Goal: Task Accomplishment & Management: Complete application form

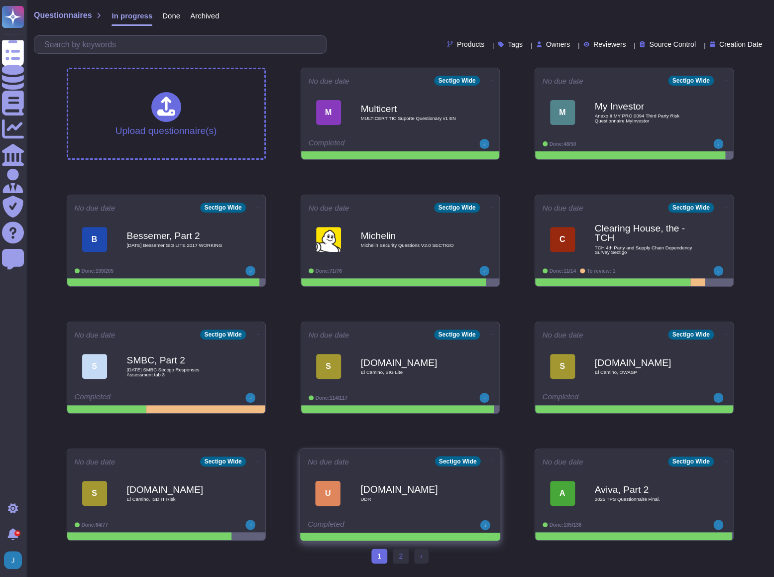
click at [444, 477] on div "[DOMAIN_NAME] UDR" at bounding box center [410, 493] width 101 height 40
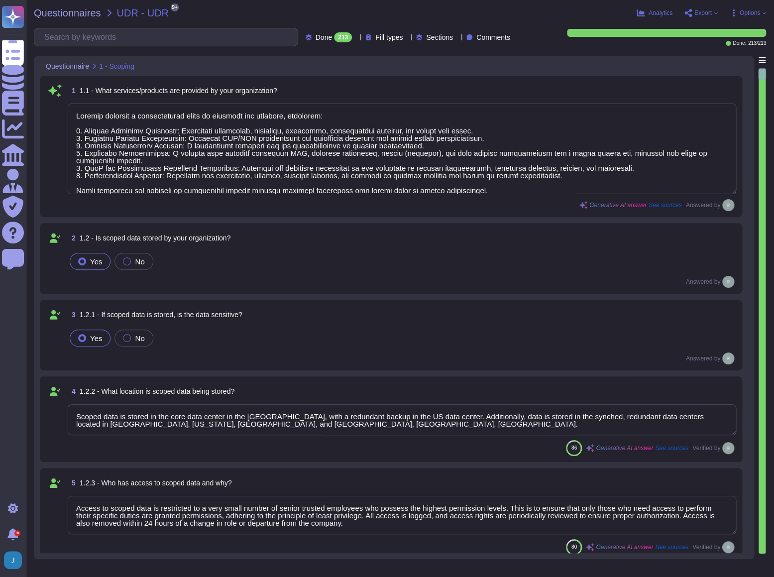
type textarea "Sectigo provides a comprehensive range of services and products, including: 1. …"
type textarea "Scoped data is stored in the core data center in the [GEOGRAPHIC_DATA], with a …"
type textarea "Access to scoped data is restricted to a very small number of senior trusted em…"
click at [697, 10] on span "Export" at bounding box center [703, 13] width 17 height 6
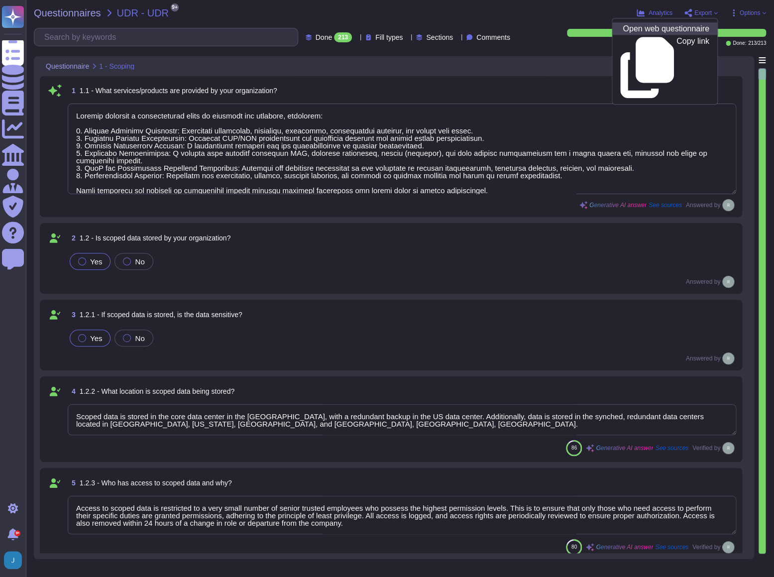
click at [670, 28] on p "Open web questionnaire" at bounding box center [666, 29] width 86 height 8
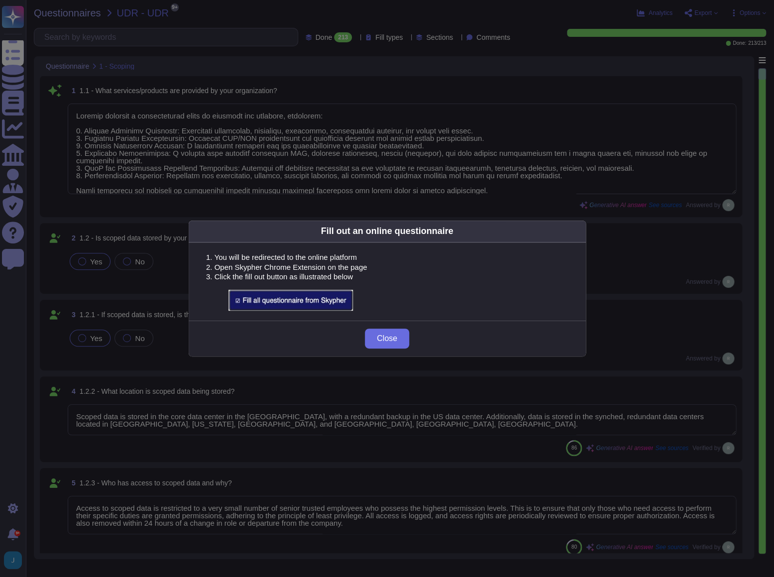
drag, startPoint x: 384, startPoint y: 337, endPoint x: 264, endPoint y: 309, distance: 123.2
click at [265, 311] on div "Fill out an online questionnaire You will be redirected to the online platform …" at bounding box center [387, 288] width 398 height 137
click at [271, 296] on img at bounding box center [291, 300] width 124 height 21
click at [388, 340] on span "Close" at bounding box center [387, 339] width 20 height 8
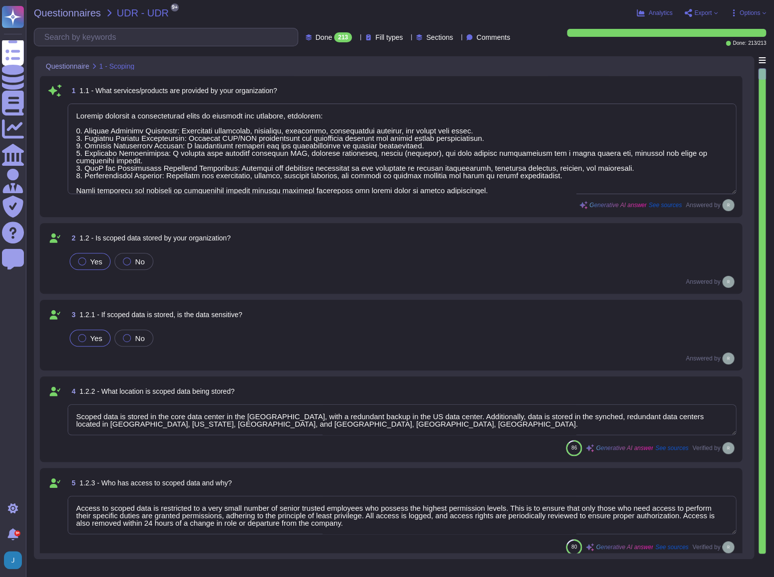
click at [740, 14] on span "Options" at bounding box center [750, 13] width 20 height 6
click at [715, 14] on icon at bounding box center [716, 13] width 4 height 4
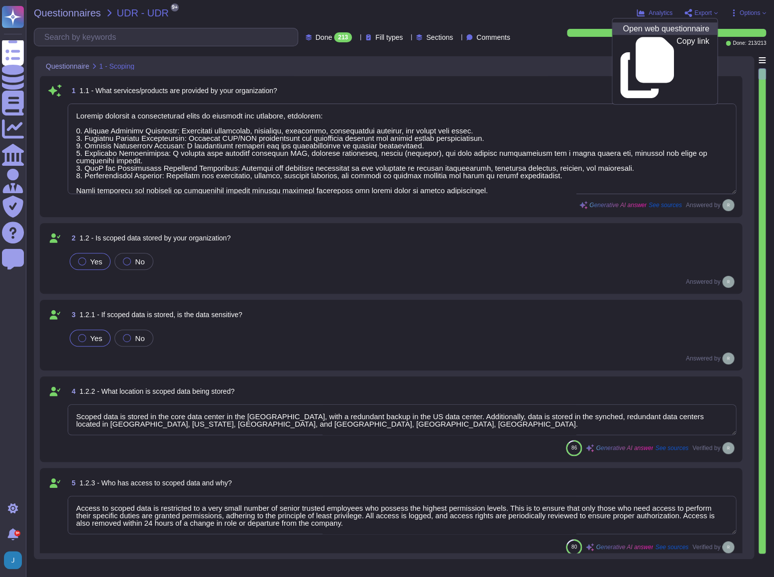
click at [651, 31] on p "Open web questionnaire" at bounding box center [666, 29] width 86 height 8
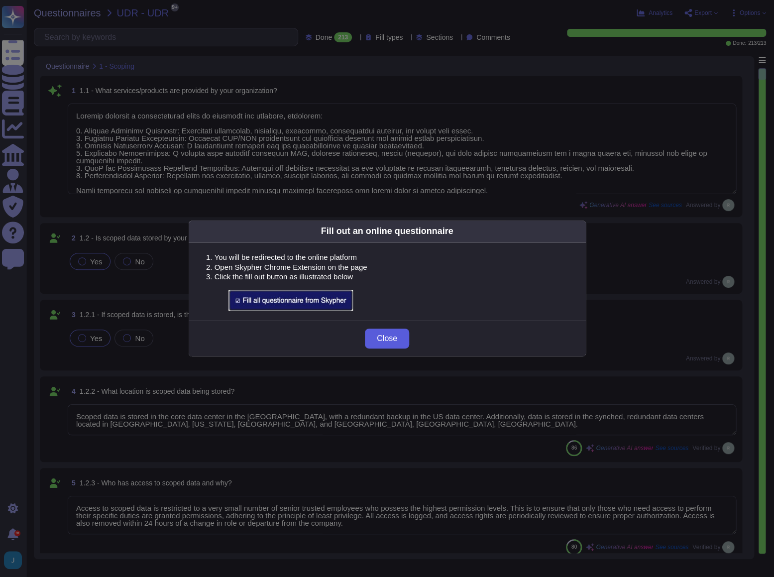
click at [396, 343] on button "Close" at bounding box center [387, 339] width 44 height 20
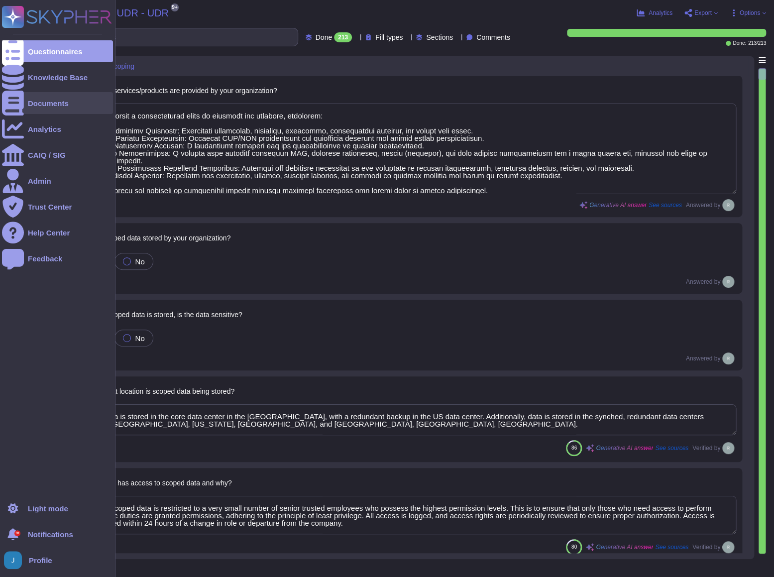
click at [48, 108] on div "Documents" at bounding box center [57, 103] width 111 height 22
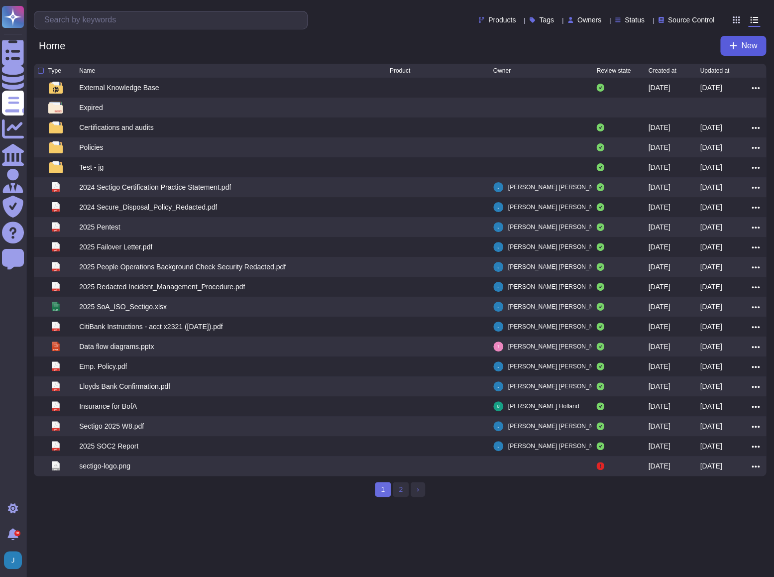
click at [745, 46] on span "New" at bounding box center [749, 46] width 16 height 8
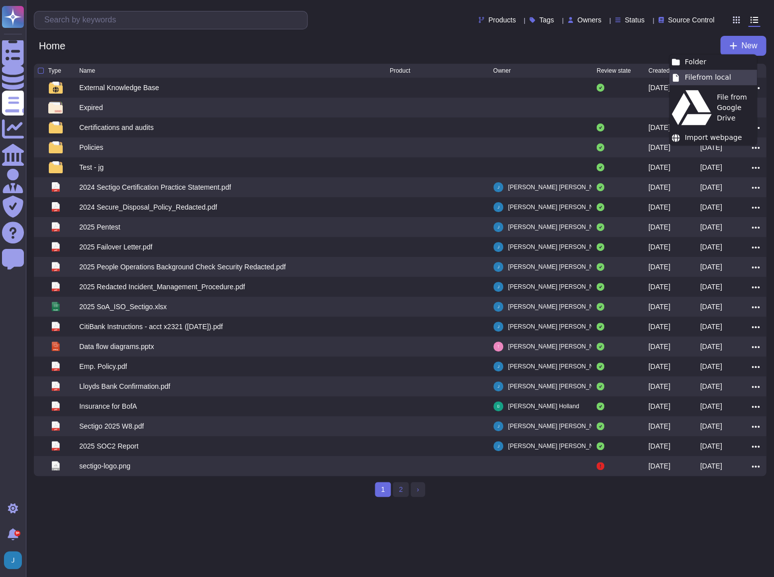
click at [704, 78] on div "File from local" at bounding box center [713, 77] width 88 height 15
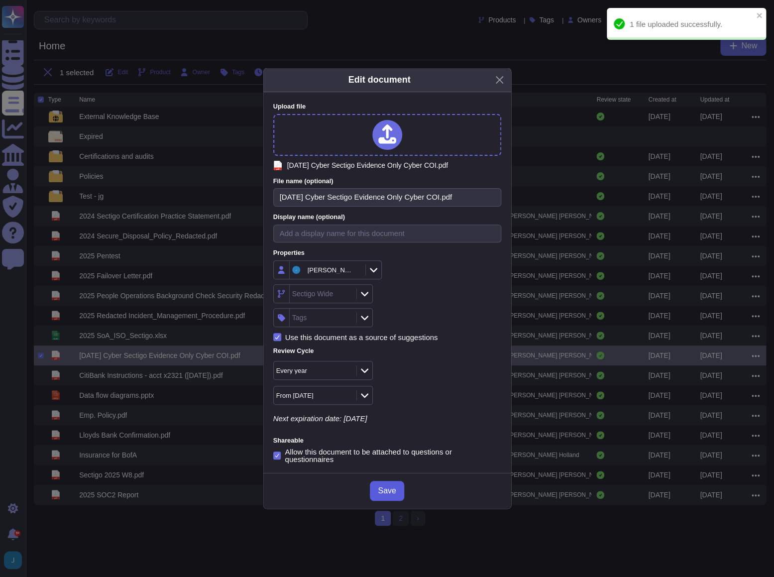
click at [393, 491] on span "Save" at bounding box center [387, 491] width 18 height 8
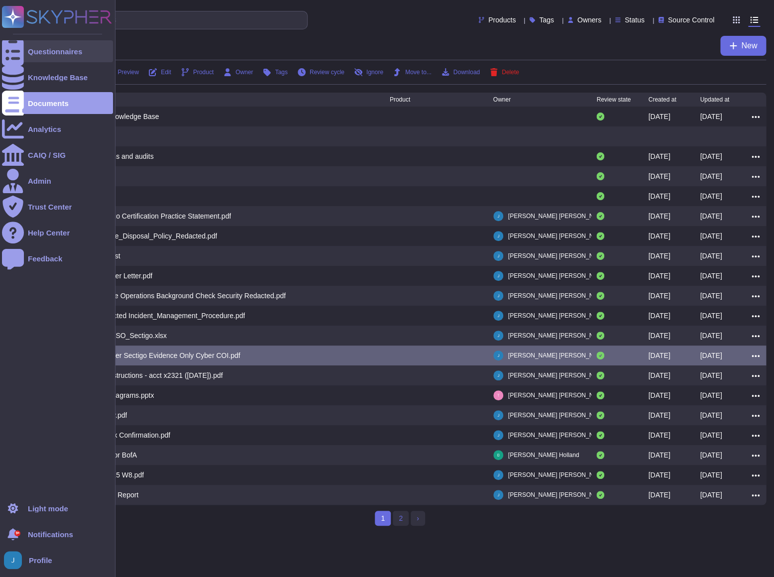
click at [50, 46] on div "Questionnaires" at bounding box center [57, 51] width 111 height 22
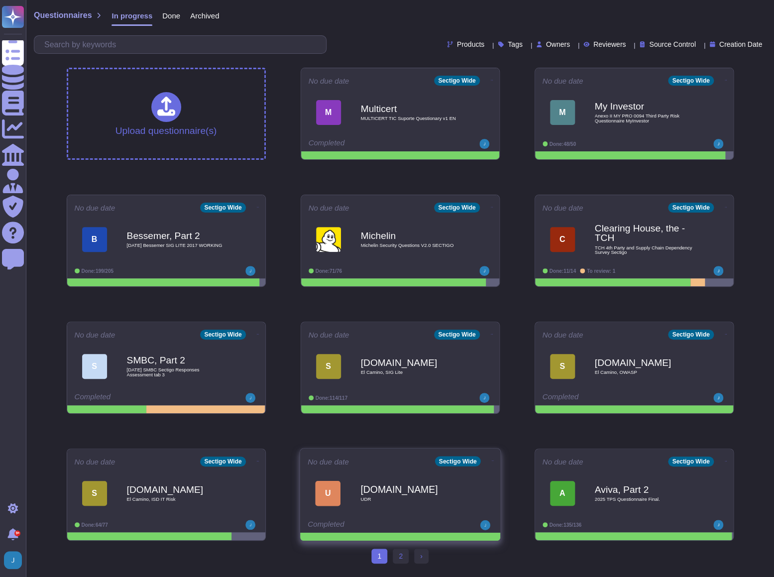
click at [491, 461] on icon at bounding box center [492, 461] width 2 height 0
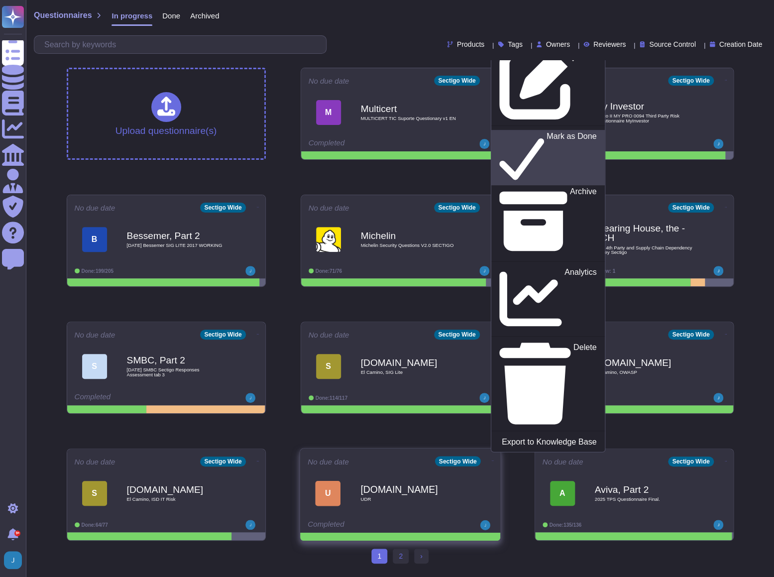
click at [546, 183] on p "Mark as Done" at bounding box center [571, 157] width 50 height 51
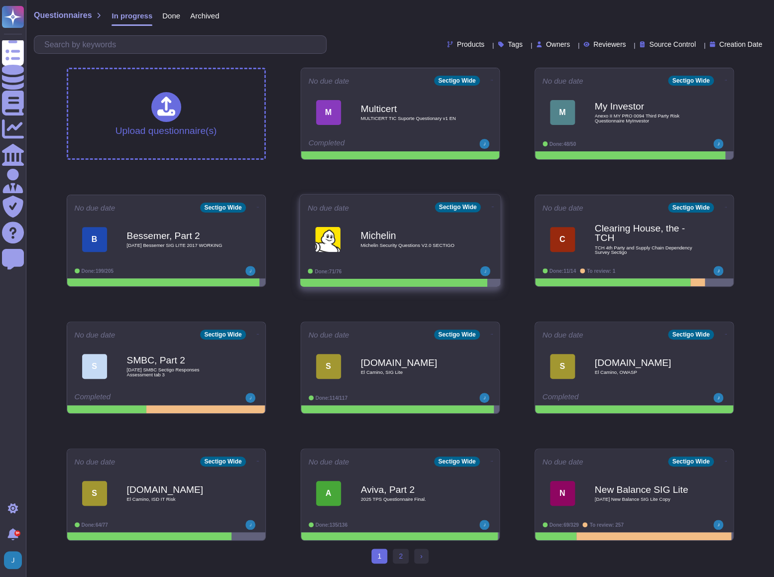
click at [385, 237] on b "Michelin" at bounding box center [410, 235] width 101 height 9
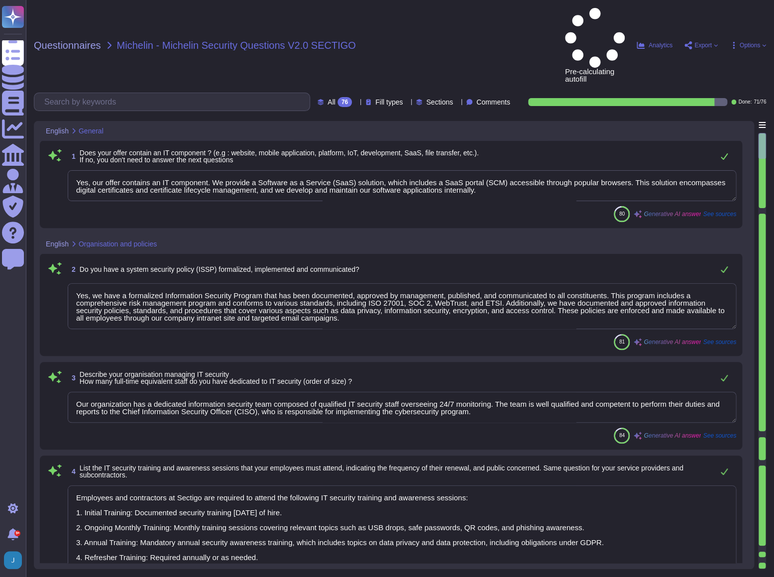
type textarea "Yes, our offer contains an IT component. We provide a Software as a Service (Sa…"
type textarea "Yes, we have a formalized Information Security Program that has been documented…"
type textarea "Our organization has a dedicated information security team composed of qualifie…"
type textarea "Employees and contractors at Sectigo are required to attend the following IT se…"
type textarea "We maintain WebTrust, SOC 2, and ISO 27001 certifications."
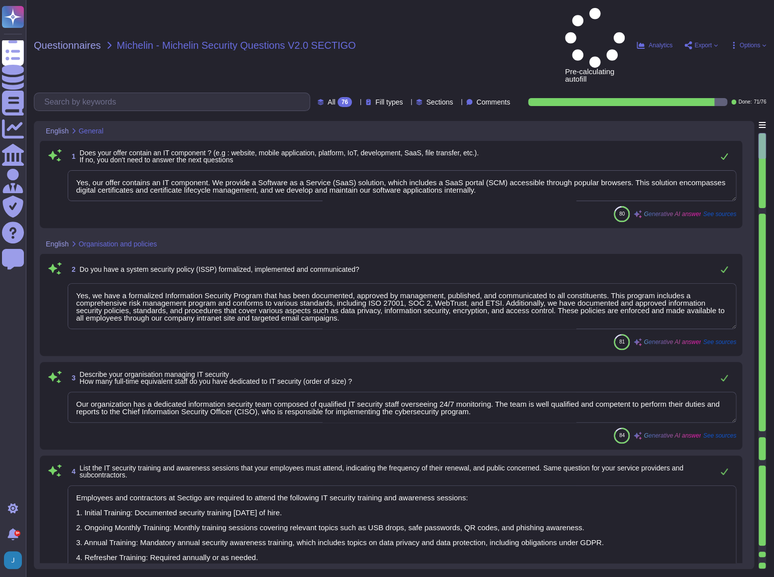
type textarea "We ensure physical access security of our data centers through a comprehensive …"
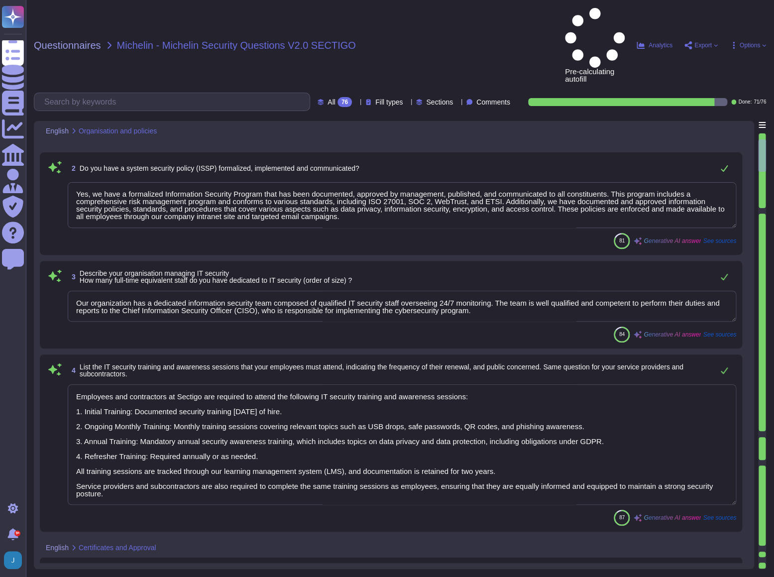
scroll to position [226, 0]
type textarea "We ensure physical access security of our premises through a comprehensive phys…"
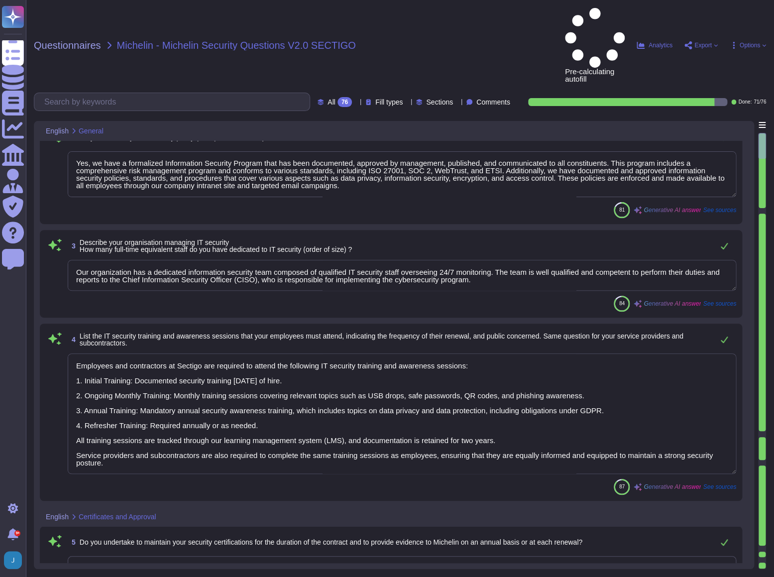
scroll to position [0, 0]
type textarea "Yes, our offer contains an IT component. We provide a Software as a Service (Sa…"
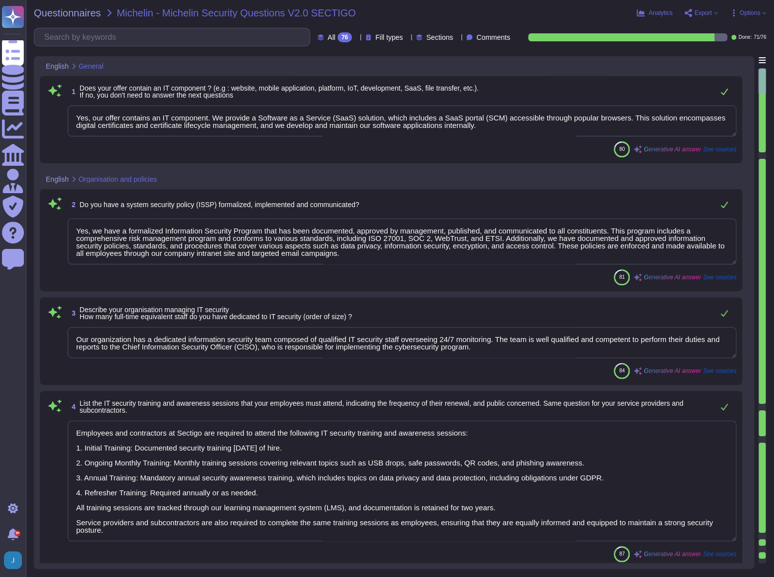
click at [528, 75] on div "English General" at bounding box center [324, 65] width 569 height 19
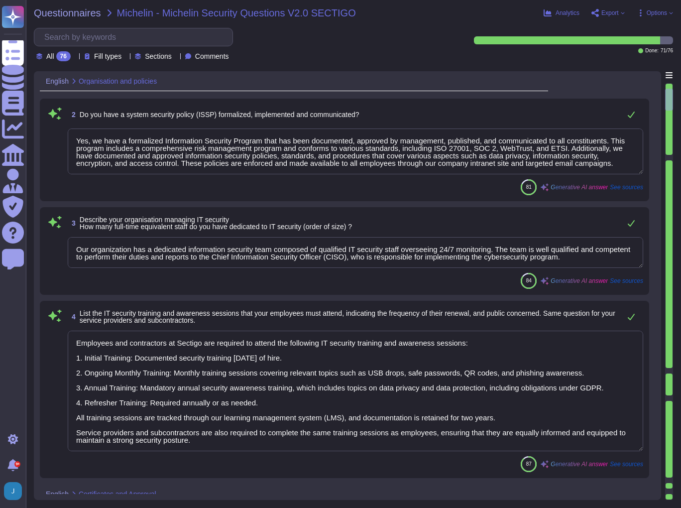
scroll to position [119, 0]
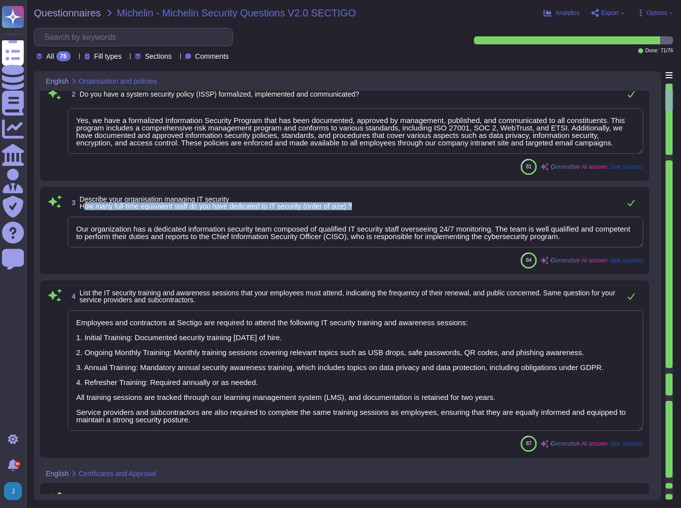
drag, startPoint x: 85, startPoint y: 205, endPoint x: 362, endPoint y: 207, distance: 277.3
click at [362, 207] on div "3 Describe your organisation managing IT security How many full-time equivalent…" at bounding box center [356, 203] width 576 height 20
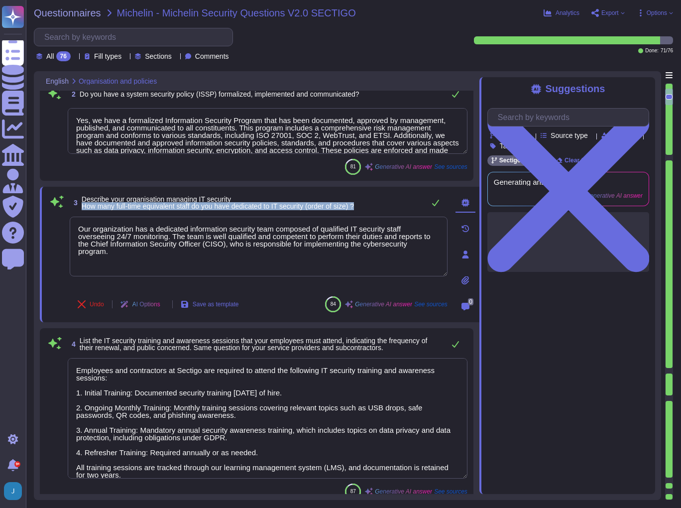
drag, startPoint x: 80, startPoint y: 203, endPoint x: 366, endPoint y: 207, distance: 286.8
click at [365, 207] on div "3 Describe your organisation managing IT security How many full-time equivalent…" at bounding box center [259, 203] width 378 height 20
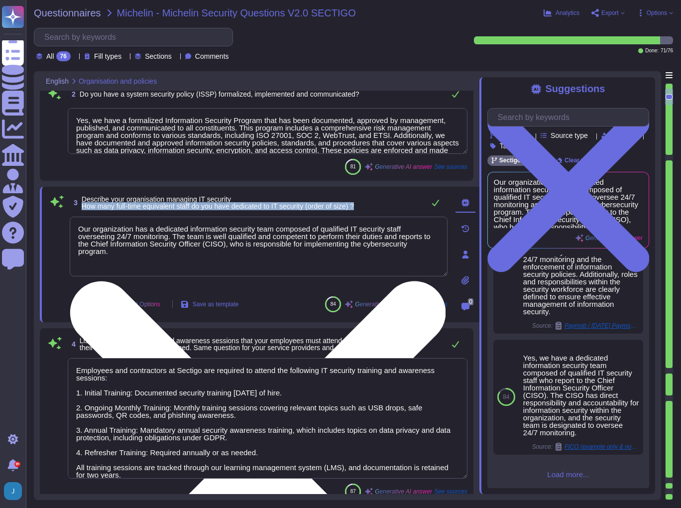
scroll to position [651, 0]
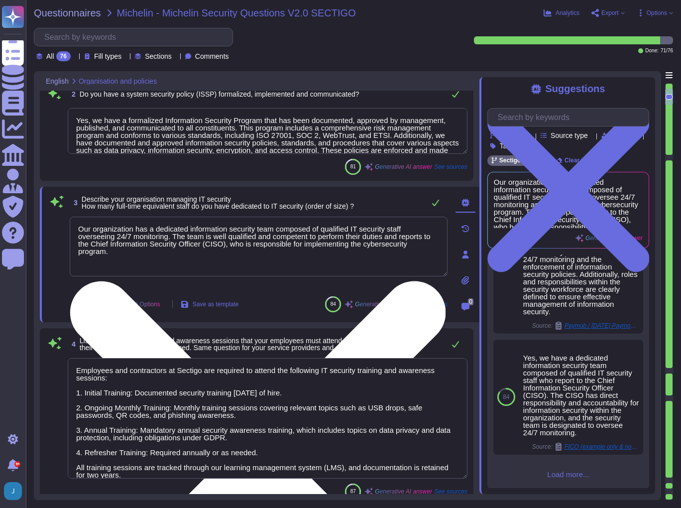
click at [120, 269] on textarea "Our organization has a dedicated information security team composed of qualifie…" at bounding box center [259, 247] width 378 height 60
click at [445, 246] on textarea "Our organization has a dedicated information security team composed of qualifie…" at bounding box center [259, 247] width 378 height 60
type textarea "Our organization has a dedicated information security team composed of qualifie…"
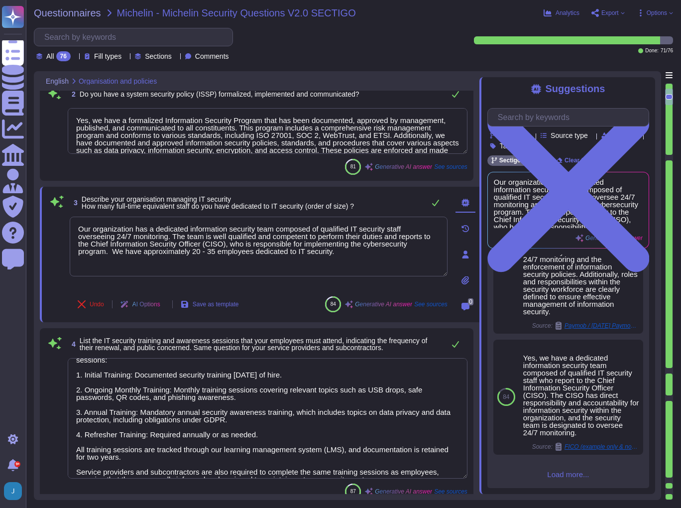
scroll to position [30, 0]
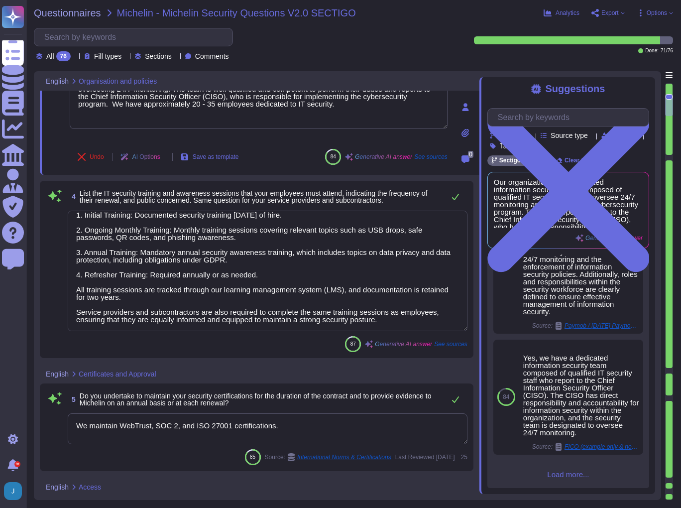
type textarea "We ensure physical access security of our premises through a comprehensive phys…"
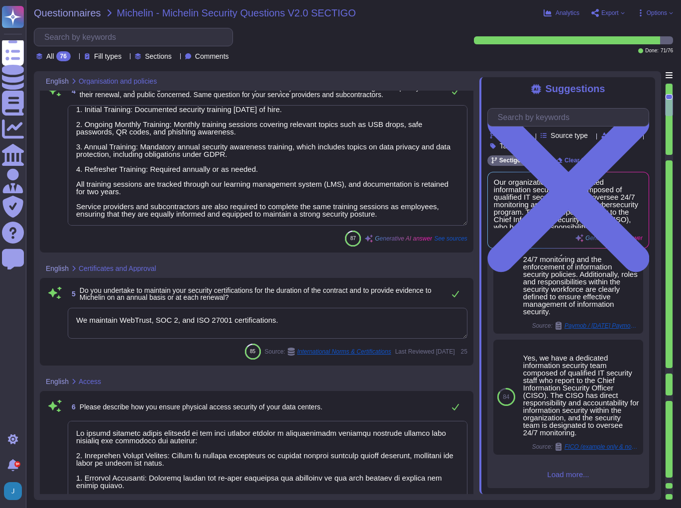
type textarea "Our organization has a dedicated information security team composed of qualifie…"
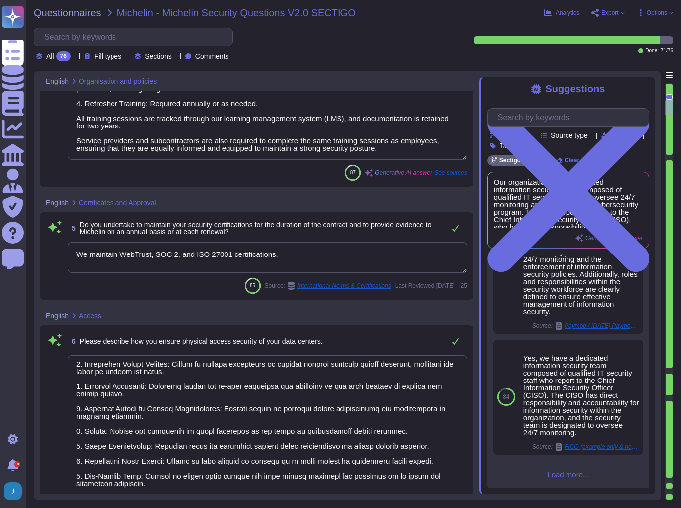
scroll to position [45, 0]
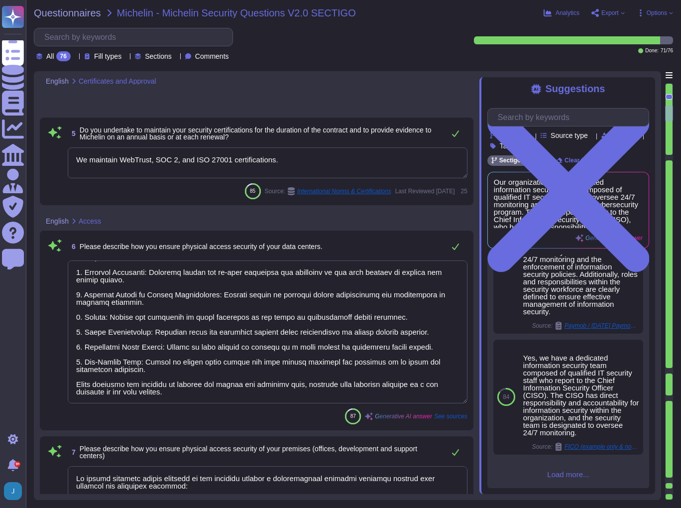
type textarea "Sectigo has established a comprehensive Access Control Policy that outlines the…"
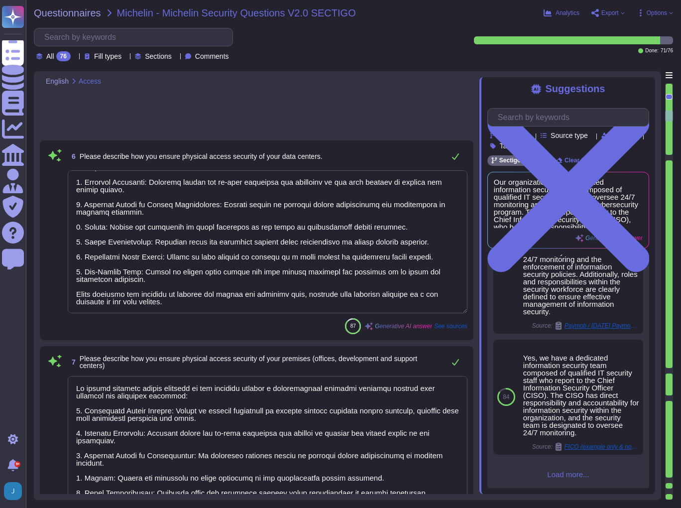
scroll to position [597, 0]
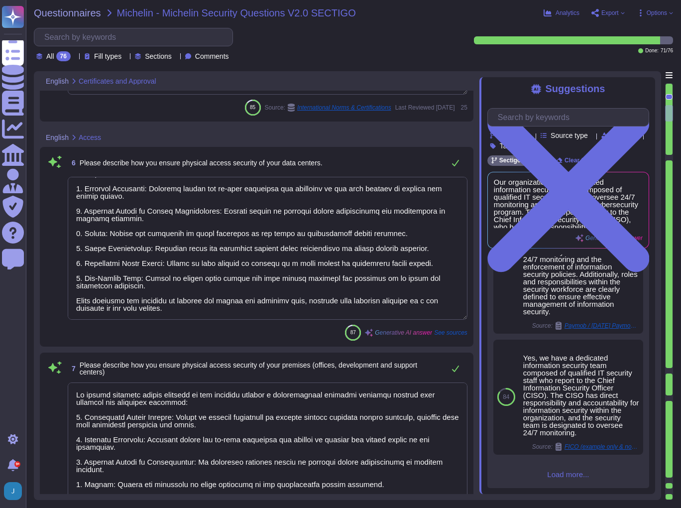
type textarea "We maintain WebTrust, SOC 2, and ISO 27001 certifications."
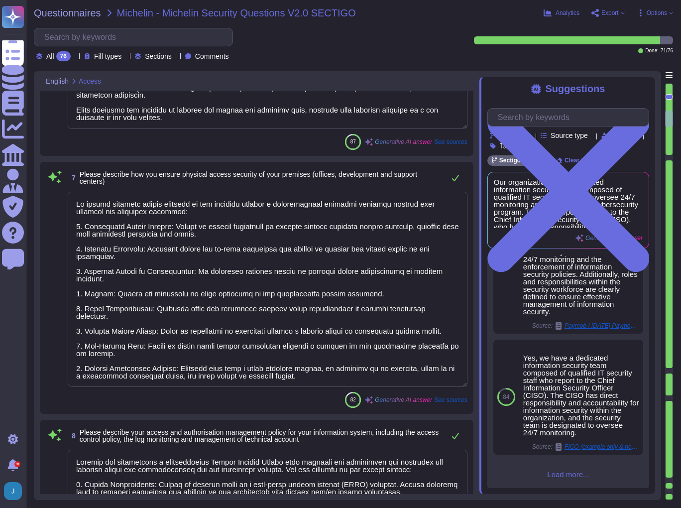
scroll to position [797, 0]
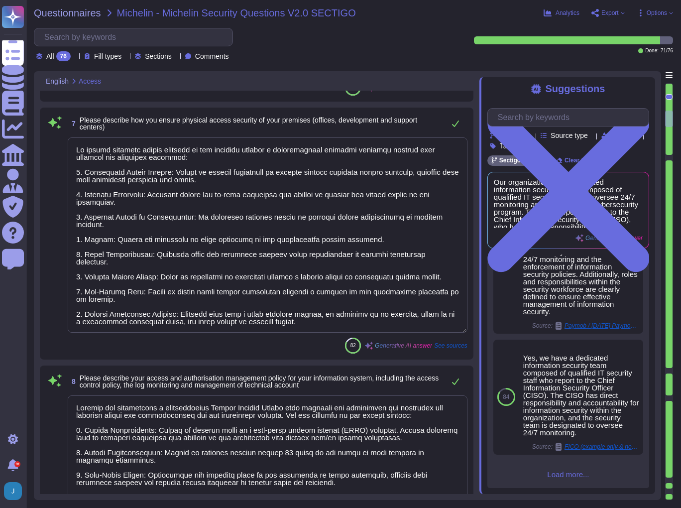
type textarea "Identification and Authentication Policy: - Identification is via a username, a…"
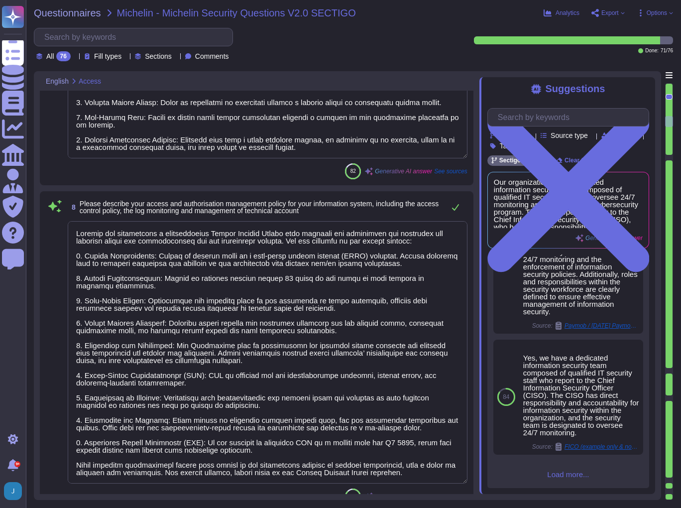
scroll to position [1036, 0]
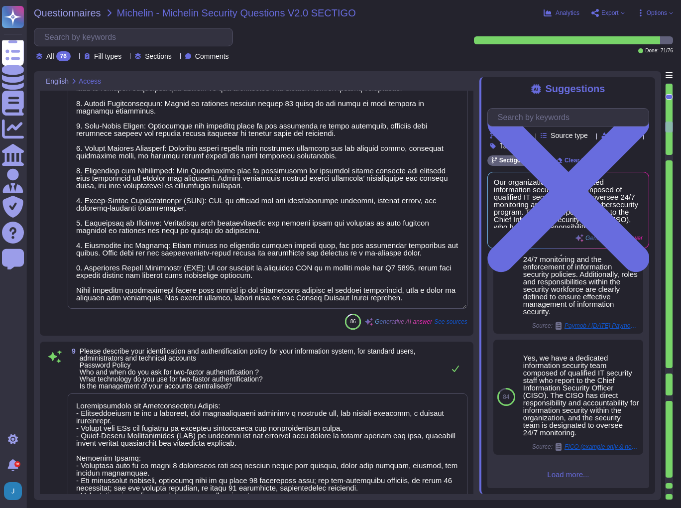
type textarea "Only development and production employees of the highest permission level may a…"
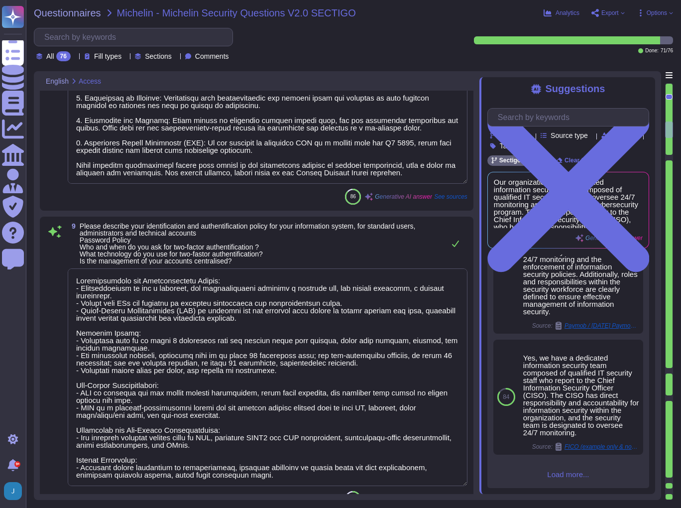
type textarea "Remote access to our corporate network is managed through several security meas…"
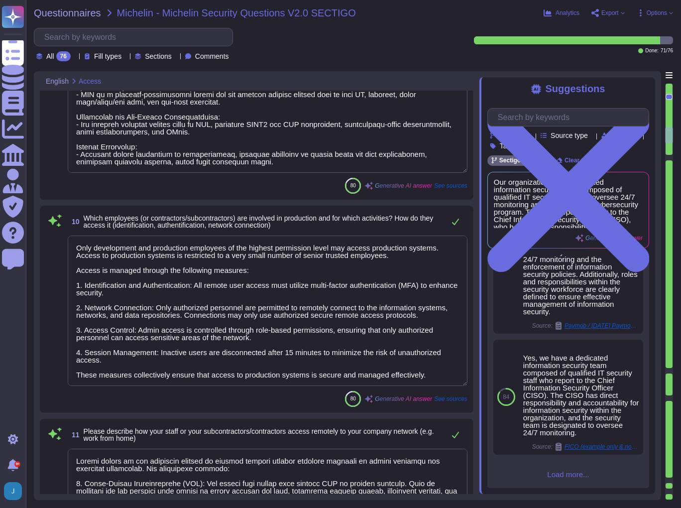
scroll to position [1633, 0]
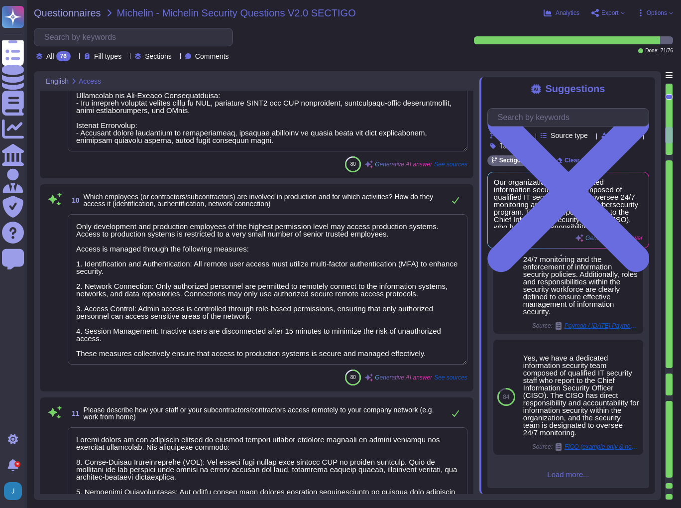
type textarea "The solution enables the management of customer user access through a structure…"
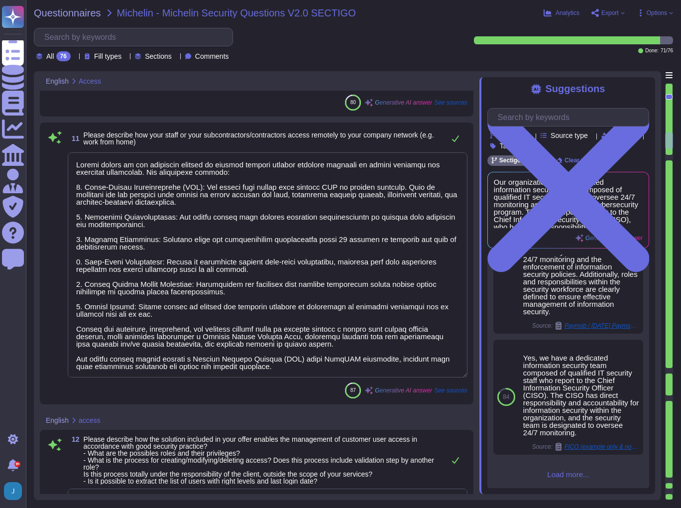
scroll to position [1912, 0]
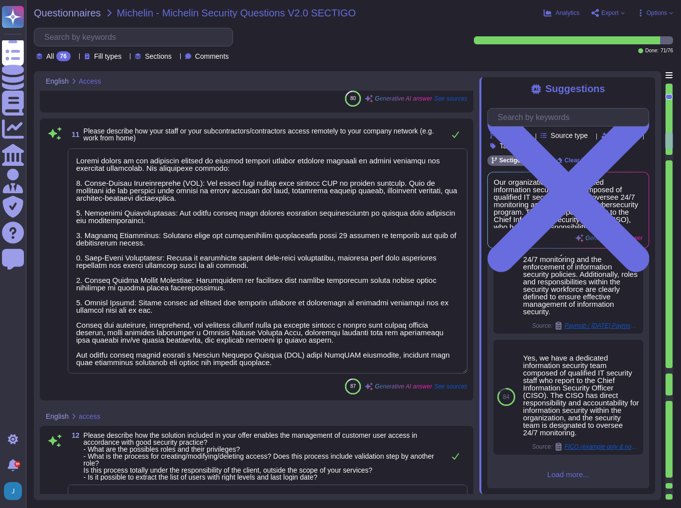
click at [172, 326] on textarea at bounding box center [268, 260] width 400 height 225
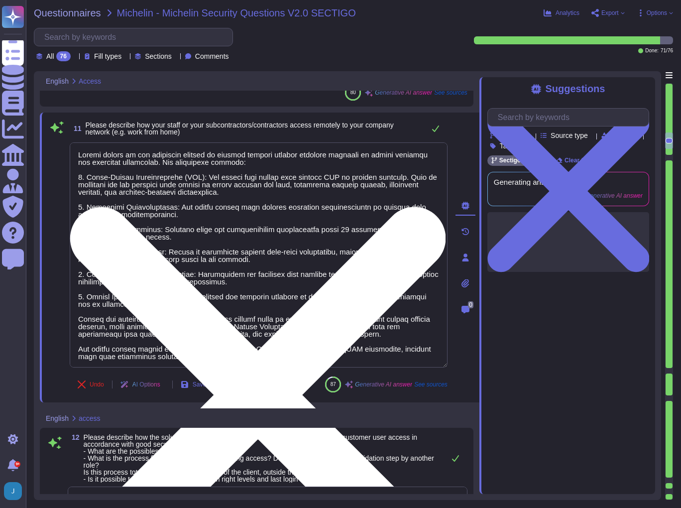
scroll to position [0, 0]
type textarea "The solution enables the management of customer user access through a structure…"
click at [172, 326] on textarea at bounding box center [259, 254] width 378 height 225
click at [167, 318] on textarea at bounding box center [259, 254] width 378 height 225
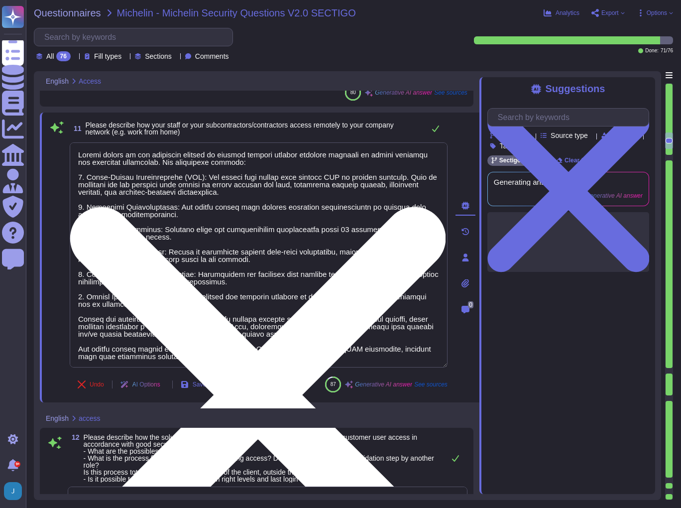
type textarea "Remote access to our corporate network is managed through several security meas…"
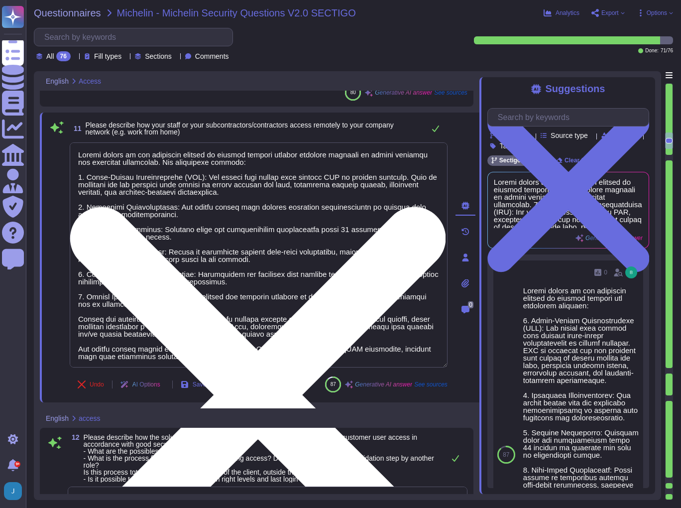
scroll to position [0, 0]
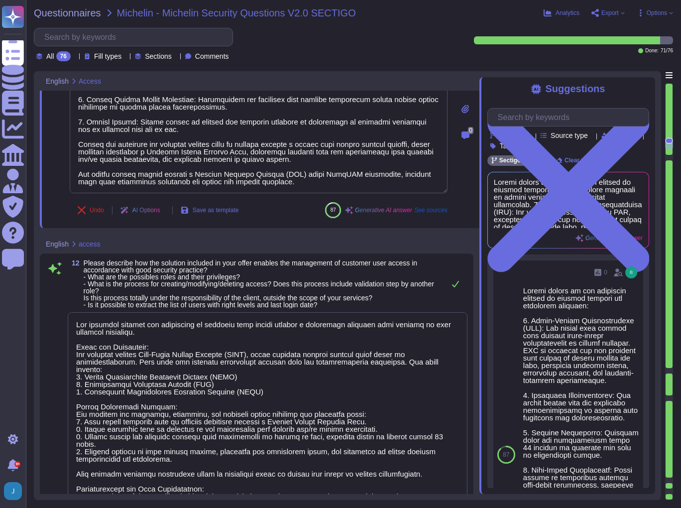
type textarea "Client users identify themselves using a unique user ID, which is assigned to a…"
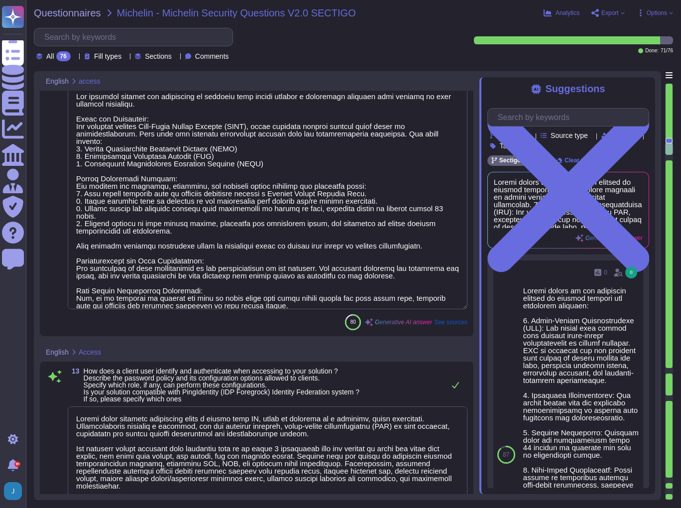
type textarea "Customer users connect to our solution remotely through our SaaS portal, which …"
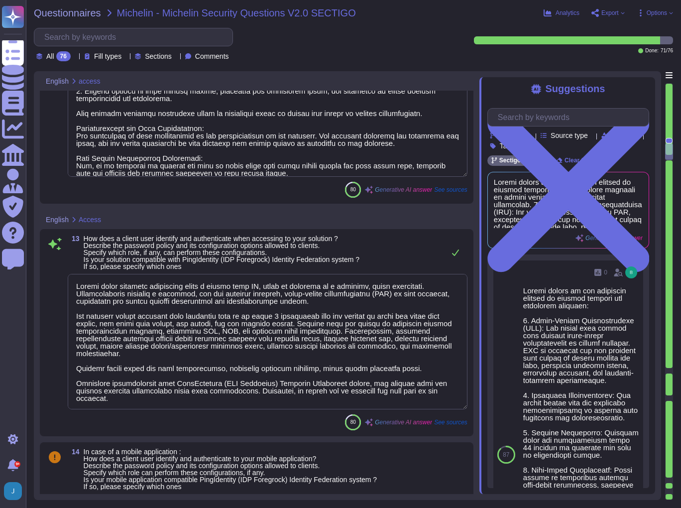
scroll to position [2430, 0]
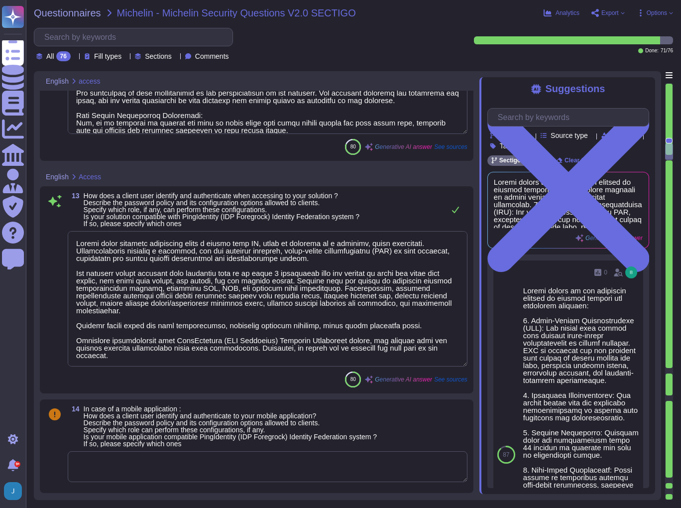
type textarea "Yes, the service has the concept of privileged administrative users who can alt…"
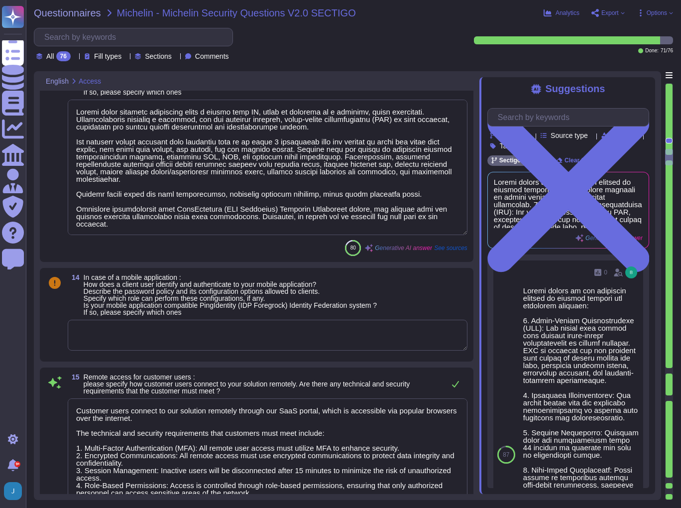
type textarea "We expose several APIs to customers, including our own RESTful API, as well as …"
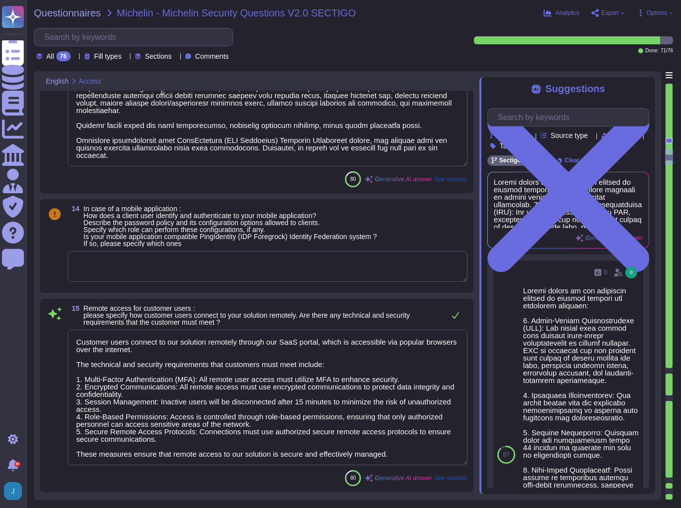
scroll to position [2669, 0]
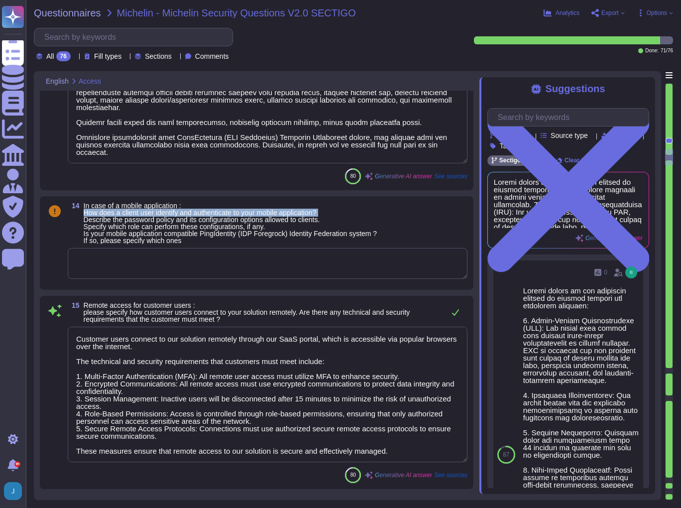
drag, startPoint x: 337, startPoint y: 211, endPoint x: 85, endPoint y: 212, distance: 251.4
click at [85, 212] on span "In case of a mobile application : How does a client user identify and authentic…" at bounding box center [231, 223] width 294 height 42
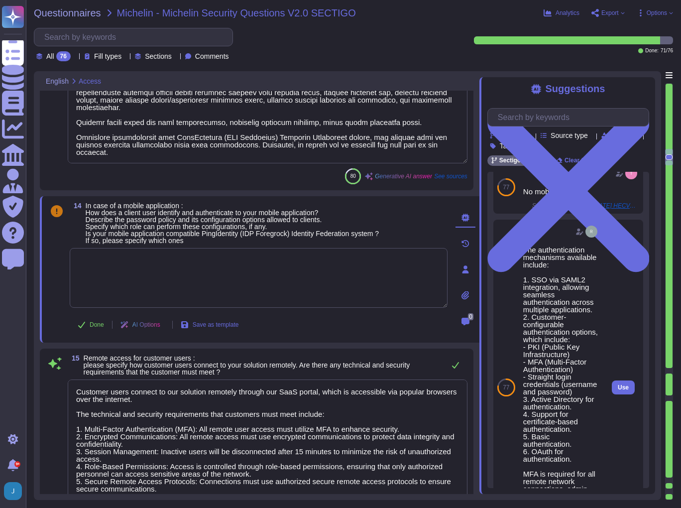
scroll to position [597, 0]
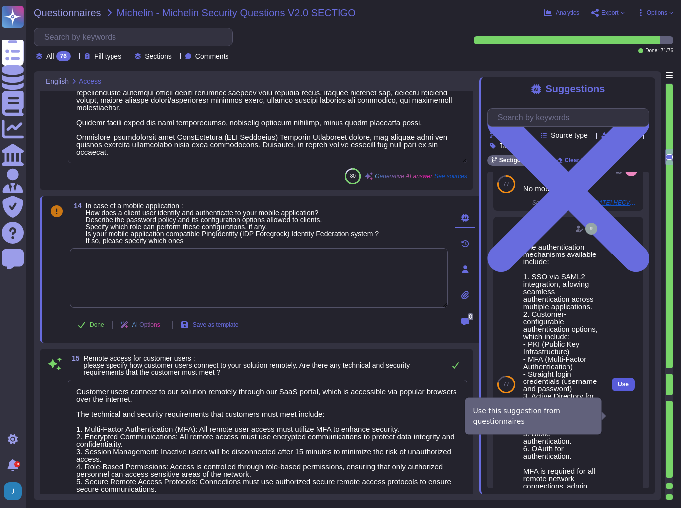
click at [622, 391] on button "Use" at bounding box center [623, 384] width 23 height 14
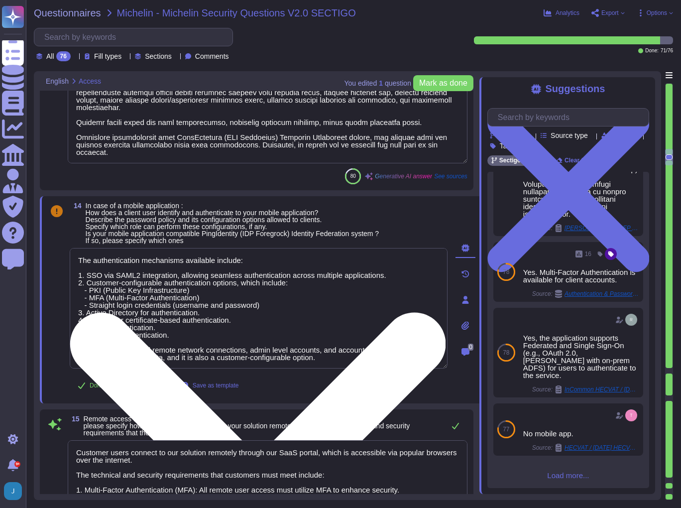
scroll to position [0, 0]
click at [345, 358] on textarea "The authentication mechanisms available include: 1. SSO via SAML2 integration, …" at bounding box center [259, 308] width 378 height 120
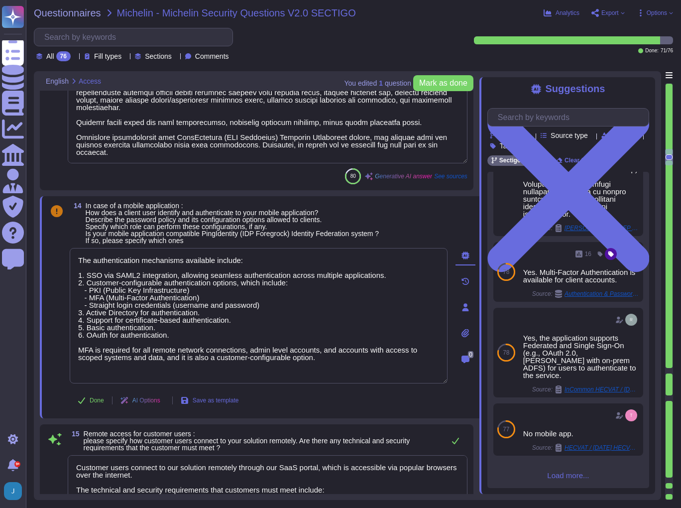
type textarea "The authentication mechanisms available include: 1. SSO via SAML2 integration, …"
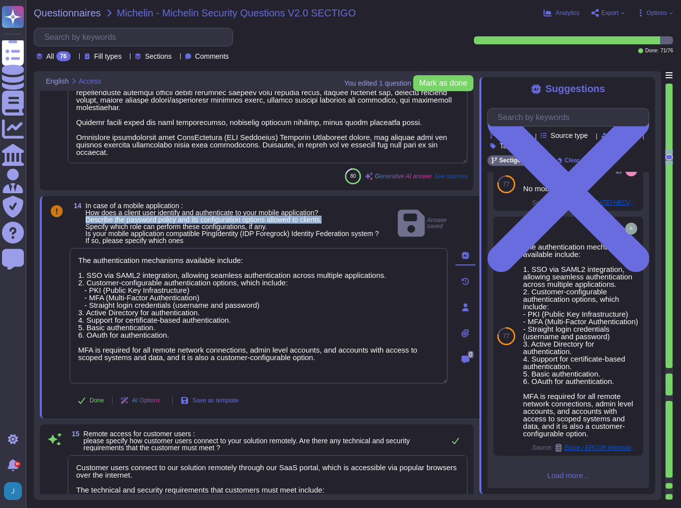
drag, startPoint x: 333, startPoint y: 220, endPoint x: 81, endPoint y: 219, distance: 252.4
click at [81, 219] on span "14 In case of a mobile application : How does a client user identify and authen…" at bounding box center [224, 223] width 309 height 42
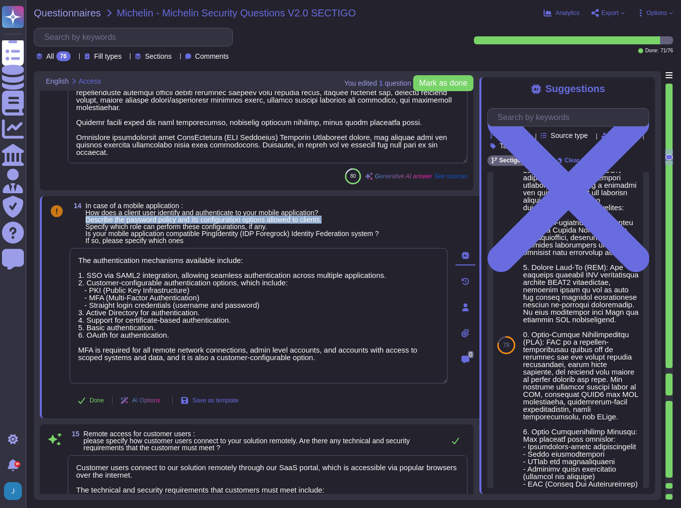
scroll to position [0, 0]
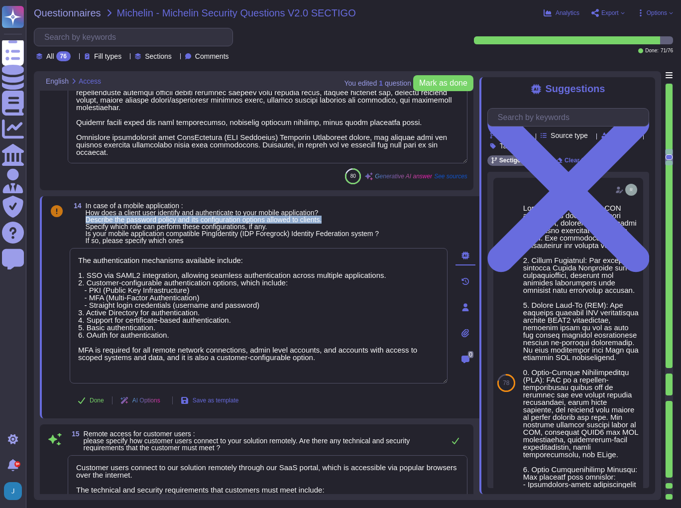
click at [323, 217] on span "In case of a mobile application : How does a client user identify and authentic…" at bounding box center [233, 223] width 294 height 43
drag, startPoint x: 342, startPoint y: 222, endPoint x: 83, endPoint y: 222, distance: 258.9
click at [83, 222] on span "14 In case of a mobile application : How does a client user identify and authen…" at bounding box center [224, 223] width 309 height 42
copy span "Describe the password policy and its configuration options allowed to clients."
click at [556, 116] on input "text" at bounding box center [571, 117] width 156 height 17
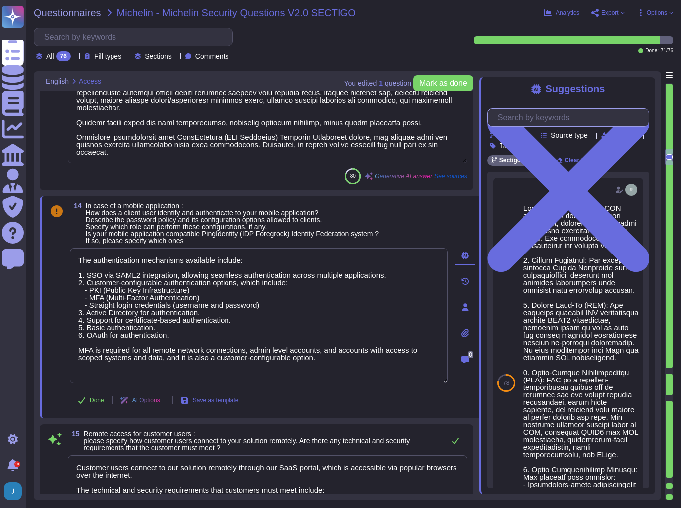
paste input "Describe the password policy and its configuration options allowed to clients."
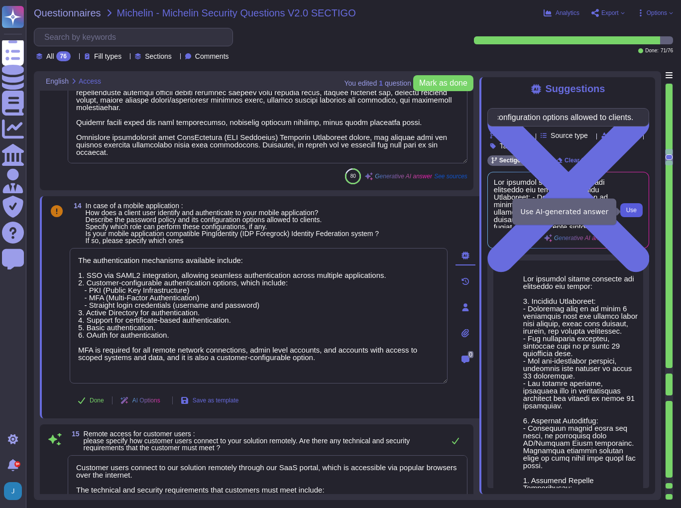
type input "Describe the password policy and its configuration options allowed to clients."
click at [629, 211] on span "Use" at bounding box center [631, 210] width 10 height 6
type textarea "The authentication mechanisms available include: 1. SSO via SAML2 integration, …"
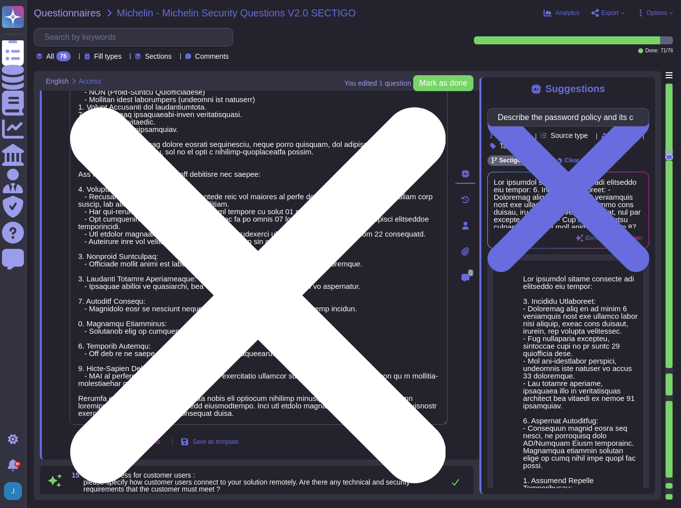
scroll to position [2908, 0]
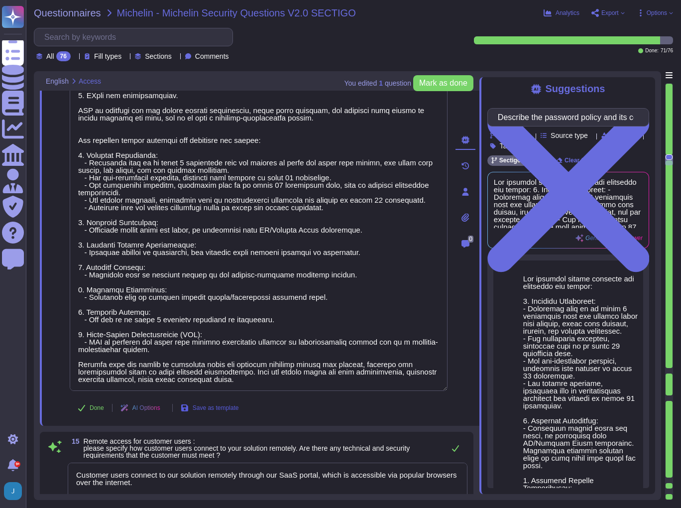
type textarea "Yes, the service has the concept of privileged administrative users who can alt…"
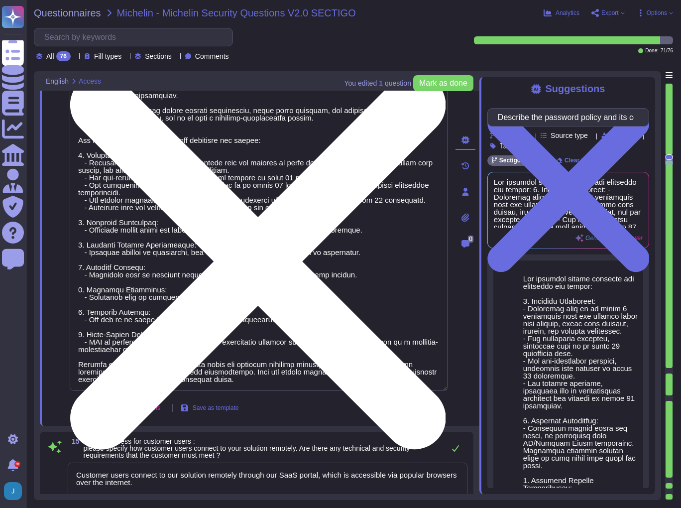
click at [278, 385] on textarea at bounding box center [259, 200] width 378 height 382
type textarea "The authentication mechanisms available include: 1. SSO via SAML2 integration, …"
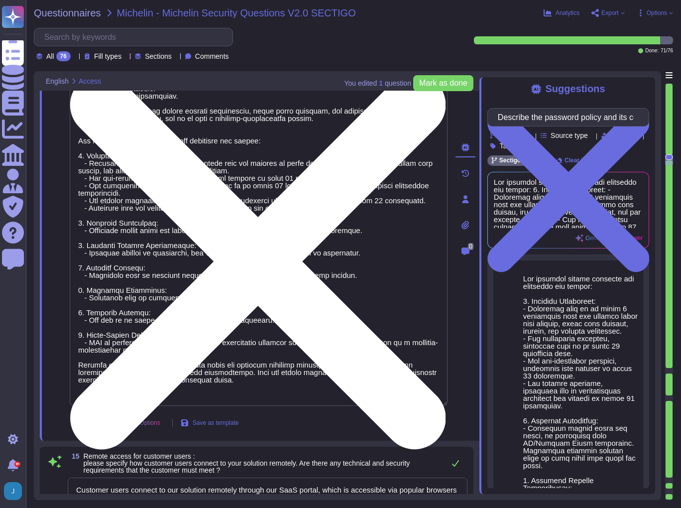
type textarea "Yes, the service has the concept of privileged administrative users who can alt…"
paste textarea "Describe the password policy and its configuration options allowed to clients."
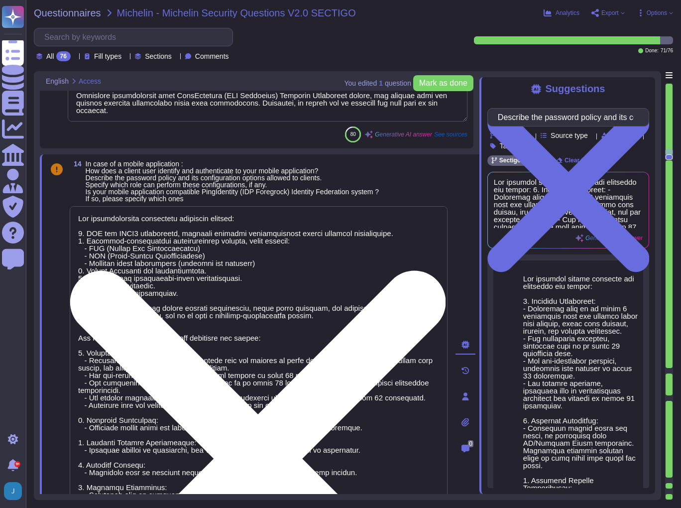
scroll to position [2708, 0]
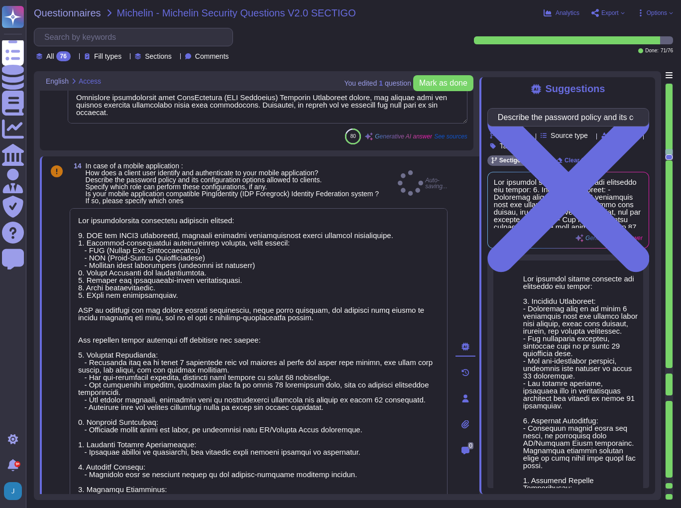
type textarea "The authentication mechanisms available include: 1. SSO via SAML2 integration, …"
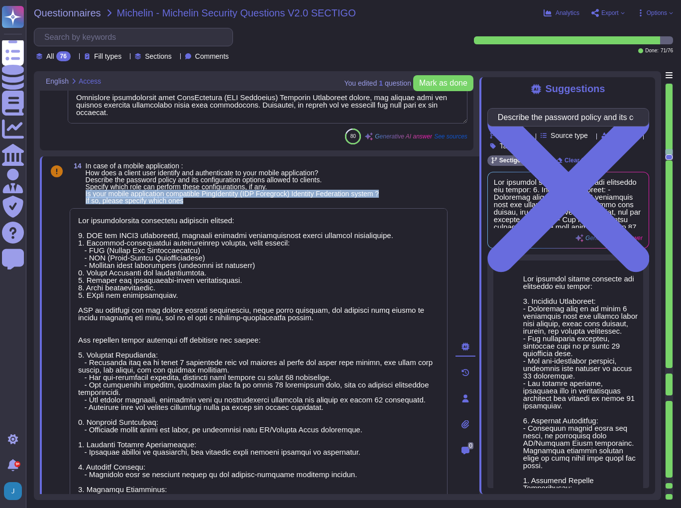
drag, startPoint x: 396, startPoint y: 193, endPoint x: 85, endPoint y: 193, distance: 311.2
click at [85, 193] on div "14 In case of a mobile application : How does a client user identify and authen…" at bounding box center [259, 183] width 378 height 42
copy span "Is your mobile application compatible PingIdentity (IDP Foregrock) Identity Fed…"
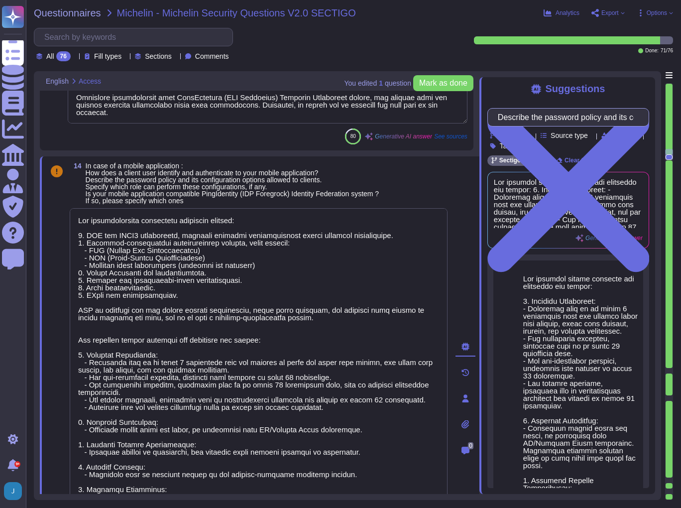
click at [516, 118] on input "Describe the password policy and its configuration options allowed to clients." at bounding box center [566, 117] width 146 height 17
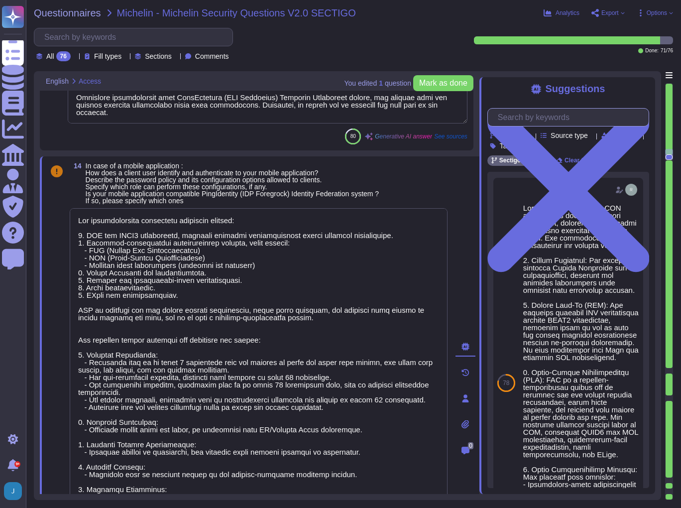
paste input "Is your mobile application compatible PingIdentity (IDP Foregrock) Identity Fed…"
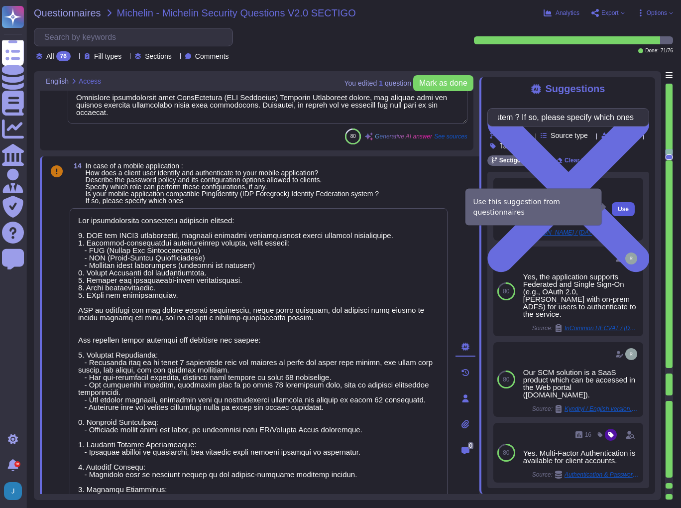
type input "Is your mobile application compatible PingIdentity (IDP Foregrock) Identity Fed…"
click at [618, 206] on span "Use" at bounding box center [623, 209] width 11 height 6
type textarea "The authentication mechanisms available include: 1. SSO via SAML2 integration, …"
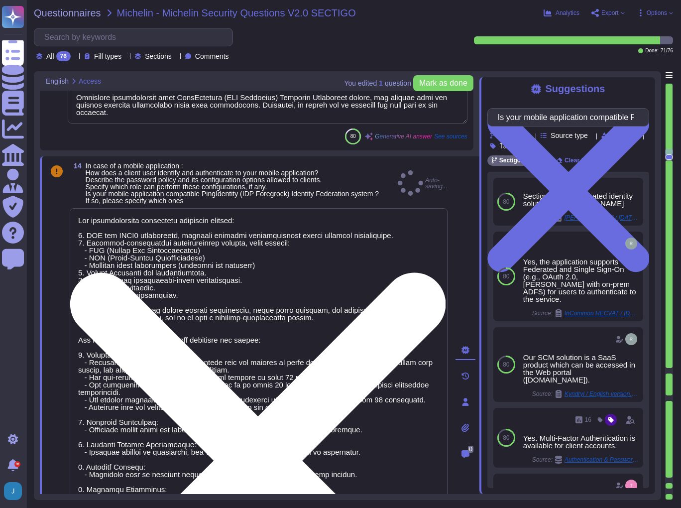
scroll to position [0, 0]
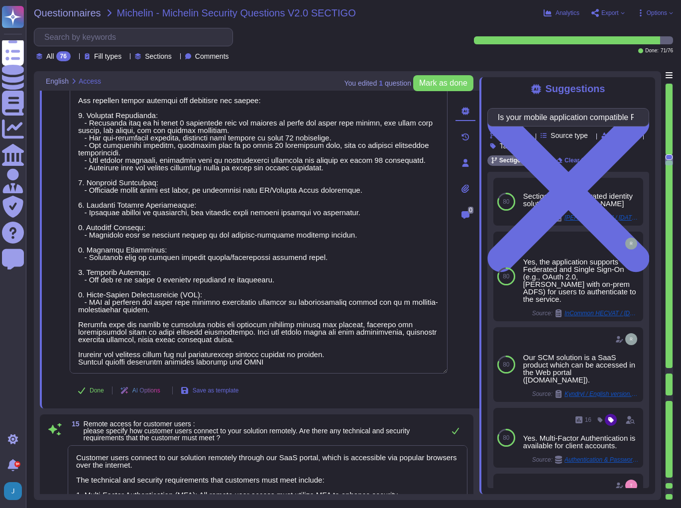
type textarea "Yes, the service has the concept of privileged administrative users who can alt…"
type textarea "We expose several APIs to customers, including our own RESTful API, as well as …"
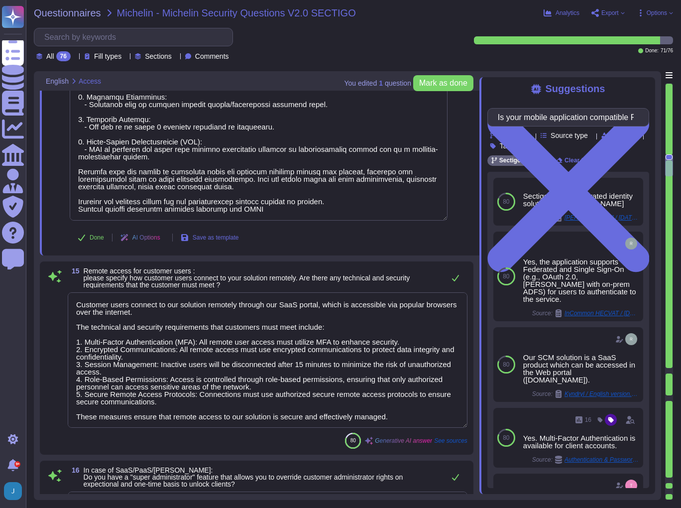
scroll to position [3186, 0]
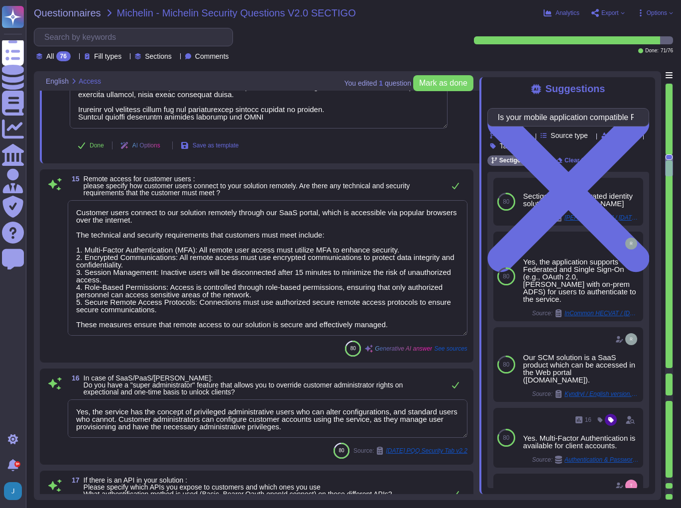
type textarea "Yes, remote access is required for providing maintenance/support to software in…"
click at [410, 326] on textarea "Customer users connect to our solution remotely through our SaaS portal, which …" at bounding box center [268, 267] width 400 height 135
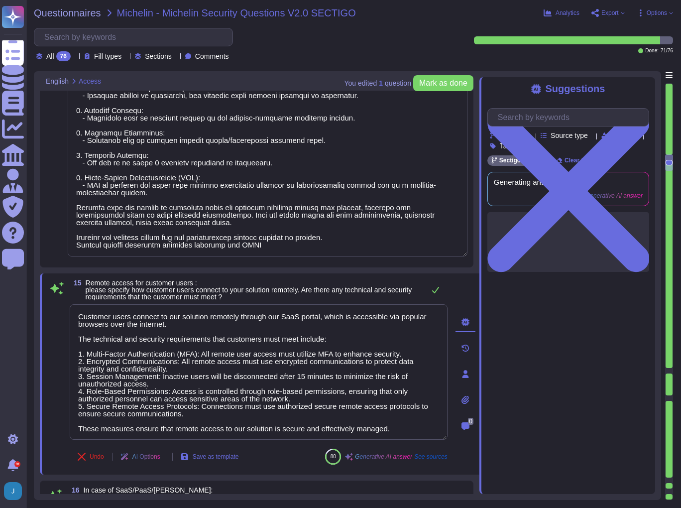
scroll to position [3027, 0]
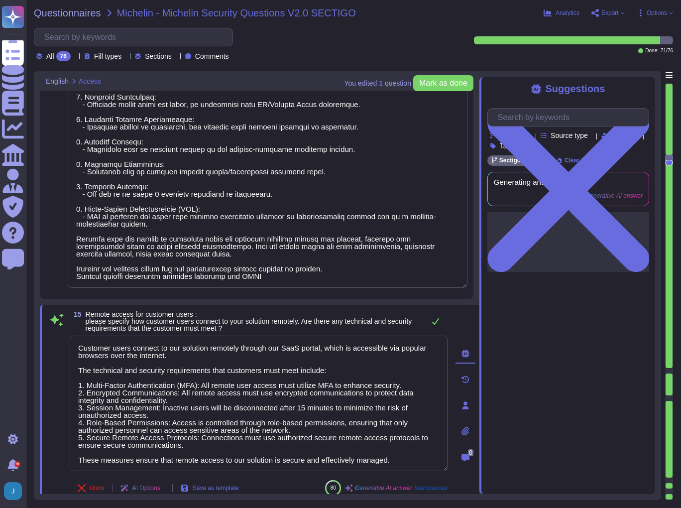
click at [275, 277] on textarea at bounding box center [268, 85] width 400 height 404
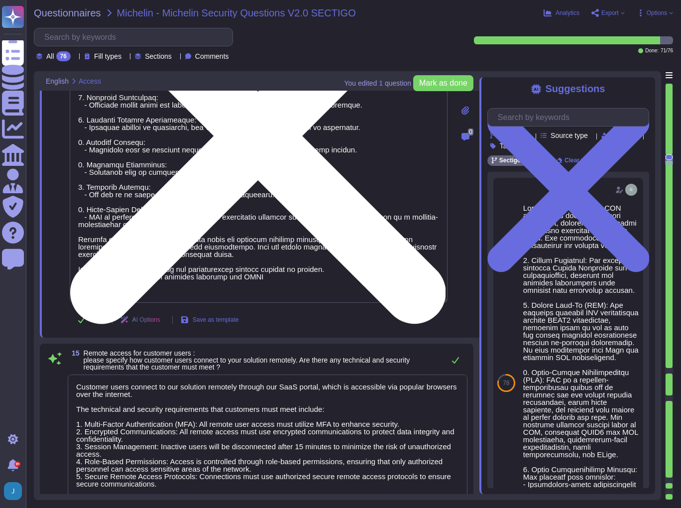
paste textarea "Is your mobile application compatible PingIdentity (IDP Foregrock) Identity Fed…"
type textarea "The authentication mechanisms available include: 1. SSO via SAML2 integration, …"
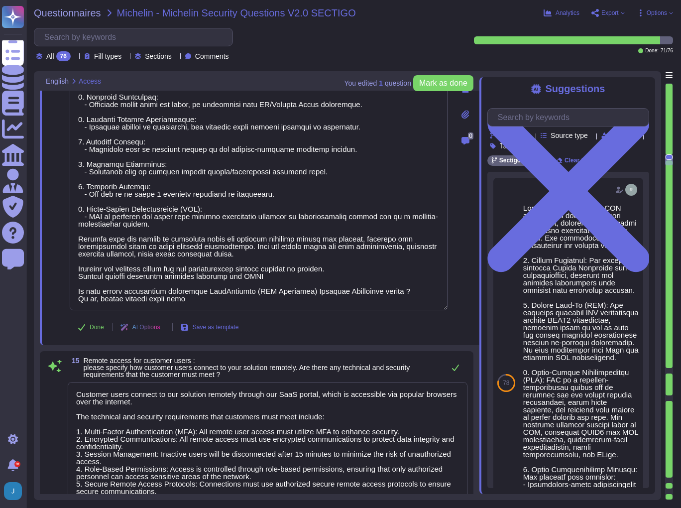
scroll to position [0, 0]
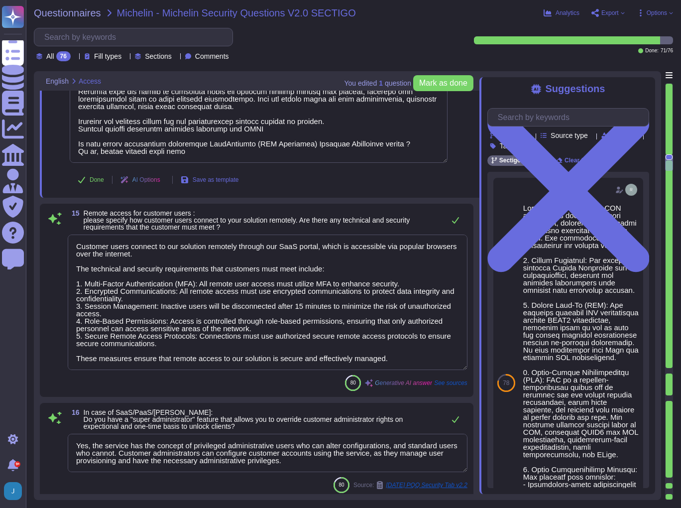
type textarea "Yes, remote access is required for providing maintenance/support to software in…"
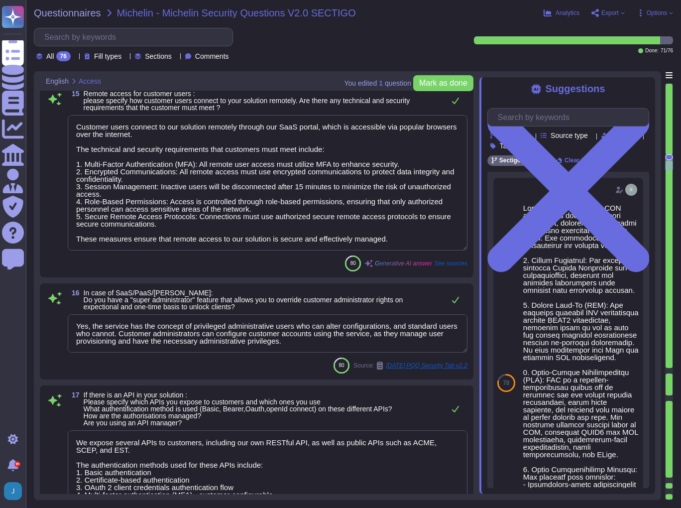
type textarea "The authentication mechanisms available include: 1. SSO via SAML2 integration, …"
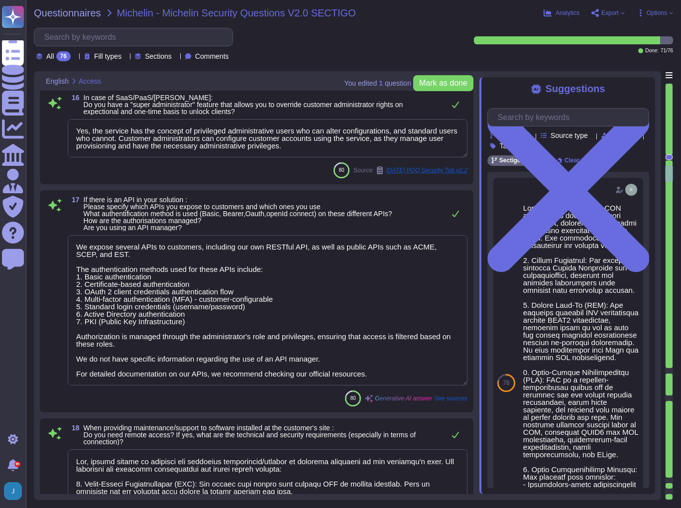
type textarea "Sectigo classifies information into four categories based on sensitivity: 1. Pu…"
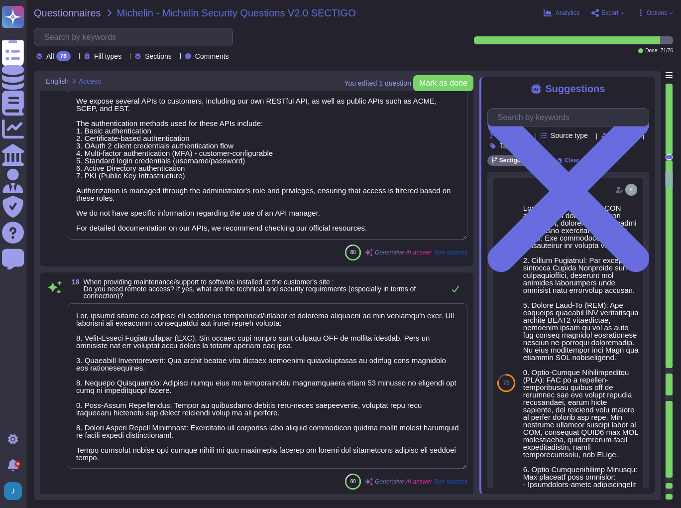
scroll to position [3664, 0]
type textarea "All customer data at rest, including backups, application data, and confidentia…"
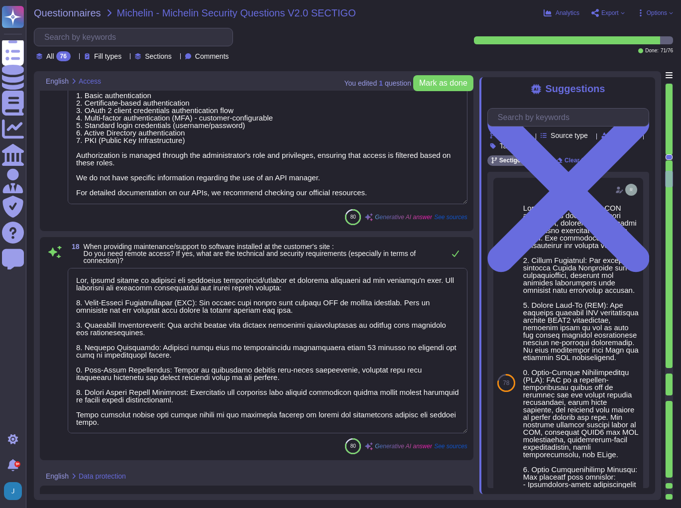
scroll to position [0, 0]
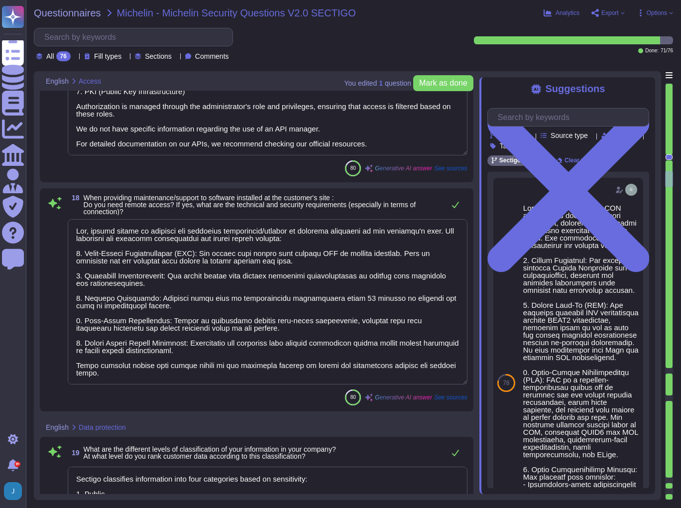
type textarea "All customer data in the backups is encrypted using AES-256 encryption. This in…"
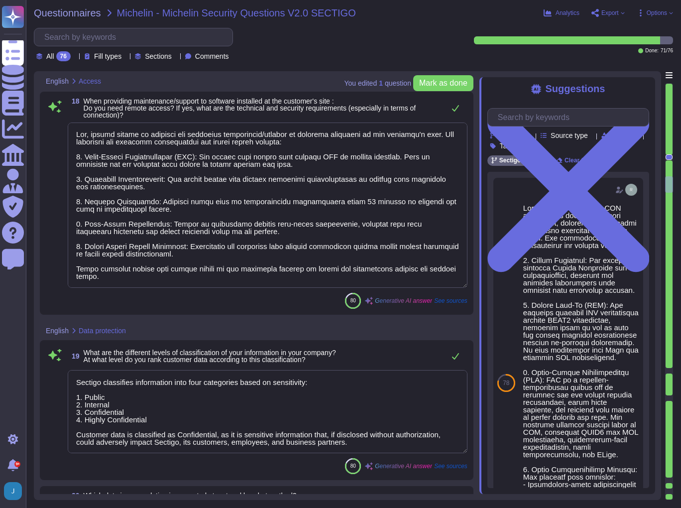
type textarea "The encryption methods for data handled in the solution when in transit over a …"
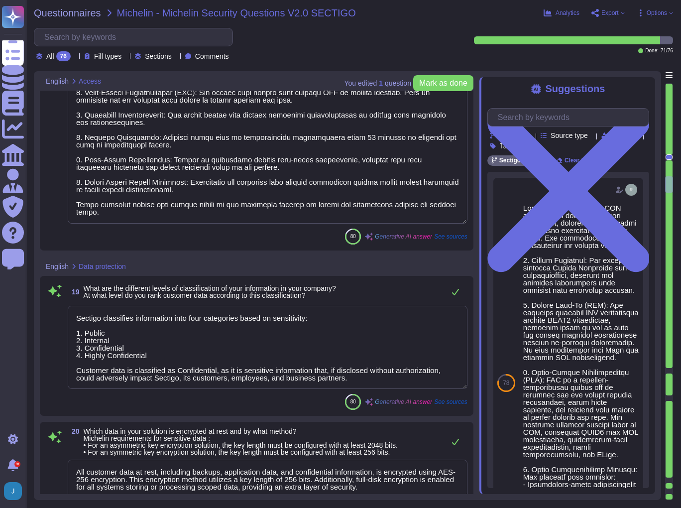
scroll to position [3903, 0]
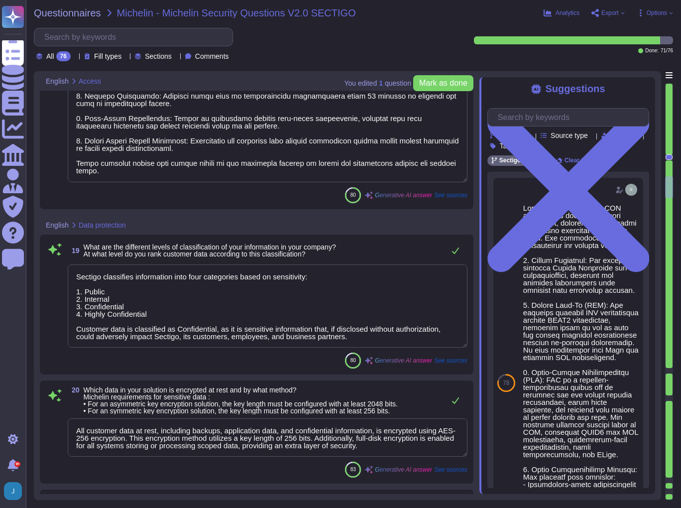
type textarea "Passwords Protection at Rest: - Passwords are stored using a salted hash with a…"
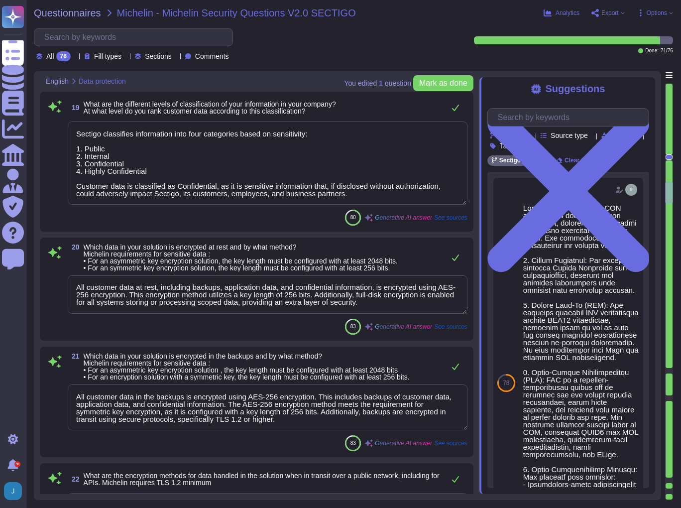
type textarea "We manage encryption keys through a comprehensive key management process that i…"
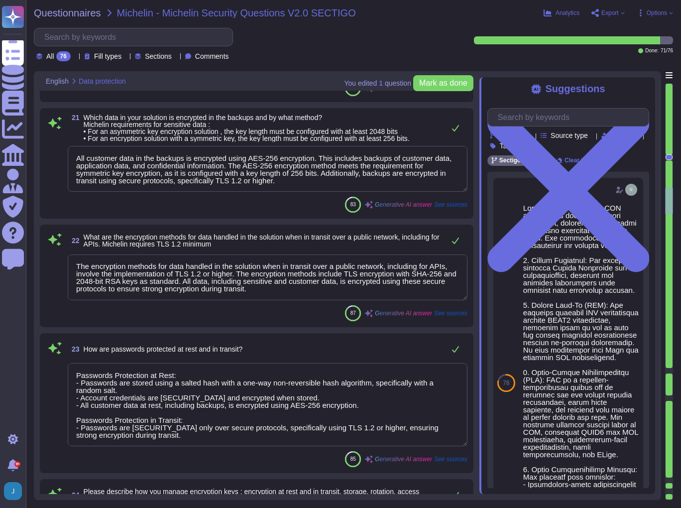
type textarea "Our certificates are issued by a trusted commercial certification authority, en…"
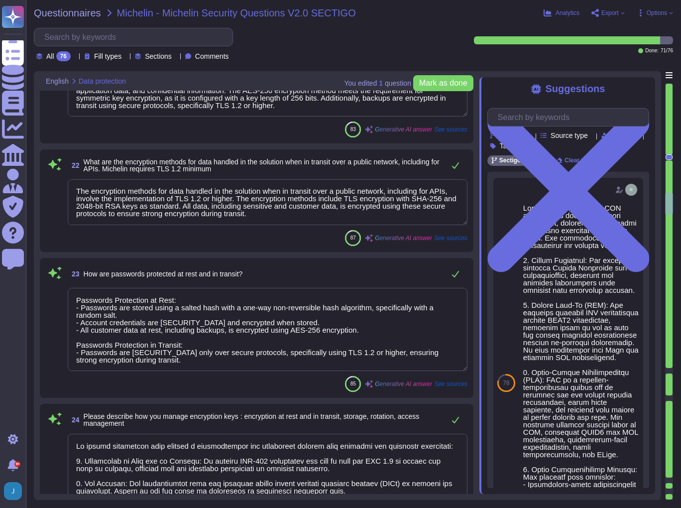
scroll to position [4381, 0]
type textarea "We utilize industry-secure methods such as disk wiping, degaussing, shredding, …"
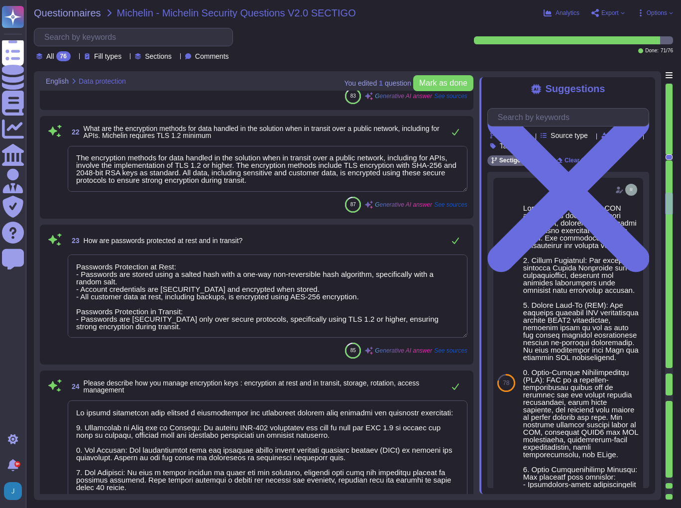
scroll to position [0, 0]
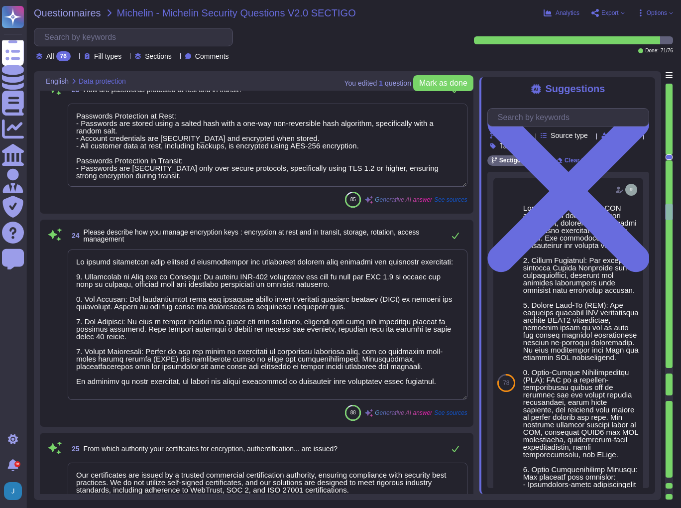
type textarea "Yes, our offer includes payment flows. We accept the following types of payment…"
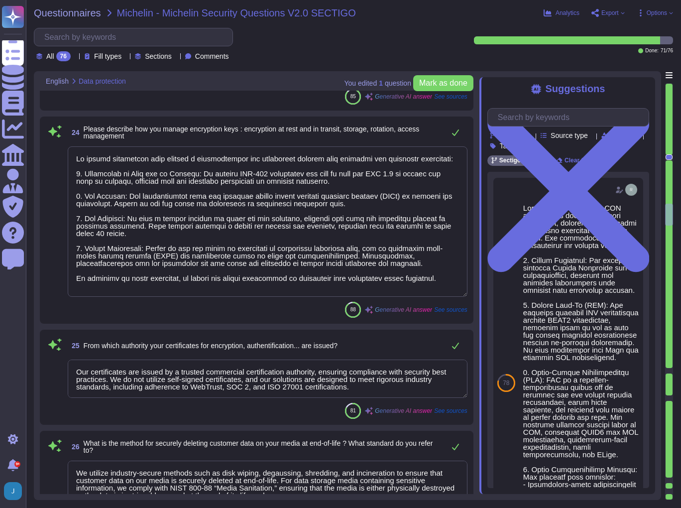
type textarea "We maintain a current and complete inventory of all technology assets, which in…"
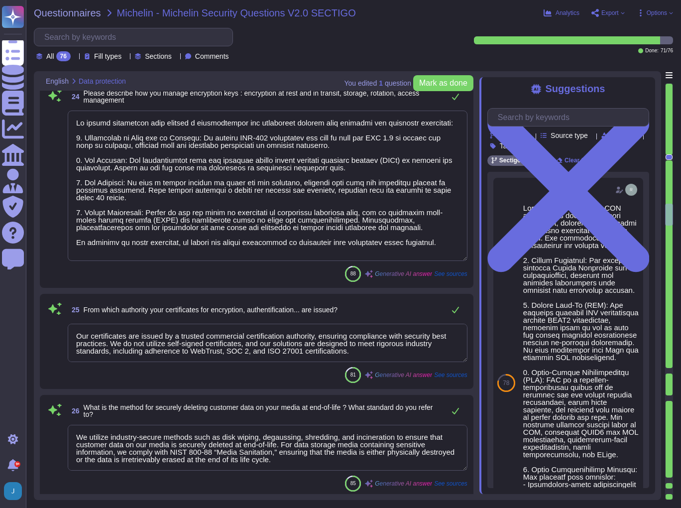
scroll to position [4660, 0]
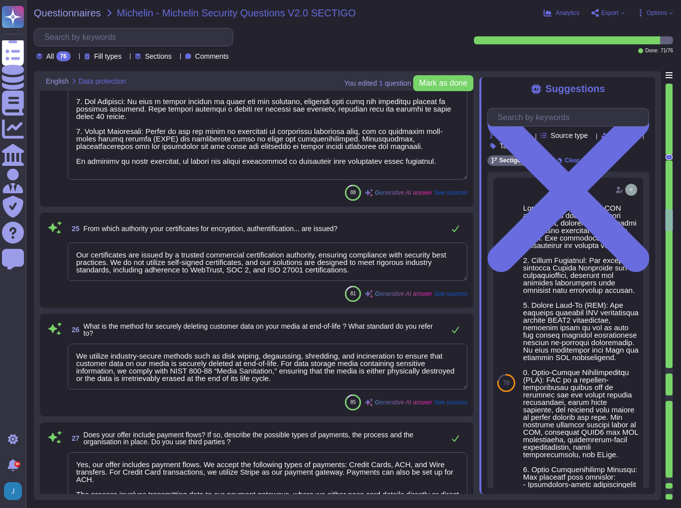
type textarea "Sectigo employs a comprehensive set of measures to protect its infrastructure f…"
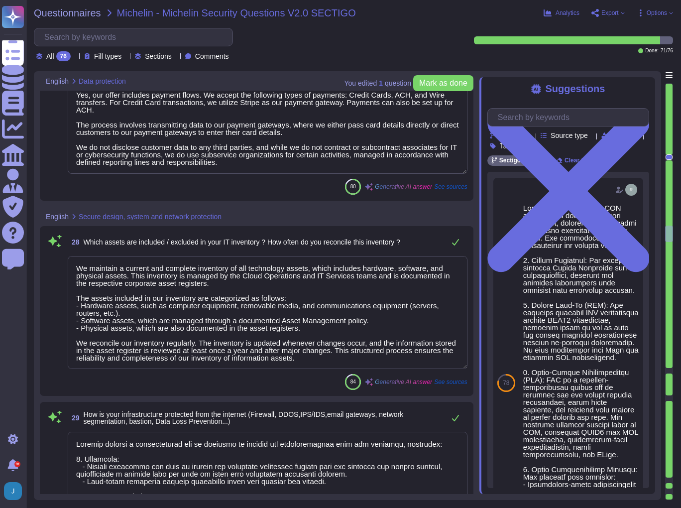
scroll to position [5098, 0]
type textarea "We employ network segregation through several measures: 1. **Firewalls**: We us…"
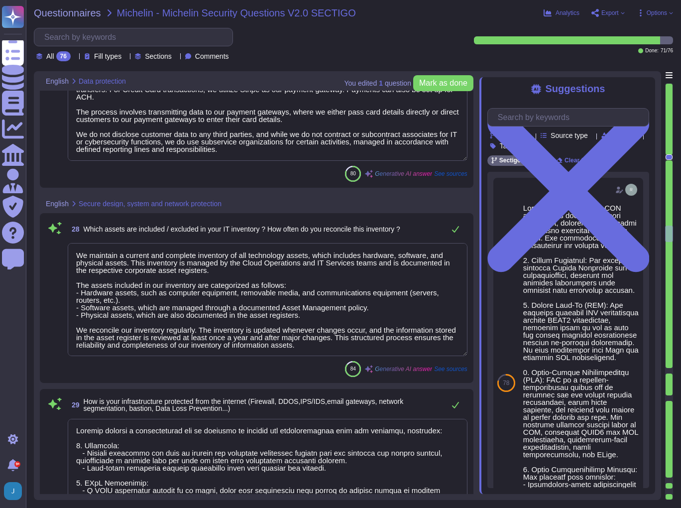
scroll to position [5138, 0]
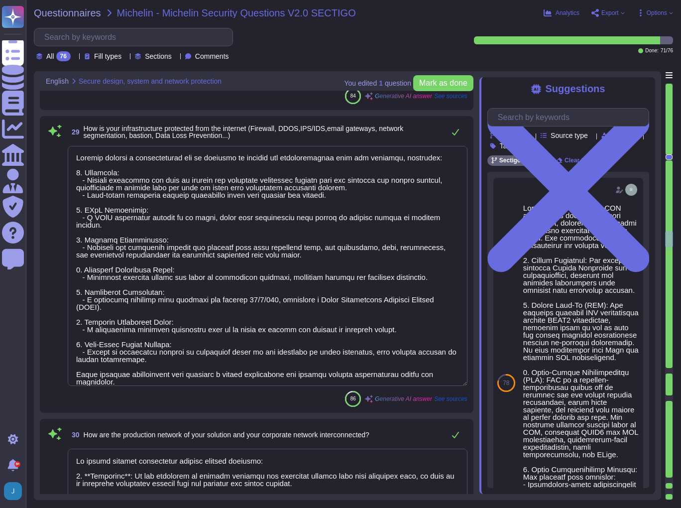
type textarea "We implement several security controls to protect our users' equipment, includi…"
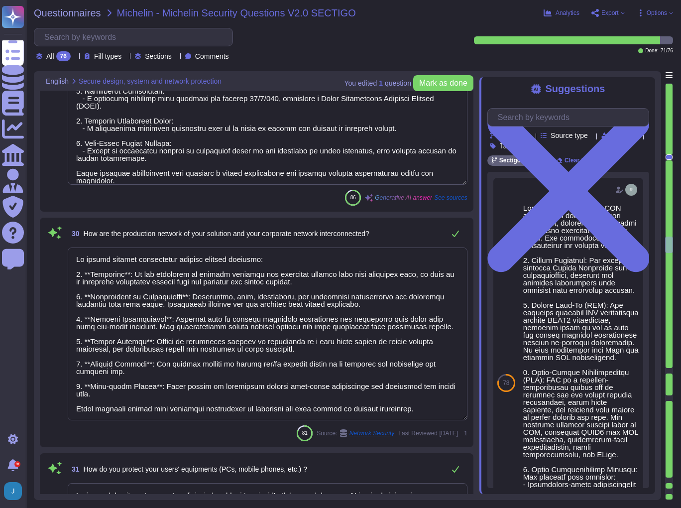
scroll to position [5576, 0]
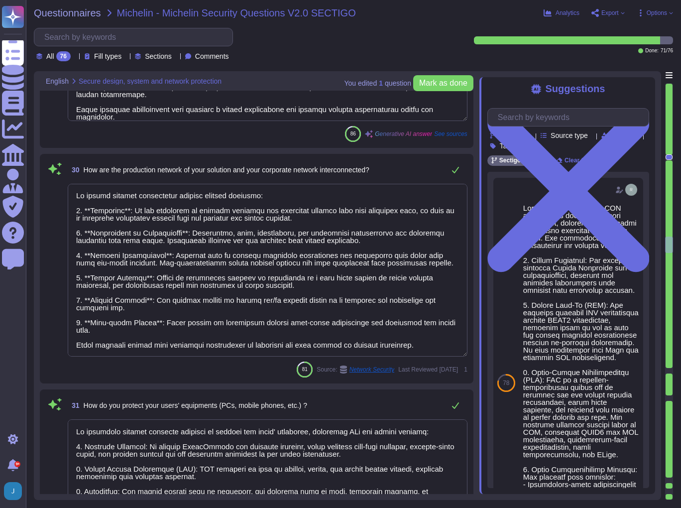
type textarea "Sectigo employs a comprehensive set of security measures to protect our servers…"
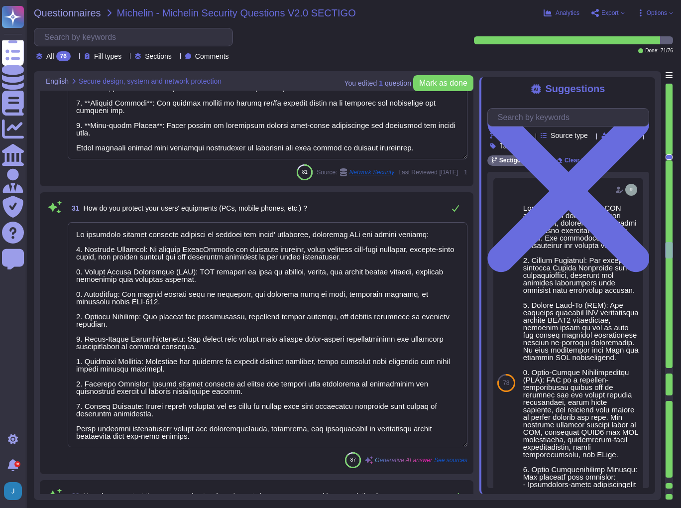
scroll to position [0, 0]
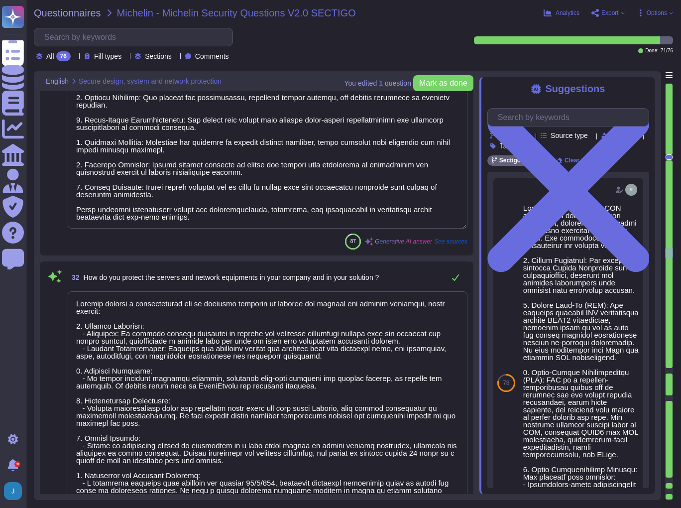
type textarea "We ensure isolation between the data of our different clients through several k…"
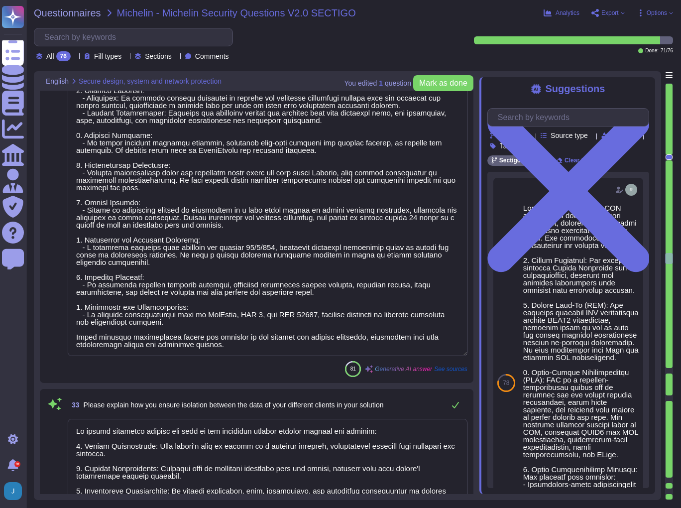
type textarea "At [GEOGRAPHIC_DATA], we perform a variety of security tests and checks through…"
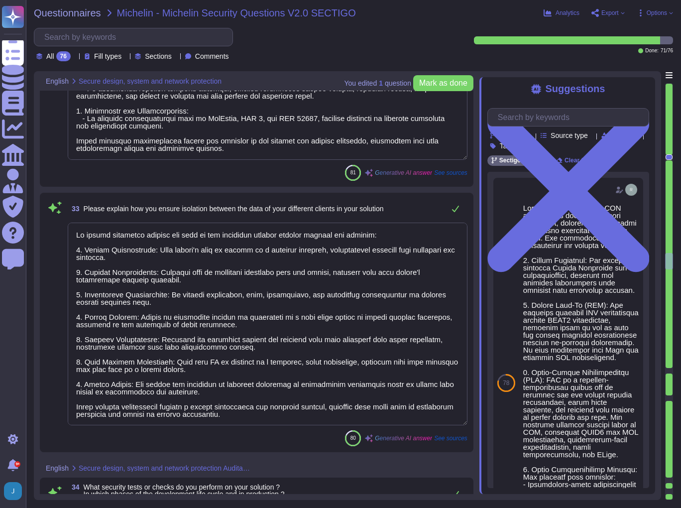
scroll to position [6452, 0]
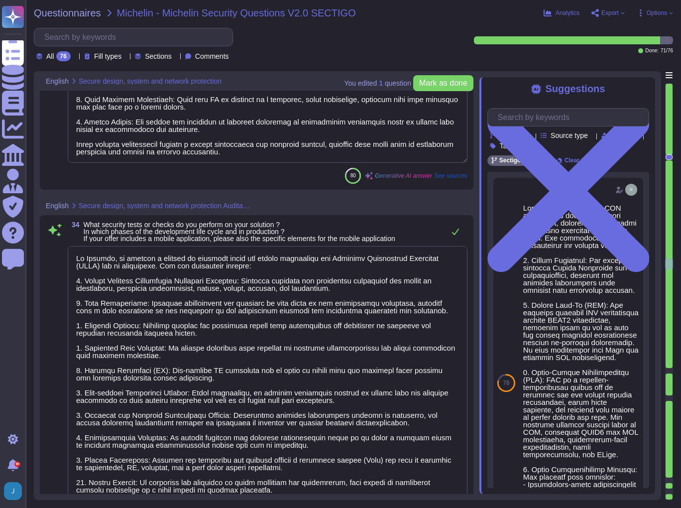
type textarea "Sectigo has established a comprehensive vulnerability management policy and pat…"
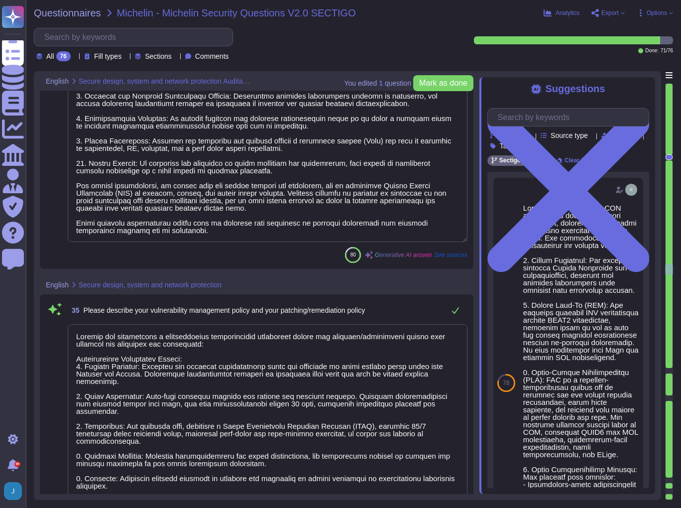
scroll to position [0, 0]
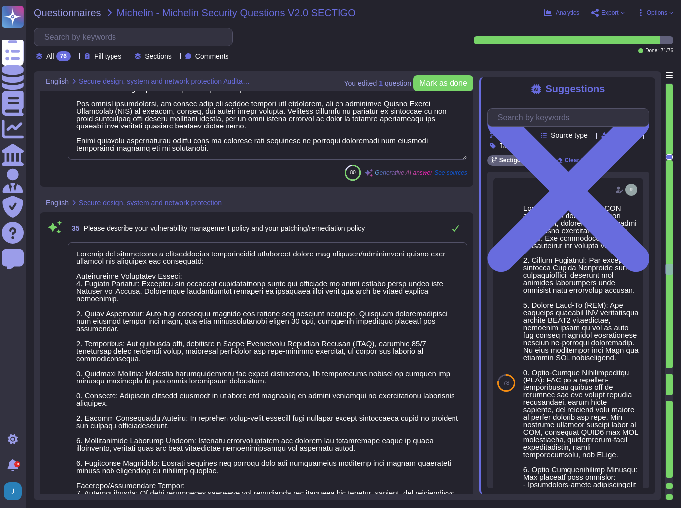
type textarea "For elements of the solution exposed on the internet, the patching timeframes b…"
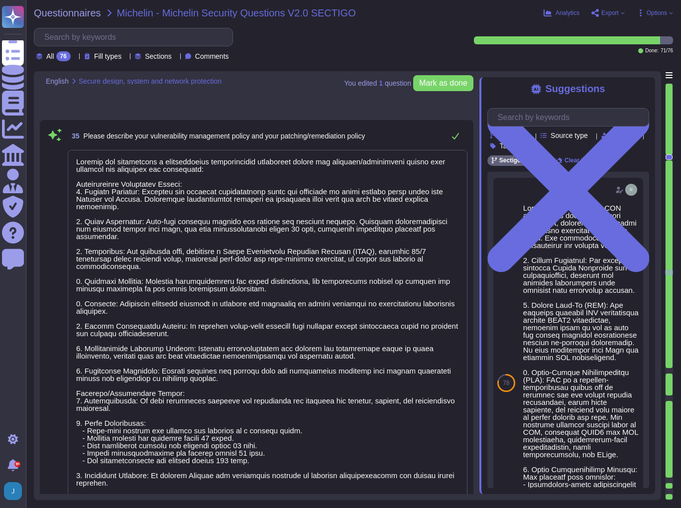
type textarea "Our change management policy is formal, documented, and approved by management,…"
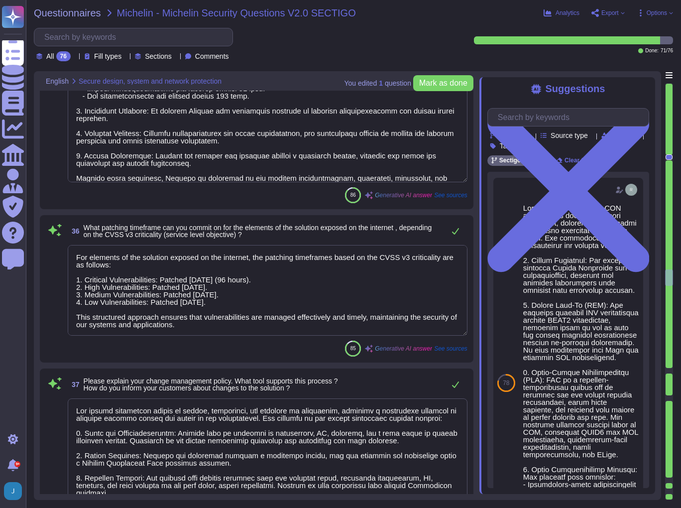
scroll to position [7568, 0]
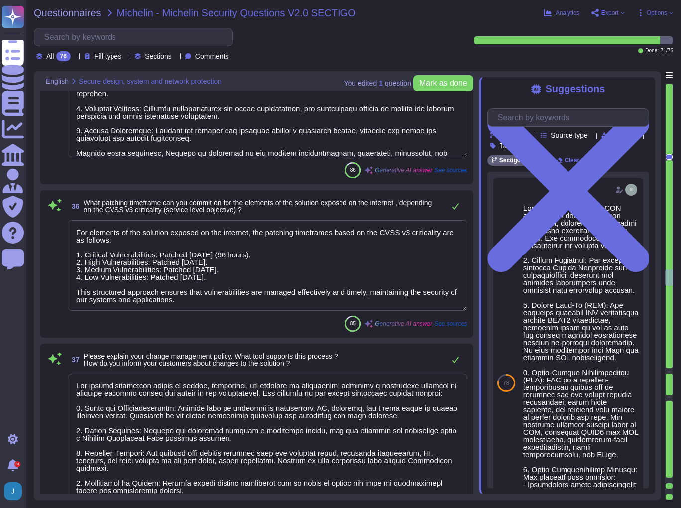
type textarea "Sectigo's development policy includes several key elements that ensure a struct…"
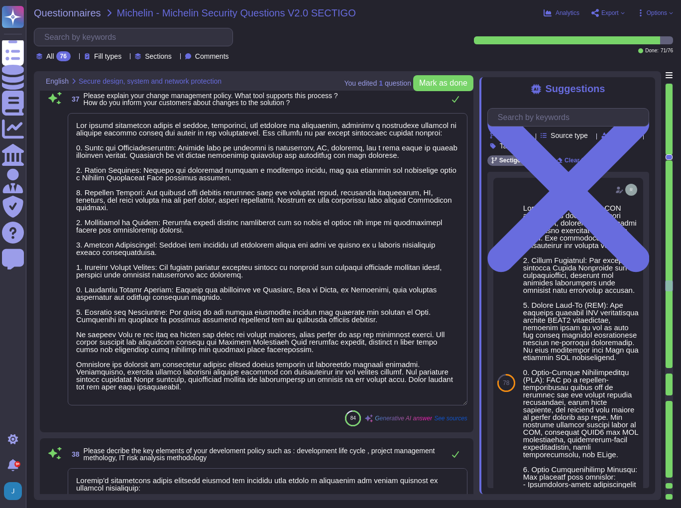
type textarea "Sectigo applies several software development best practice guidelines, which in…"
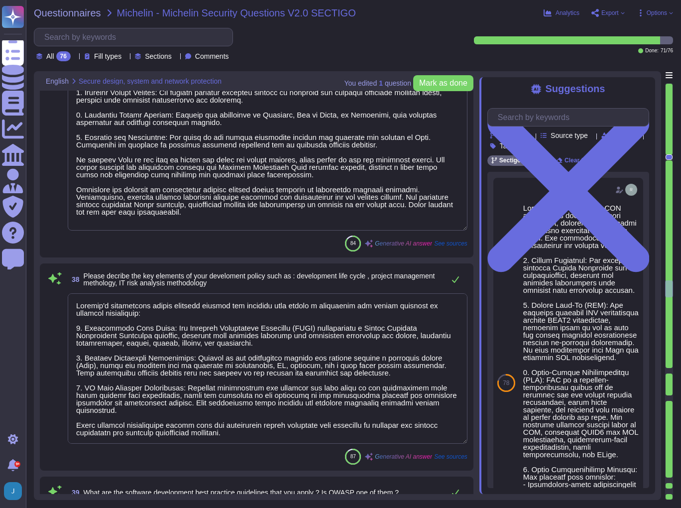
type textarea "We provide multiple environments, which include: 1. Development 2. Test 3. Stag…"
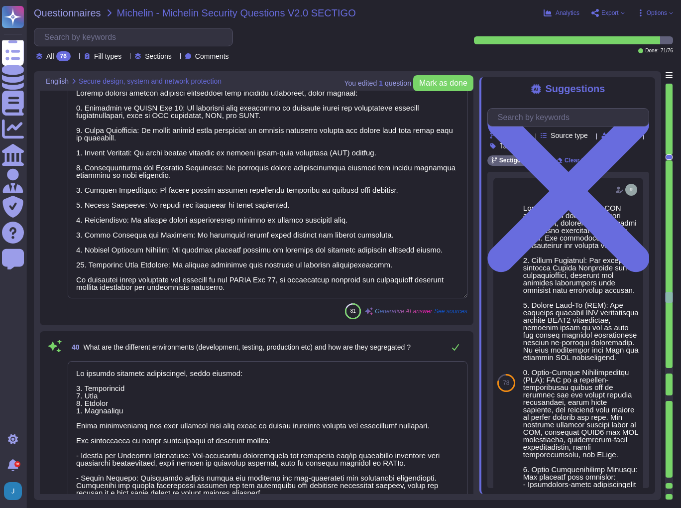
type textarea "Production data shall not be used as test data unless the data has been prior s…"
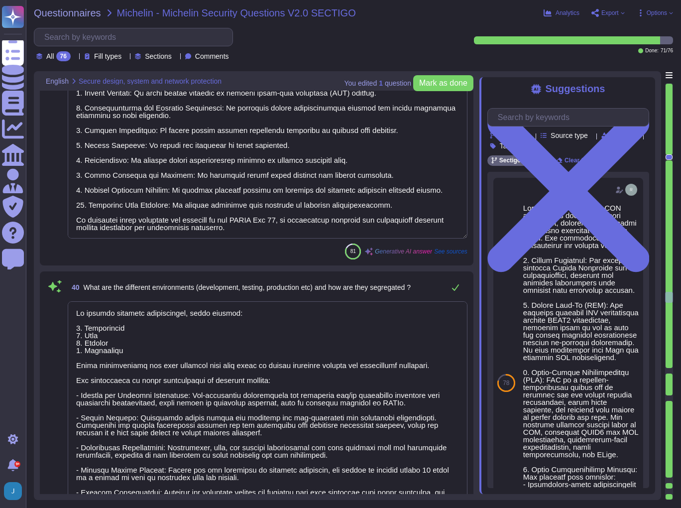
type textarea "Software is delivered to customers through our SaaS portal (SCM), which is acce…"
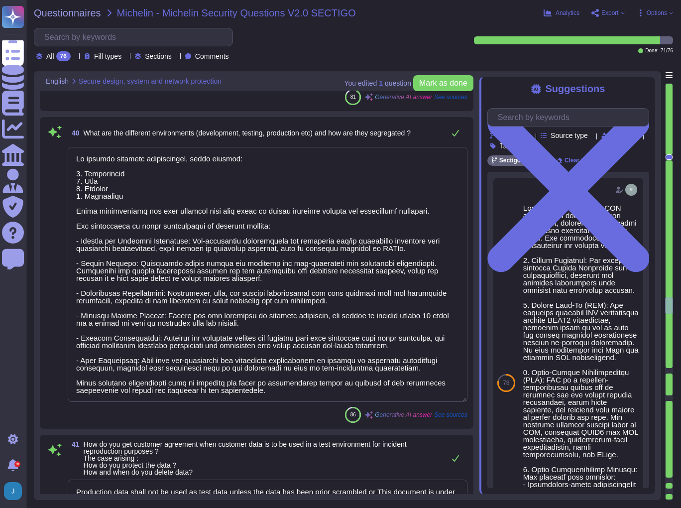
type textarea "We commit to patching critical vulnerabilities [DATE] (96 hours) and high vulne…"
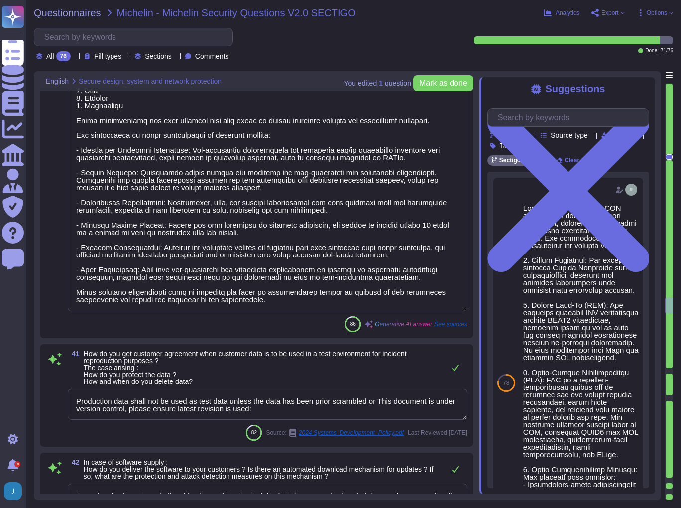
scroll to position [8723, 0]
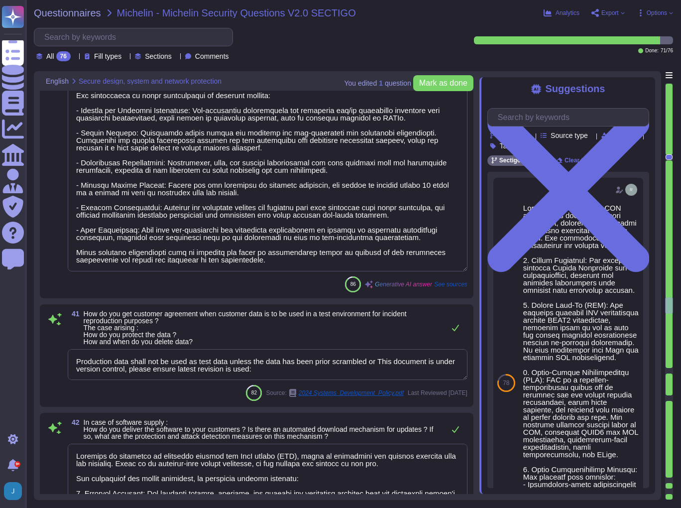
type textarea "Yes, the availability of the solution is subject to contractual service levels,…"
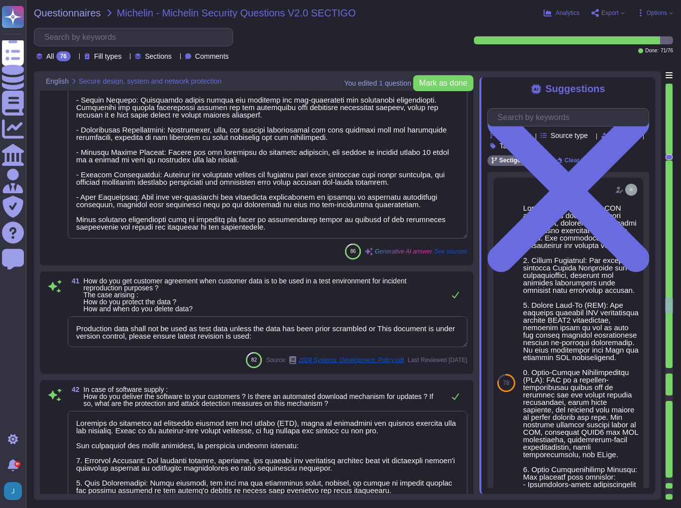
scroll to position [8762, 0]
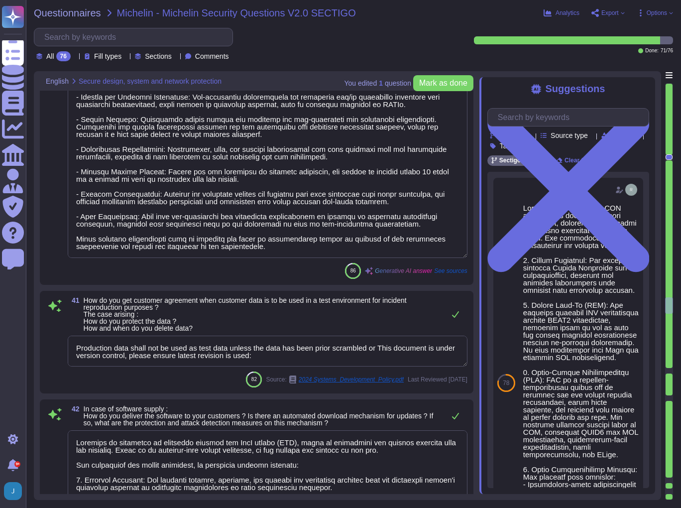
click at [268, 355] on textarea "Production data shall not be used as test data unless the data has been prior s…" at bounding box center [268, 351] width 400 height 31
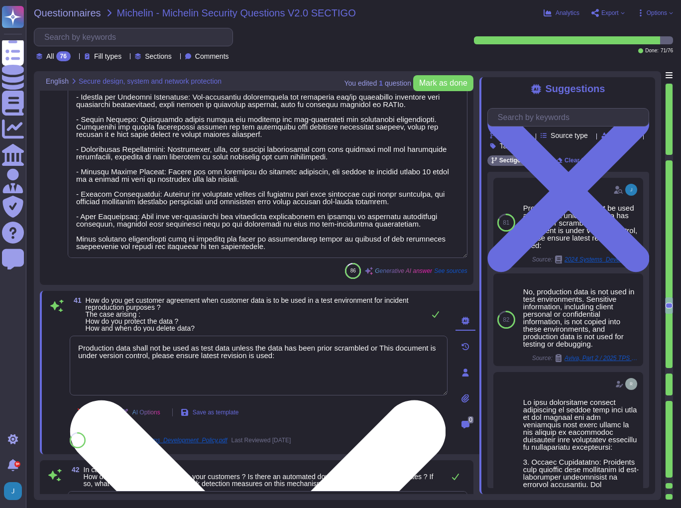
drag, startPoint x: 372, startPoint y: 347, endPoint x: 372, endPoint y: 352, distance: 6.0
click at [372, 352] on textarea "Production data shall not be used as test data unless the data has been prior s…" at bounding box center [259, 366] width 378 height 60
drag, startPoint x: 372, startPoint y: 349, endPoint x: 228, endPoint y: 349, distance: 144.9
click at [228, 349] on textarea "Production data shall not be used as test data unless the data has been prior s…" at bounding box center [259, 366] width 378 height 60
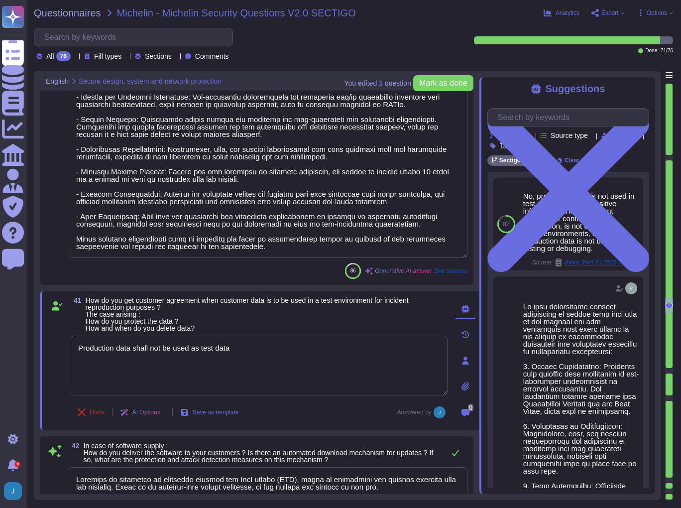
type textarea "Production data shall not be used as test data"
click at [228, 409] on span "Save as template" at bounding box center [216, 412] width 46 height 6
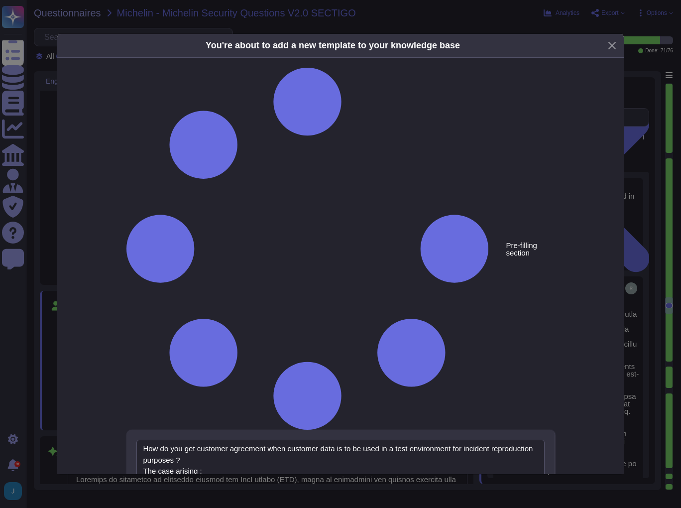
type textarea "How do you get customer agreement when customer data is to be used in a test en…"
type textarea "Production data shall not be used as test data"
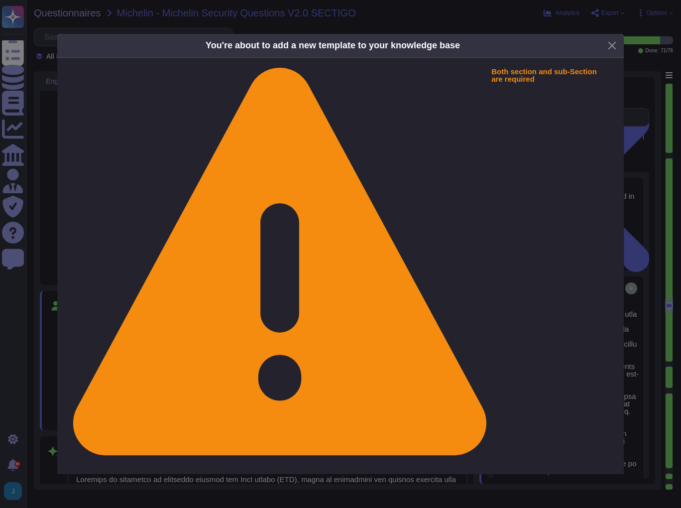
type textarea "How do you get customer agreement when customer data is to be used in a test en…"
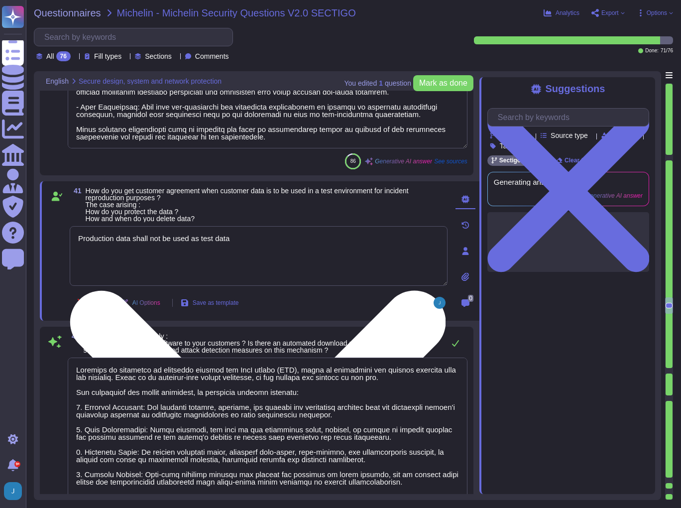
type textarea "Yes, the availability of the solution is subject to contractual service levels,…"
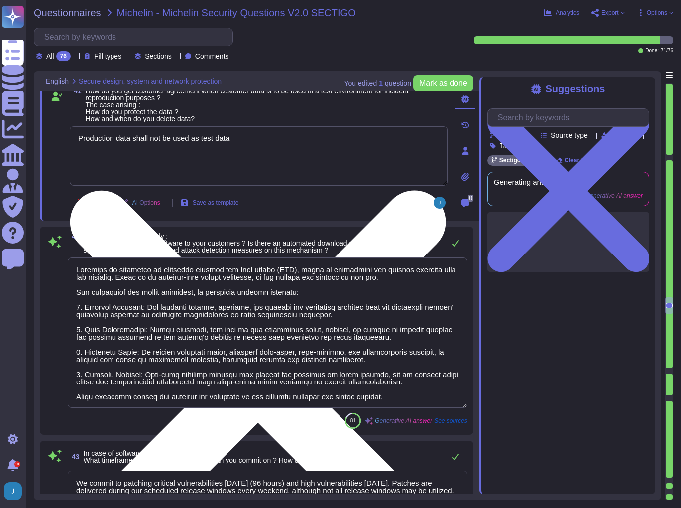
scroll to position [9001, 0]
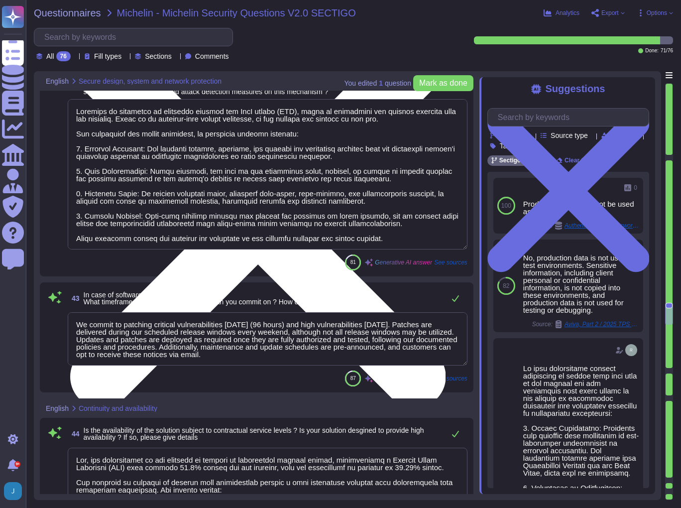
type textarea "Data is backed up continually, including all running servers, both physical and…"
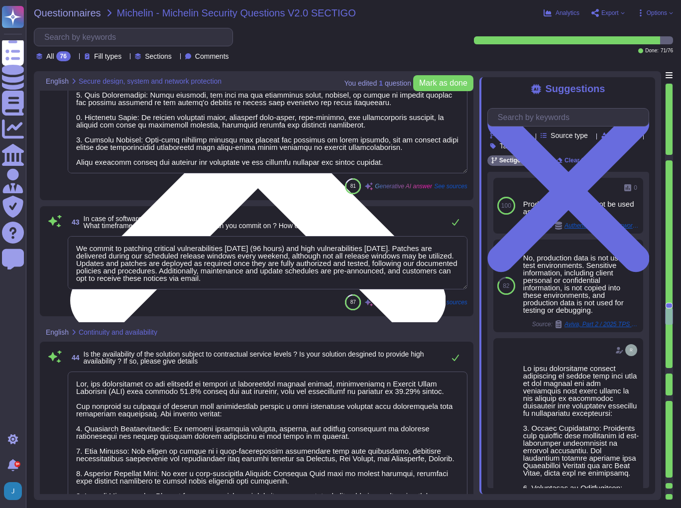
scroll to position [0, 0]
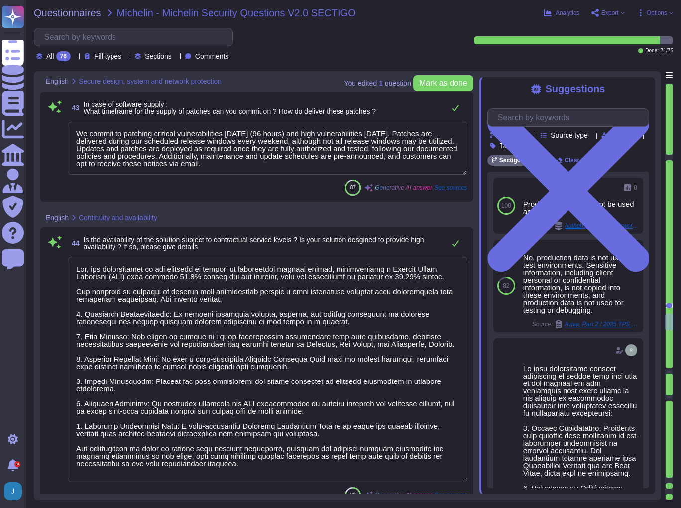
type textarea "Yes, we have a disaster recovery plan that allows us to commit to a Recovery Ti…"
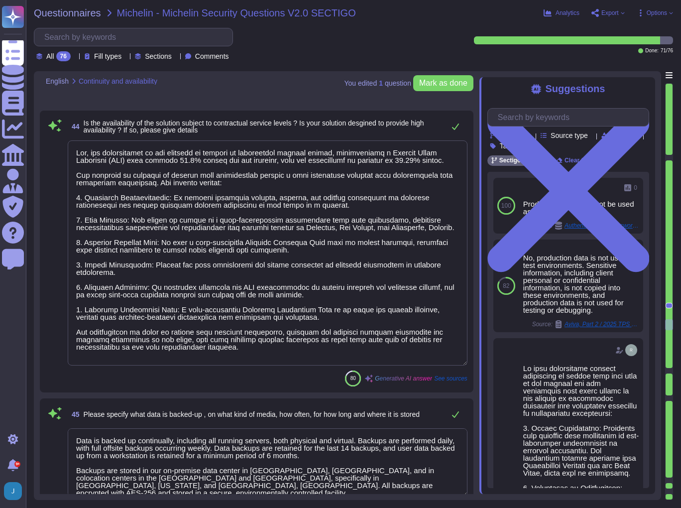
type textarea "We have implemented several comprehensive measures to protect our offices again…"
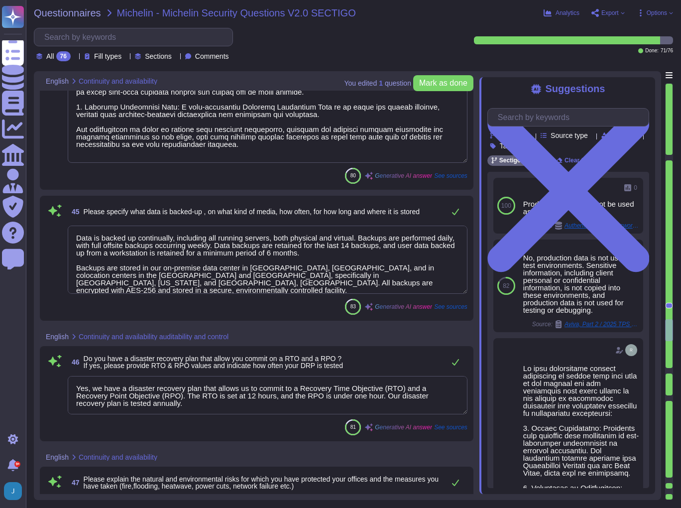
scroll to position [9639, 0]
type textarea "We have implemented comprehensive measures to protect our data centers against …"
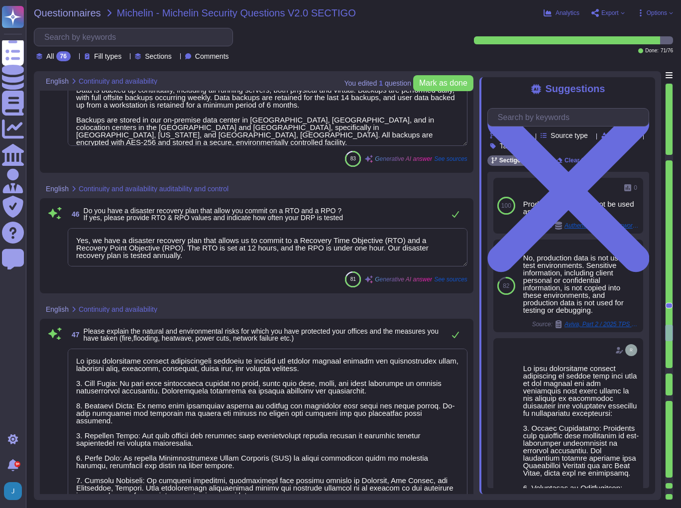
scroll to position [0, 0]
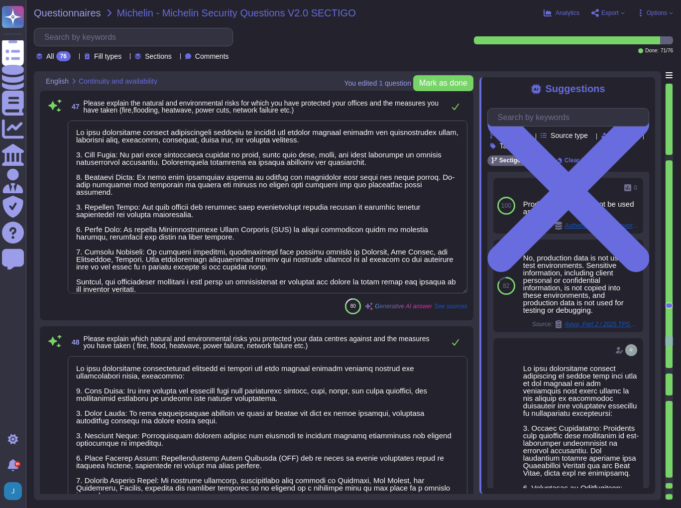
type textarea "We have implemented comprehensive logging capabilities that capture user and ad…"
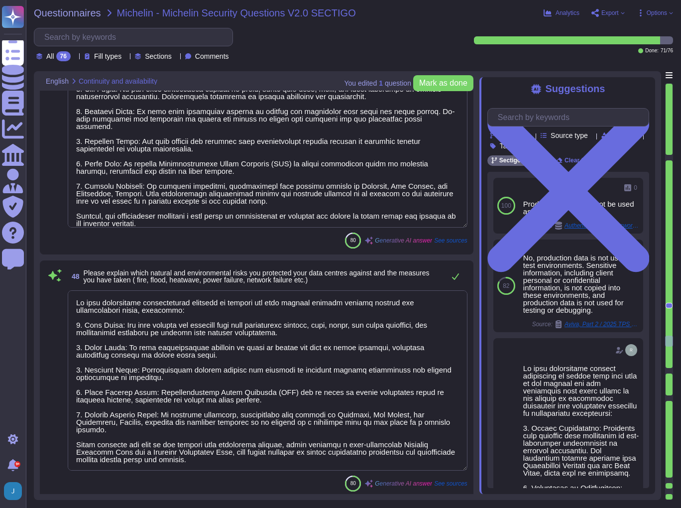
scroll to position [10037, 0]
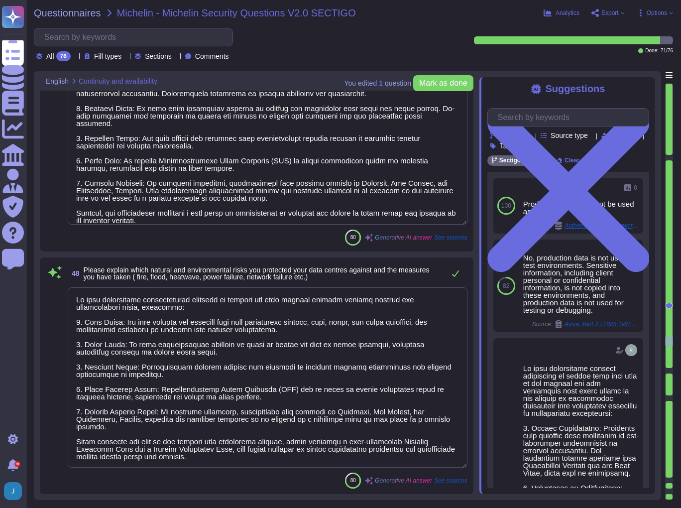
type textarea "Our organization employs a comprehensive approach to detect and manage security…"
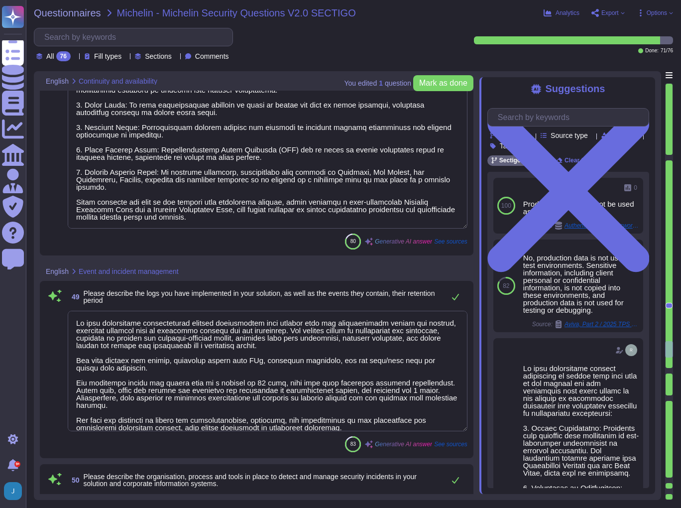
scroll to position [0, 0]
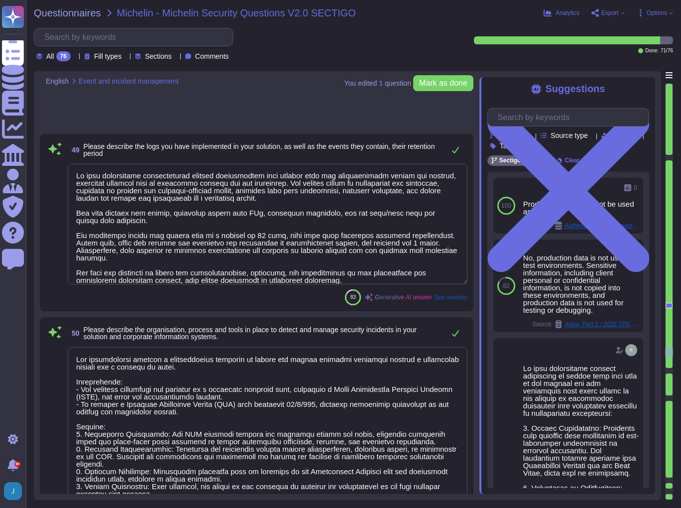
type textarea "Customers will be notified of a security incident that impacts them through sev…"
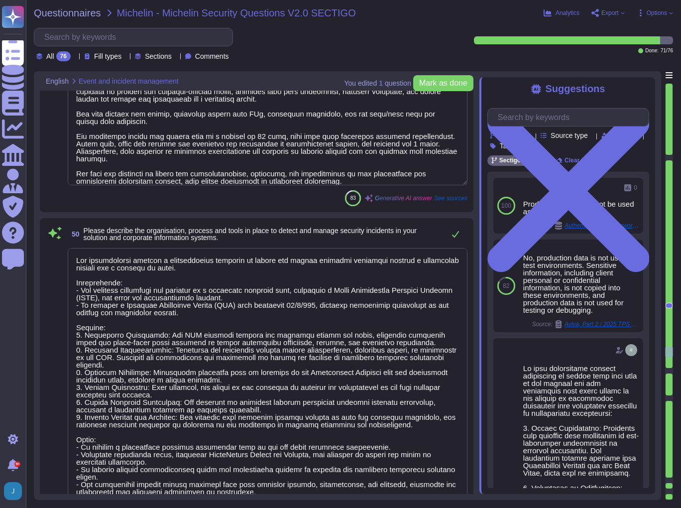
scroll to position [10515, 0]
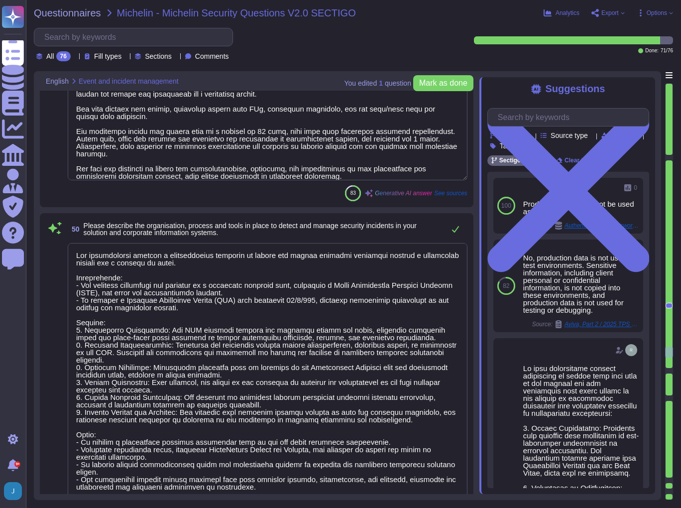
type textarea "In the event of a suspected or actual security incident impacting the customer,…"
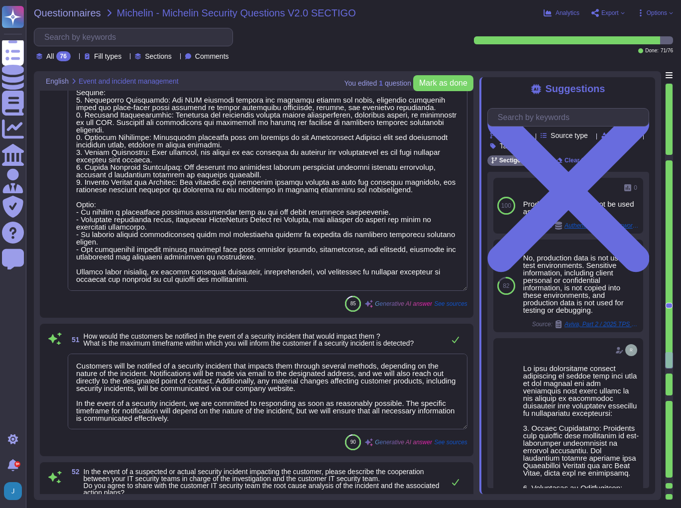
type textarea "In the last 5 years, we have not encountered any major security incidents that …"
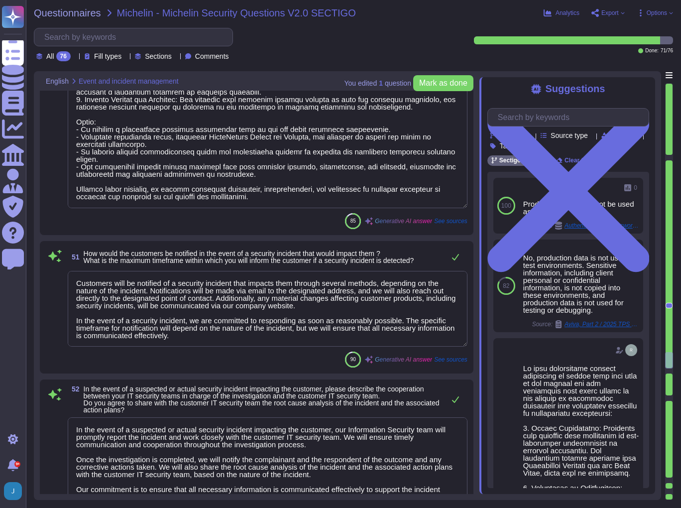
scroll to position [10873, 0]
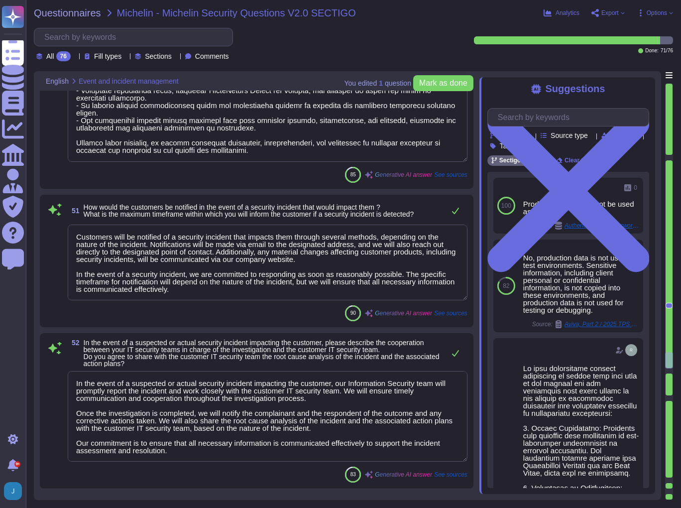
type textarea "No, we do not allow customers to perform any of the testing, including applicat…"
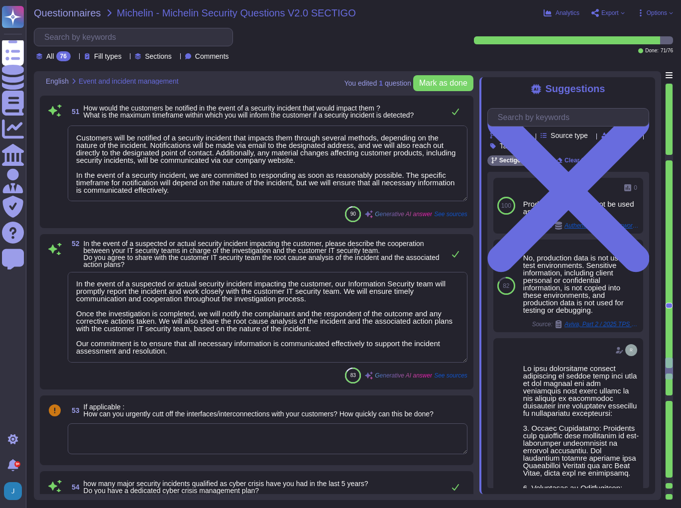
type textarea "No, we do not allow our customers, including Michelin, to perform any of the te…"
type textarea "Sectigo disclosed in Mozilla Bug #1869056 that an internal vulnerability scanni…"
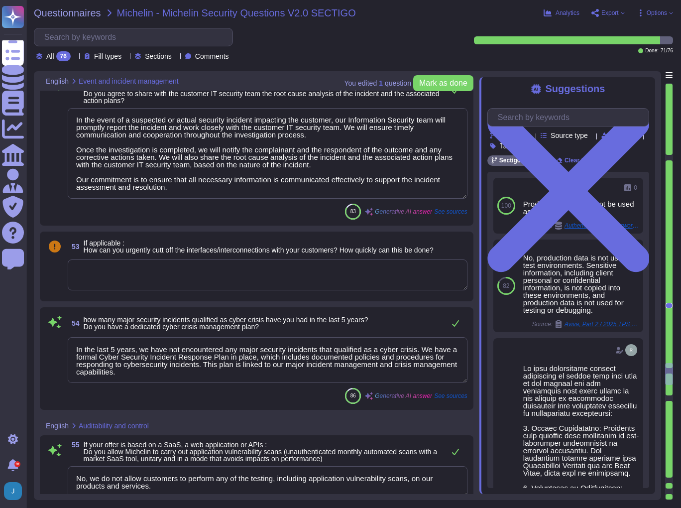
scroll to position [11152, 0]
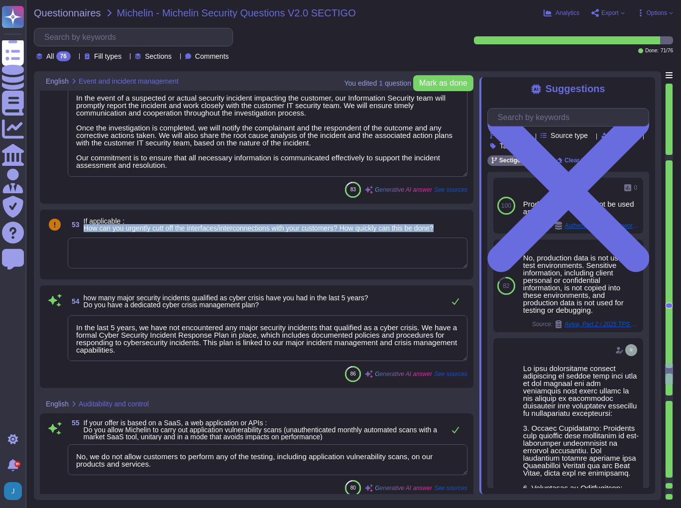
drag, startPoint x: 450, startPoint y: 227, endPoint x: 85, endPoint y: 232, distance: 365.5
click at [85, 232] on div "53 If applicable : How can you urgently cutt off the interfaces/interconnection…" at bounding box center [268, 225] width 400 height 18
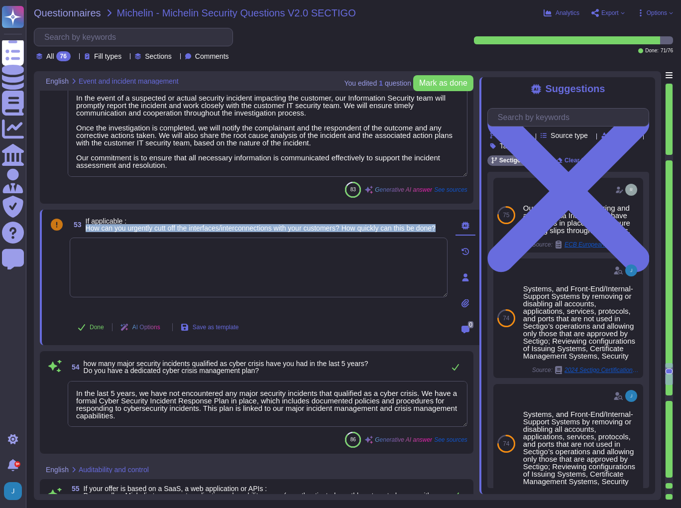
drag, startPoint x: 117, startPoint y: 235, endPoint x: 85, endPoint y: 229, distance: 32.9
click at [85, 229] on span "53 If applicable : How can you urgently cutt off the interfaces/interconnection…" at bounding box center [253, 225] width 366 height 18
copy span "How can you urgently cutt off the interfaces/interconnections with your custome…"
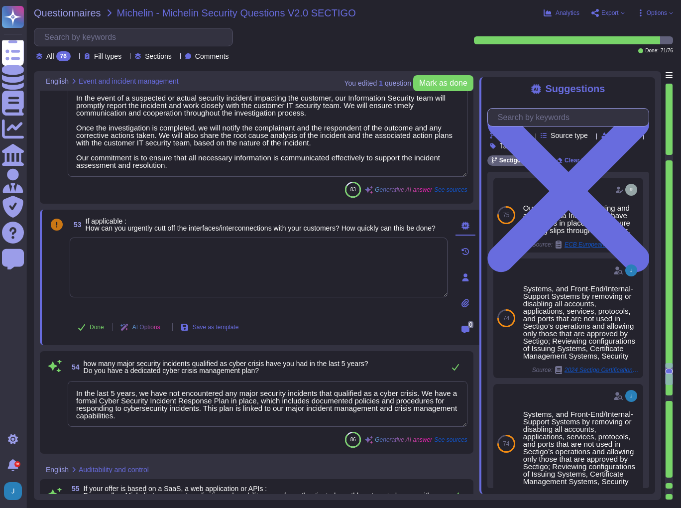
click at [516, 119] on input "text" at bounding box center [571, 117] width 156 height 17
paste input "How can you urgently cutt off the interfaces/interconnections with your custome…"
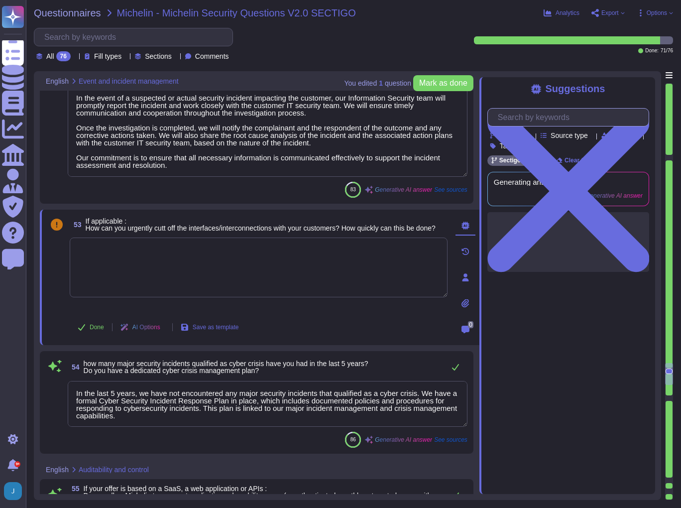
scroll to position [0, 275]
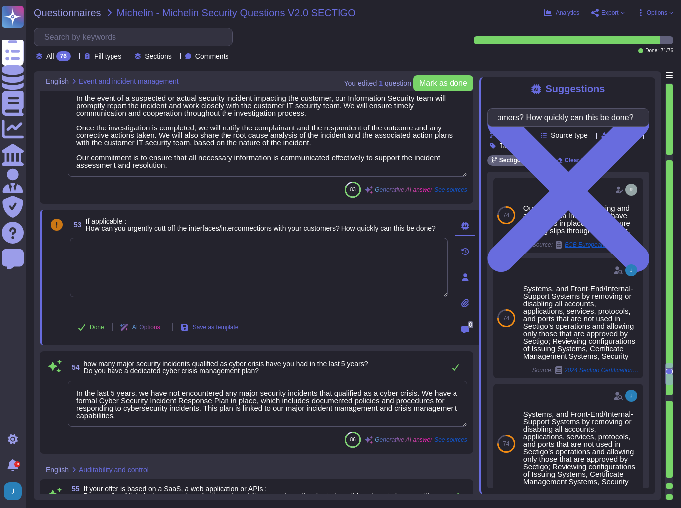
type input "How can you urgently cutt off the interfaces/interconnections with your custome…"
click at [78, 260] on textarea at bounding box center [259, 267] width 378 height 60
type textarea "n/a"
click at [330, 342] on div "53 If applicable : How can you urgently cutt off the interfaces/interconnection…" at bounding box center [260, 277] width 440 height 135
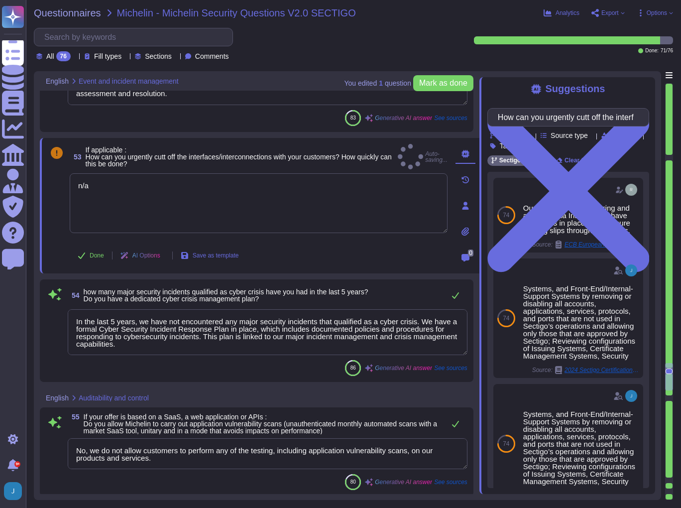
scroll to position [11272, 0]
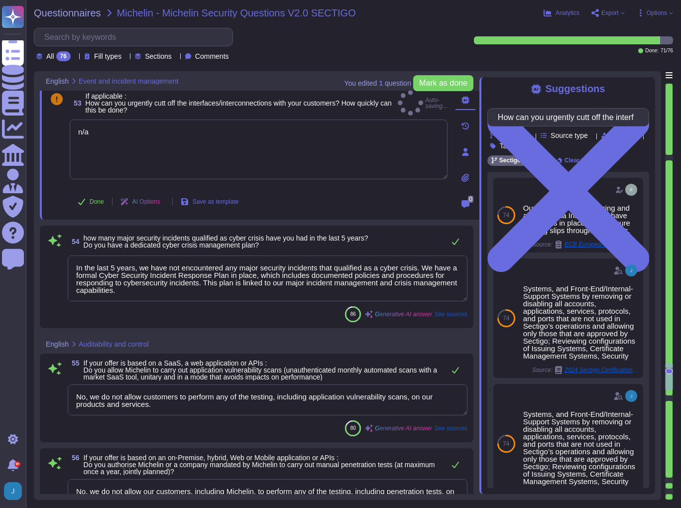
type textarea "Sectigo manages contractual governance for security through several key measure…"
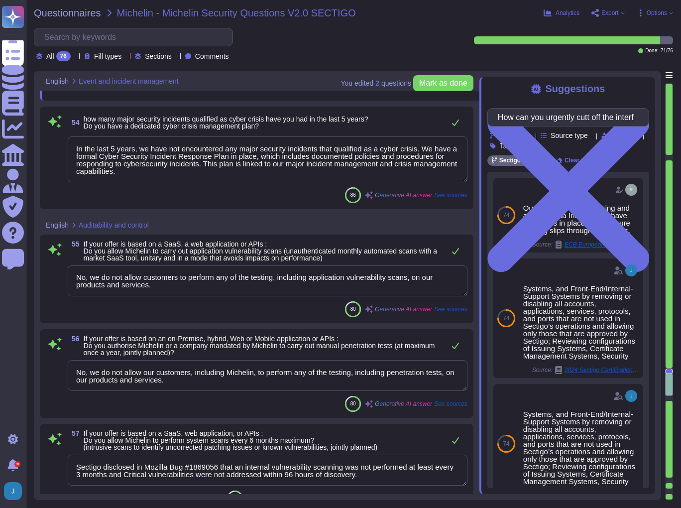
scroll to position [11391, 0]
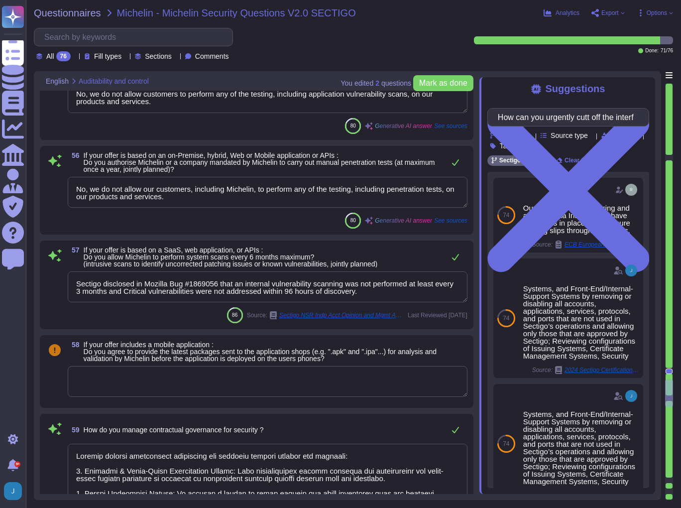
type textarea "Please reach out to our enterprise sales representative to discuss any specific…"
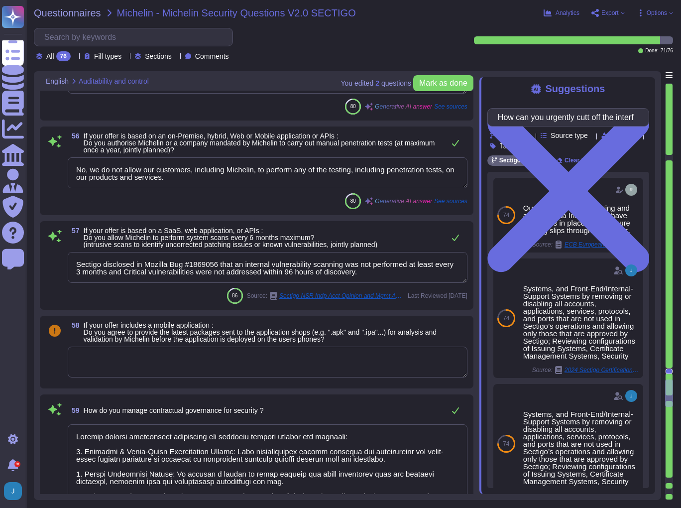
scroll to position [11590, 0]
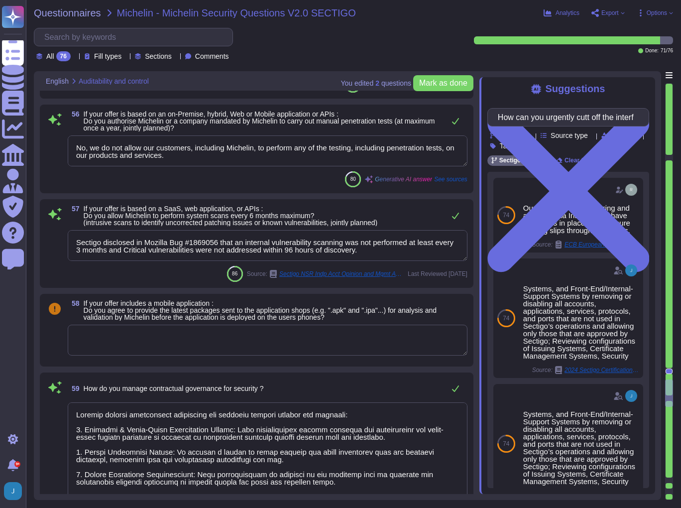
click at [108, 340] on textarea at bounding box center [268, 340] width 400 height 31
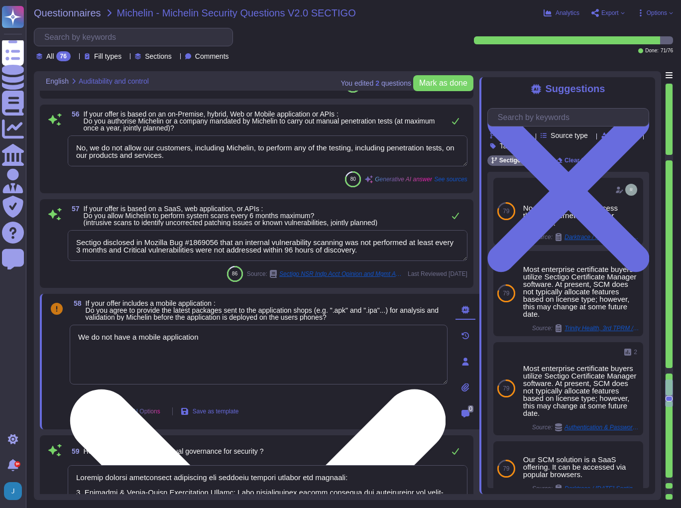
click at [131, 333] on textarea "We do not have a mobile application" at bounding box center [259, 355] width 378 height 60
click at [211, 342] on textarea "We do not have mobile application" at bounding box center [259, 355] width 378 height 60
type textarea "We do not have mobile applications"
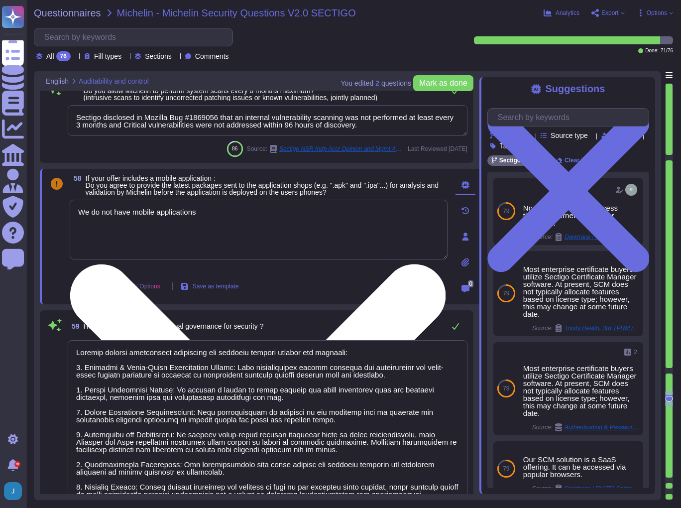
scroll to position [11789, 0]
type textarea "Please reach out to our enterprise sales representative to discuss any specific…"
type textarea "We conduct quarterly internal ISO 27001 audits and undergo yearly external ISO …"
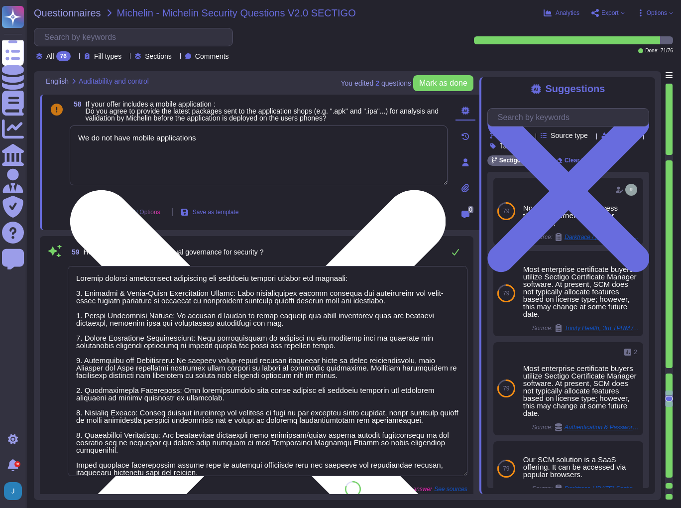
scroll to position [0, 0]
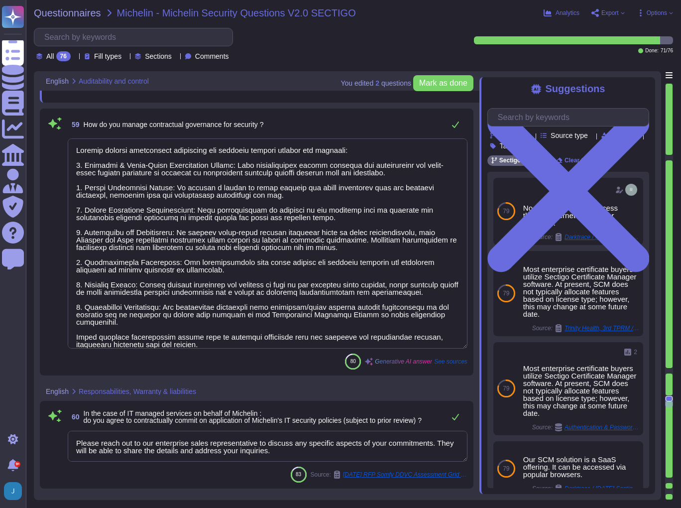
type textarea "We do not have mobile applications"
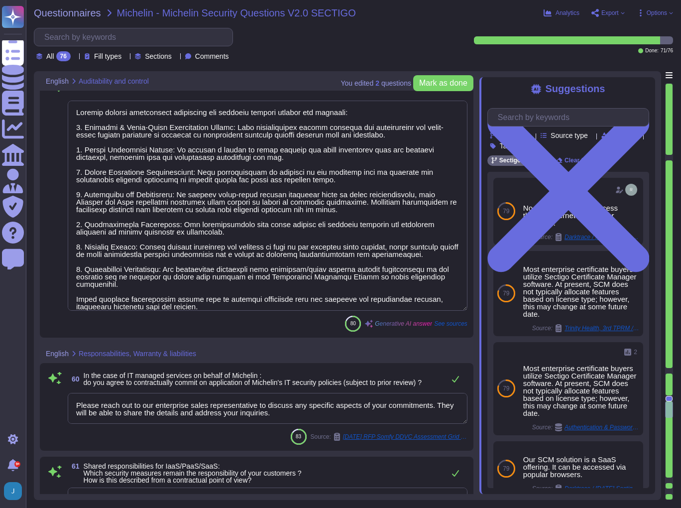
type textarea "Our SCM solution is a SaaS product which can be accessed in the Web portal ([DO…"
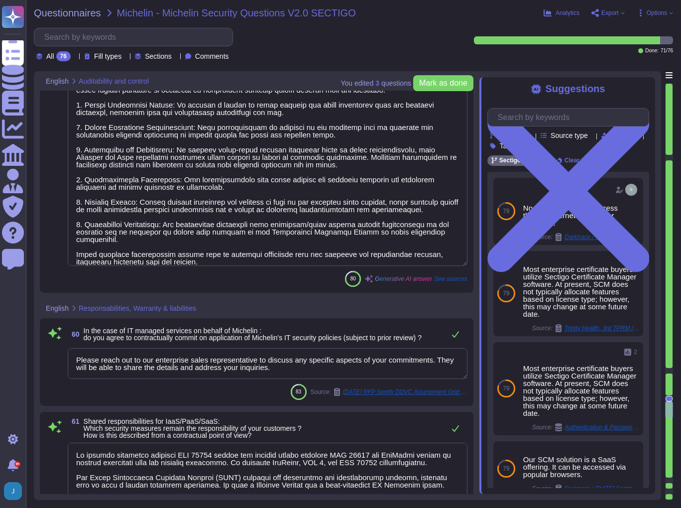
scroll to position [11989, 0]
type textarea "Sectigo employs a comprehensive approach to ensure that our suppliers and servi…"
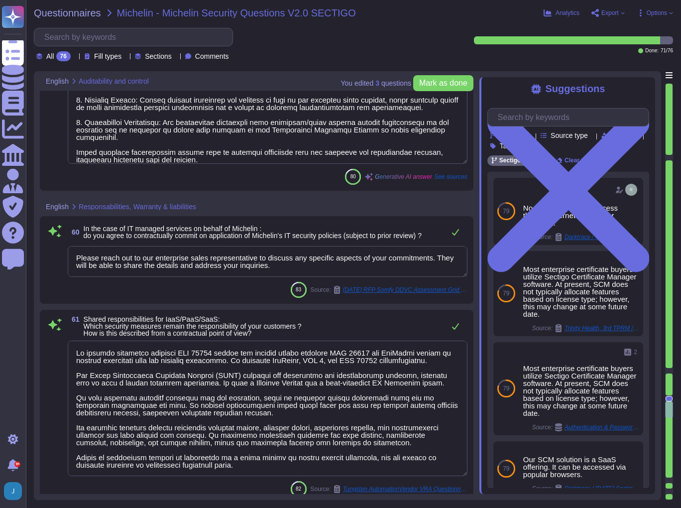
scroll to position [12108, 0]
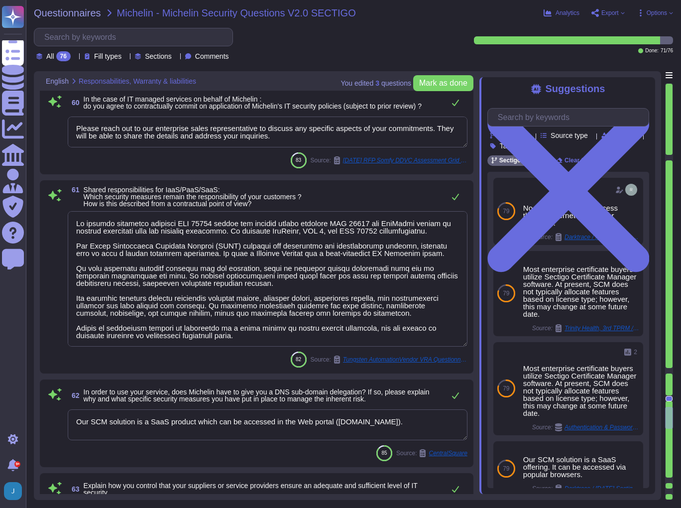
type textarea "The hosting modalities for our solution include: 1. Hosters: - Google Cloud Pla…"
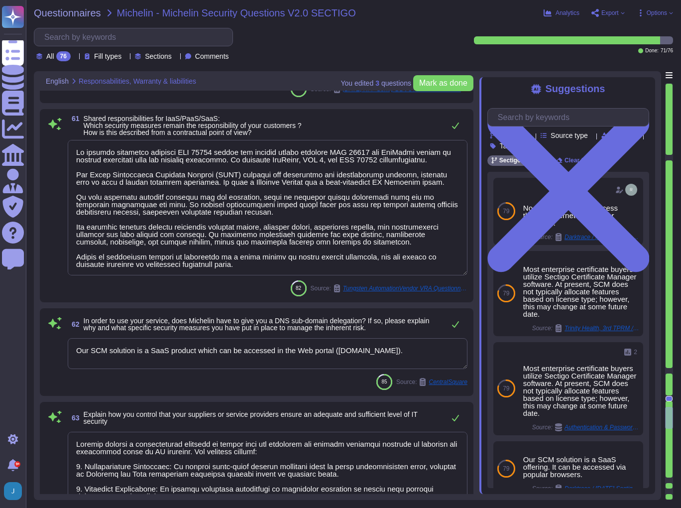
scroll to position [12347, 0]
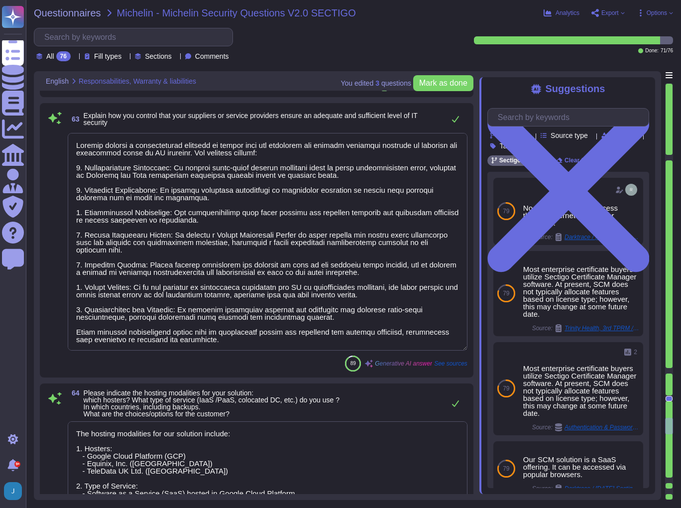
type textarea "Please reach out to our Enterprise Sales representative."
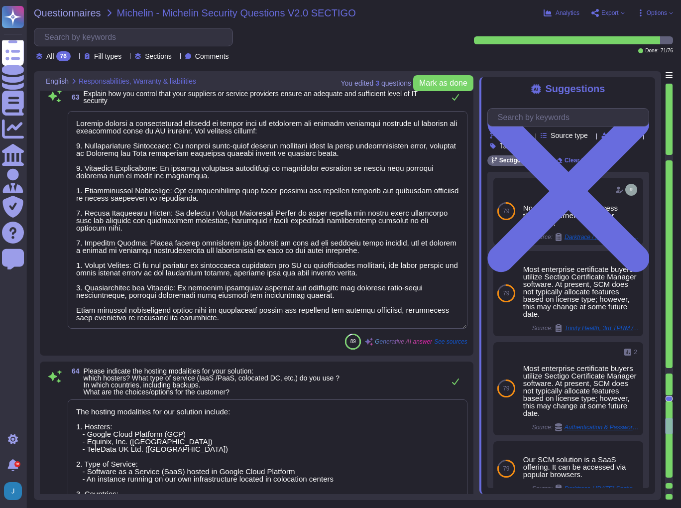
type textarea "Our important IT partners include: 1. Google Cloud Platform - Cloud service pro…"
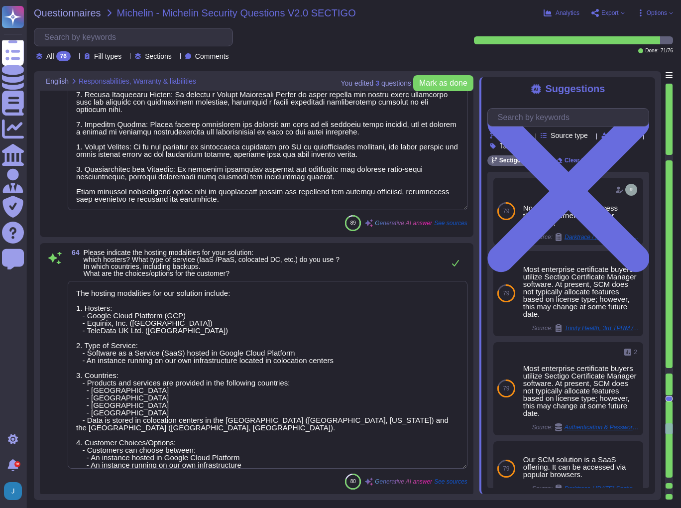
scroll to position [12706, 0]
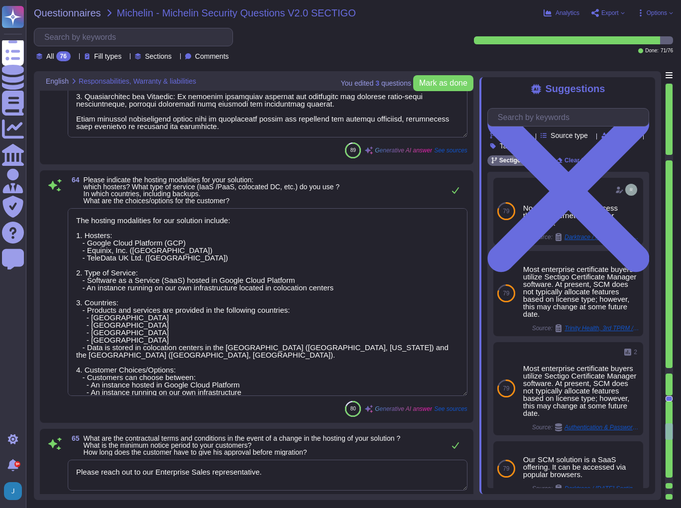
type textarea "Teams may have access to data in the following countries for various activities…"
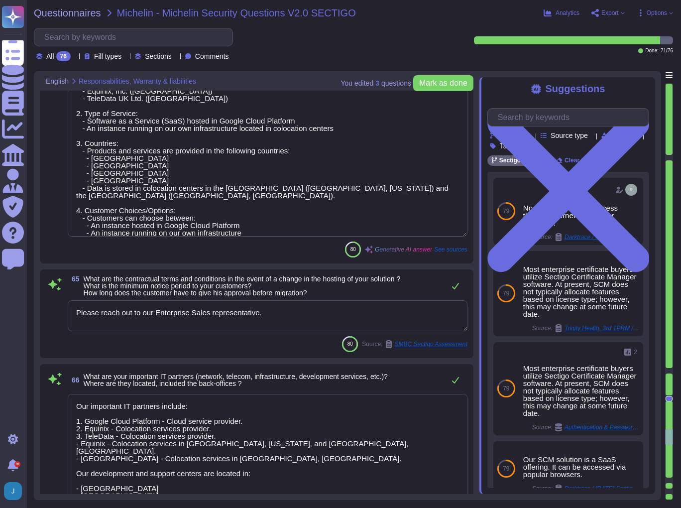
scroll to position [12945, 0]
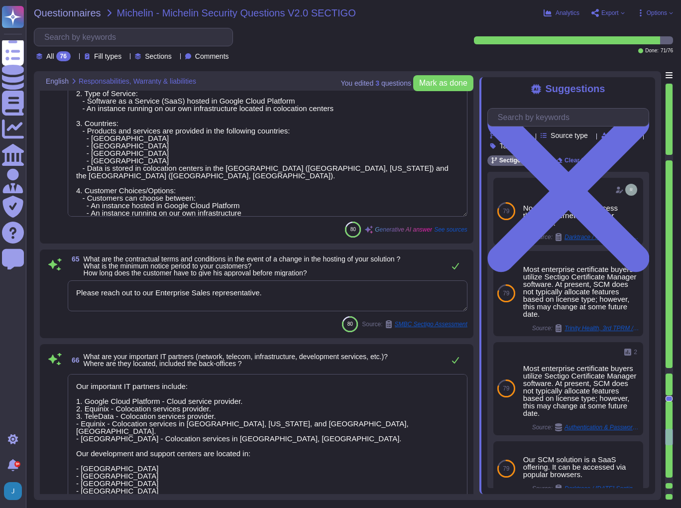
type textarea "We do not guarantee data deletion at the point of service termination. However,…"
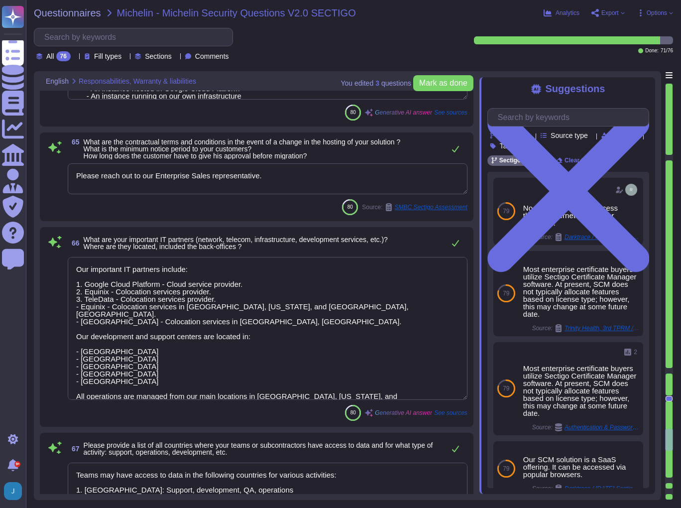
scroll to position [13064, 0]
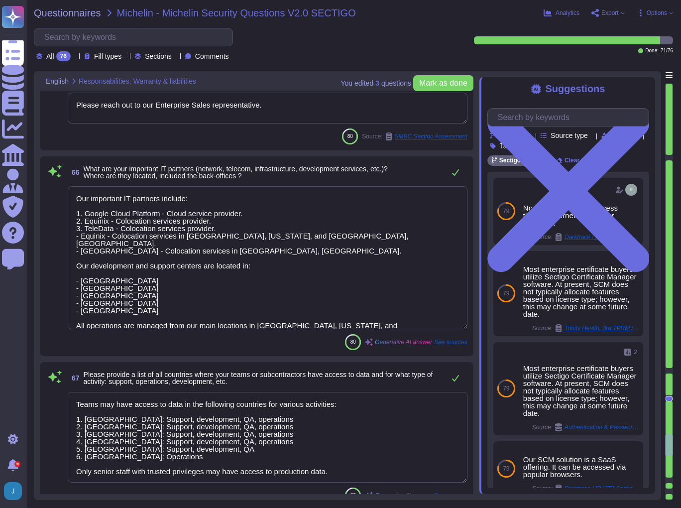
type textarea "N/A. We do not currently offer AI solutions in our customer-facing products."
type textarea "We do not currently offer AI solutions in our customer-facing products."
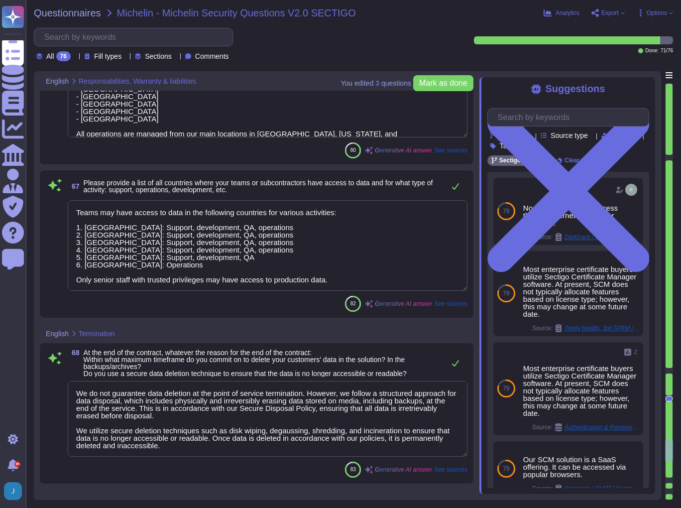
type textarea "- Ownership of the trained model is often unclear, as GenAI models are trained …"
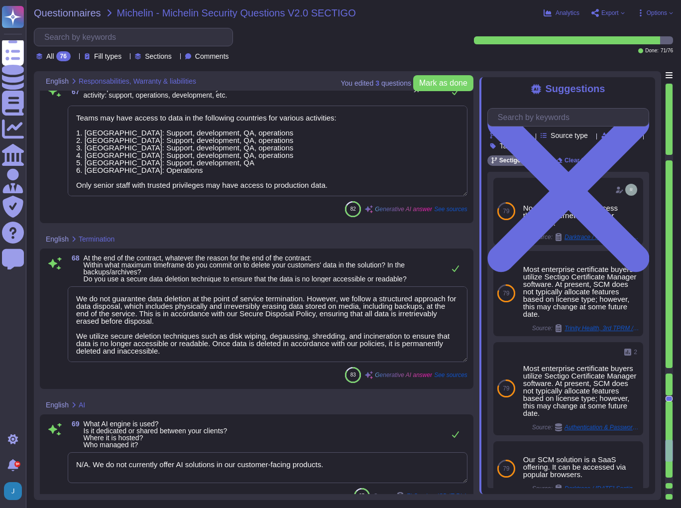
scroll to position [13422, 0]
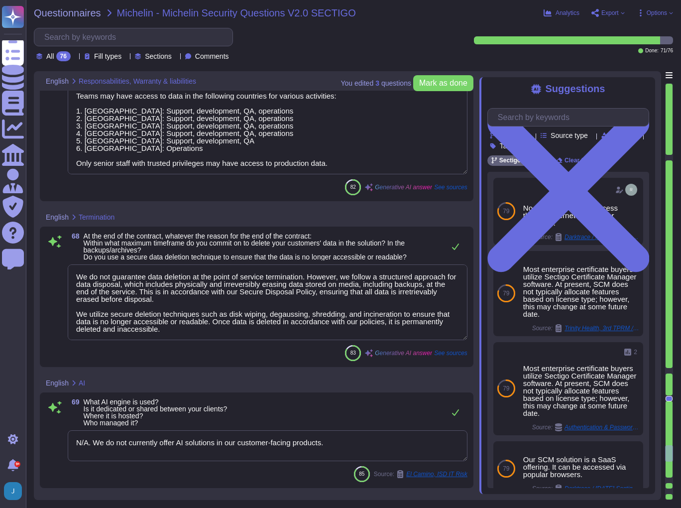
type textarea "We do not currently offer AI solutions in our customer-facing products. However…"
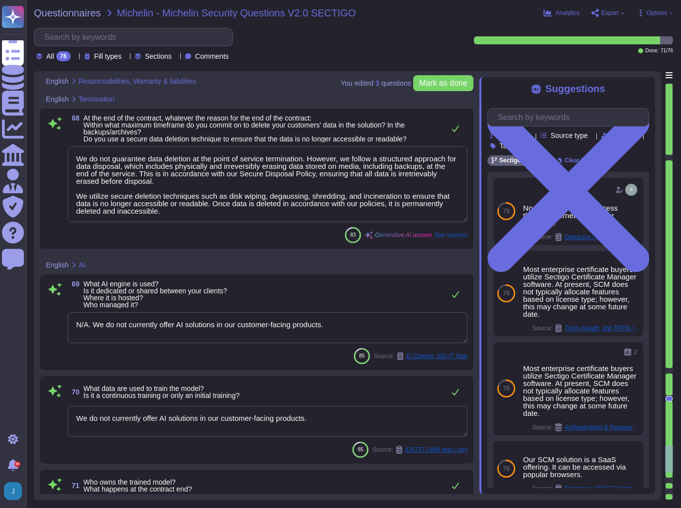
scroll to position [13542, 0]
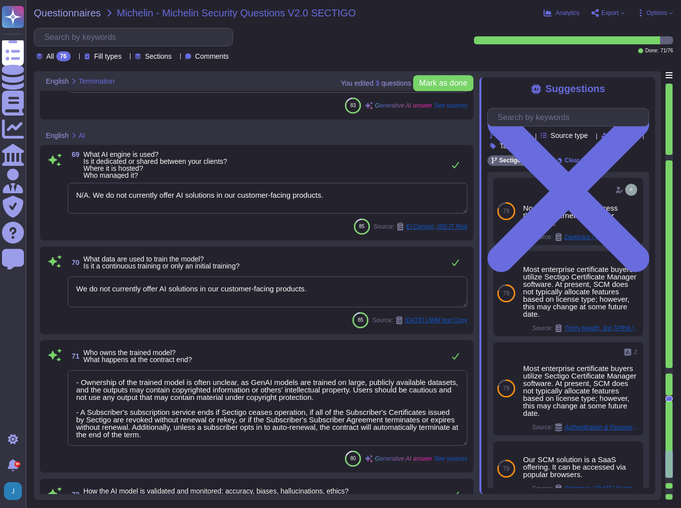
type textarea "No, customer data, including Michelin data, will never be used for any training…"
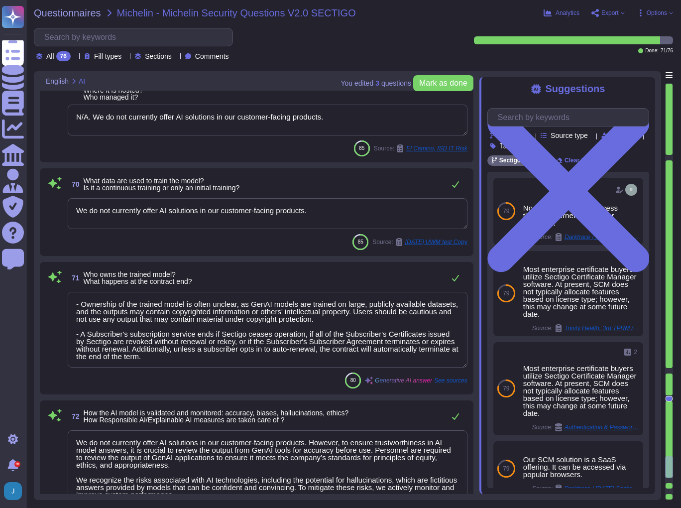
scroll to position [13701, 0]
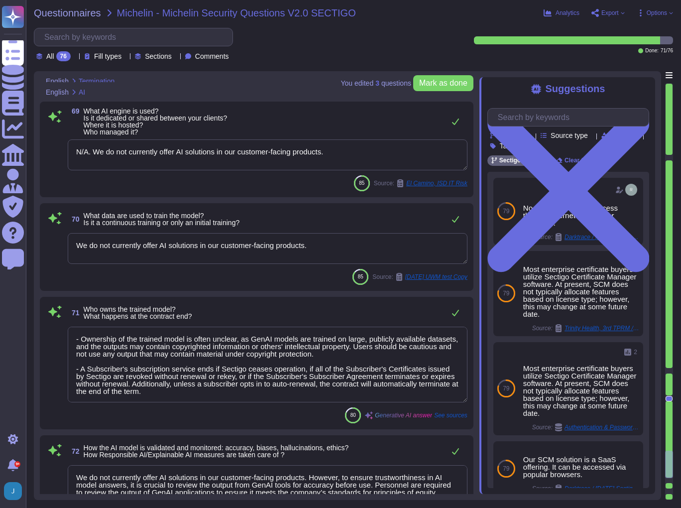
type textarea "We do not guarantee data deletion at the point of service termination. However,…"
drag, startPoint x: 345, startPoint y: 154, endPoint x: 94, endPoint y: 158, distance: 251.0
click at [94, 158] on textarea "N/A. We do not currently offer AI solutions in our customer-facing products." at bounding box center [268, 154] width 400 height 31
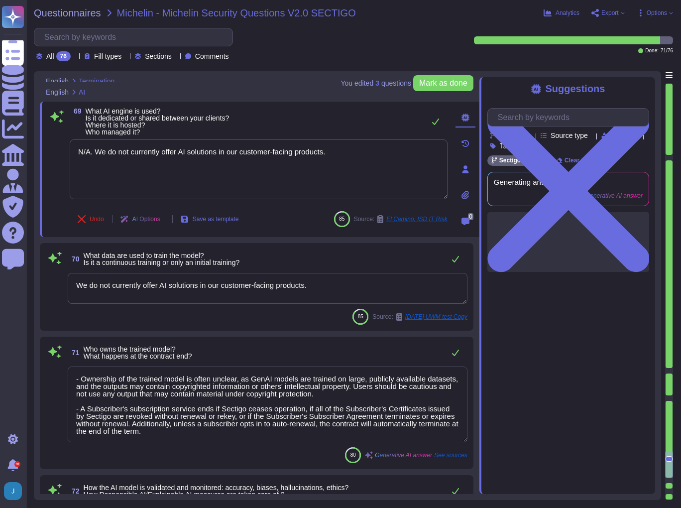
drag, startPoint x: 175, startPoint y: 432, endPoint x: 64, endPoint y: 375, distance: 124.7
click at [64, 375] on div "71 Who owns the trained model? What happens at the contract end? - Ownership of…" at bounding box center [257, 403] width 422 height 120
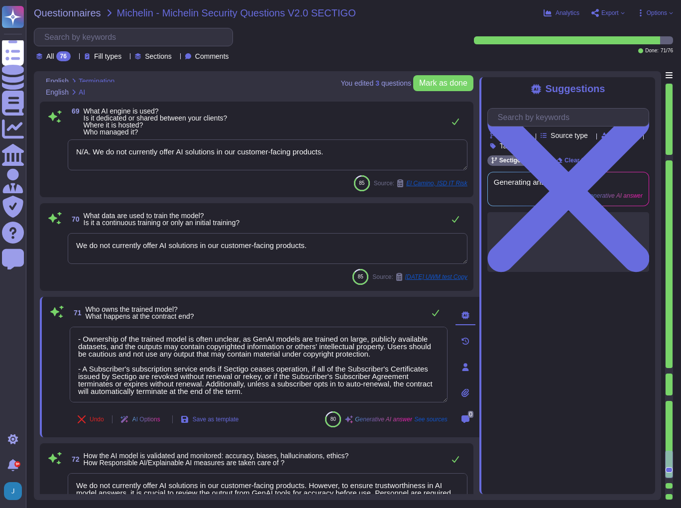
paste textarea "We do not currently offer AI solutions in our customer-facing products"
type textarea "We do not currently offer AI solutions in our customer-facing products."
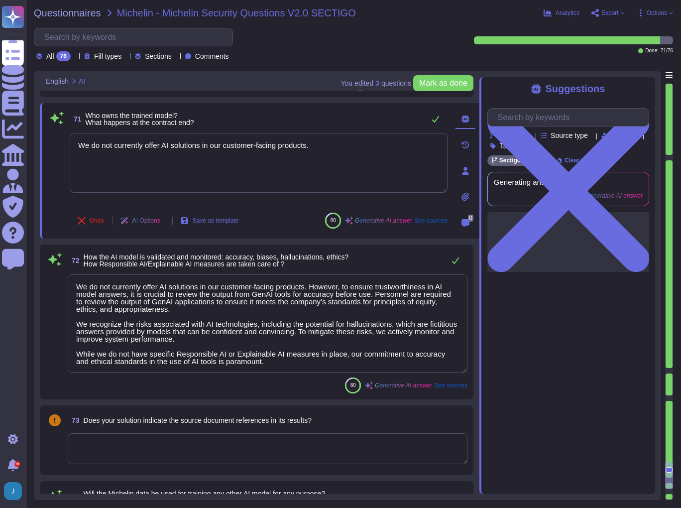
type textarea "We do not currently offer AI solutions in our customer-facing products."
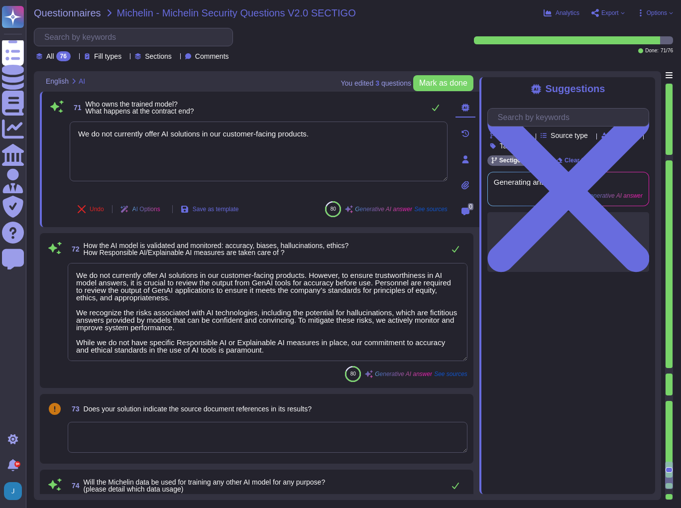
type textarea "We do not currently offer AI solutions in our customer-facing products."
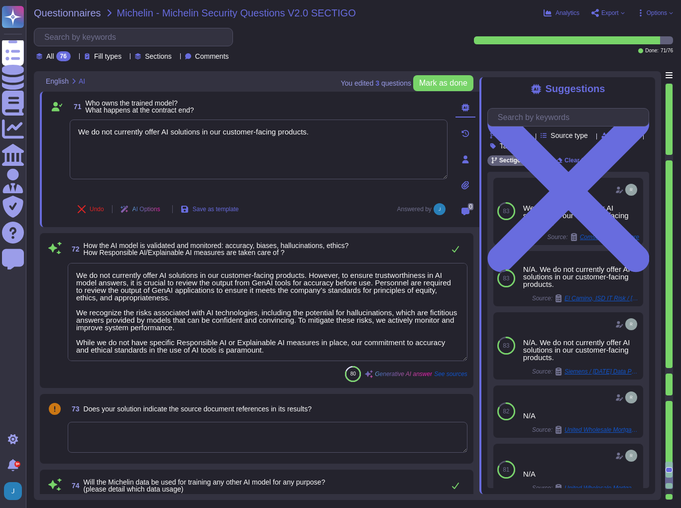
drag, startPoint x: 271, startPoint y: 352, endPoint x: 68, endPoint y: 272, distance: 218.1
click at [68, 272] on textarea "We do not currently offer AI solutions in our customer-facing products. However…" at bounding box center [268, 312] width 400 height 98
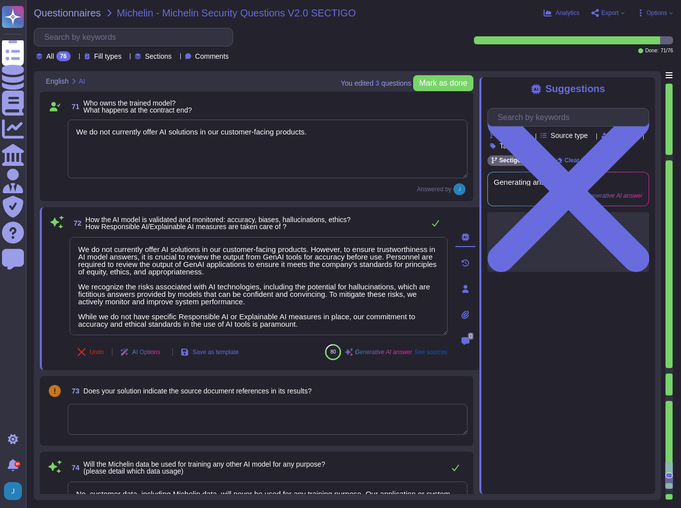
paste textarea
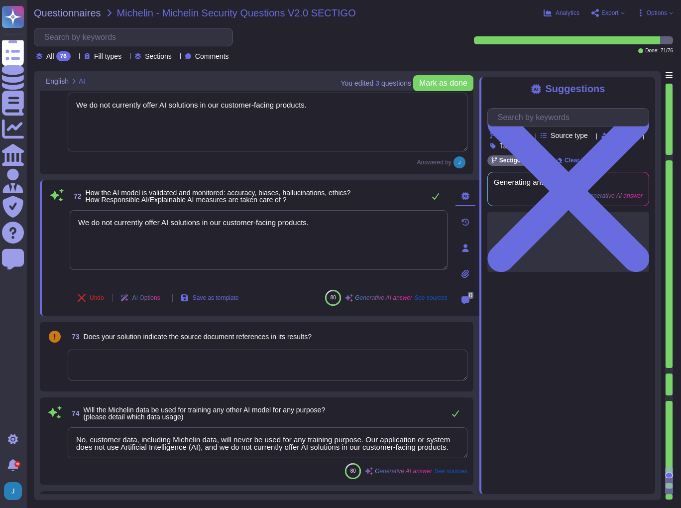
scroll to position [13940, 0]
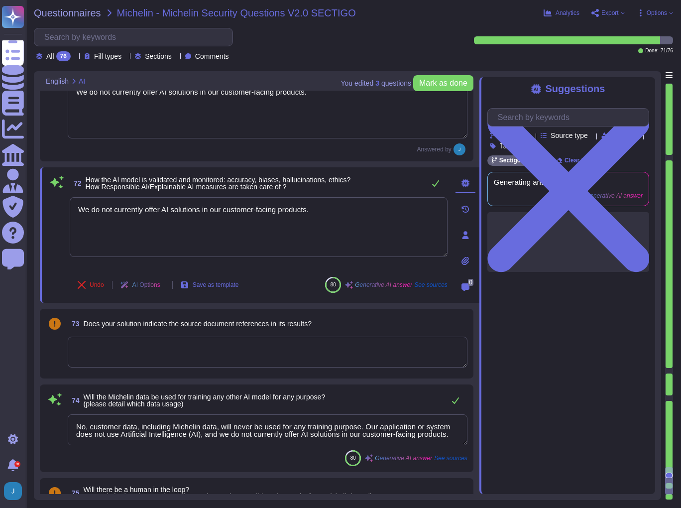
type textarea "We do not currently offer AI solutions in our customer-facing products."
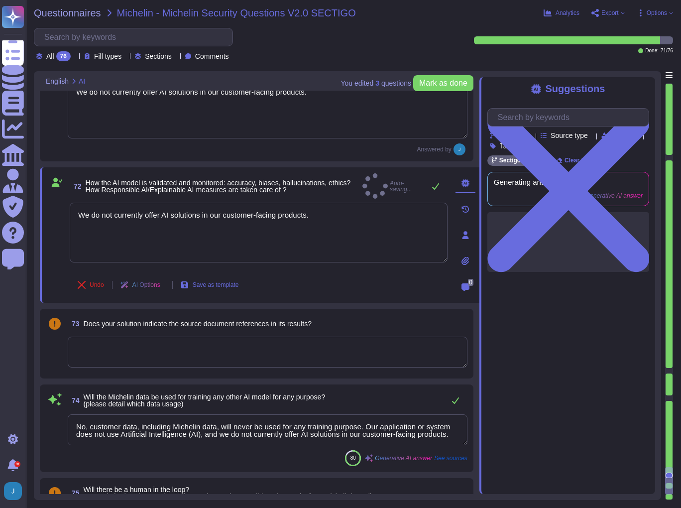
click at [112, 339] on textarea at bounding box center [268, 352] width 400 height 31
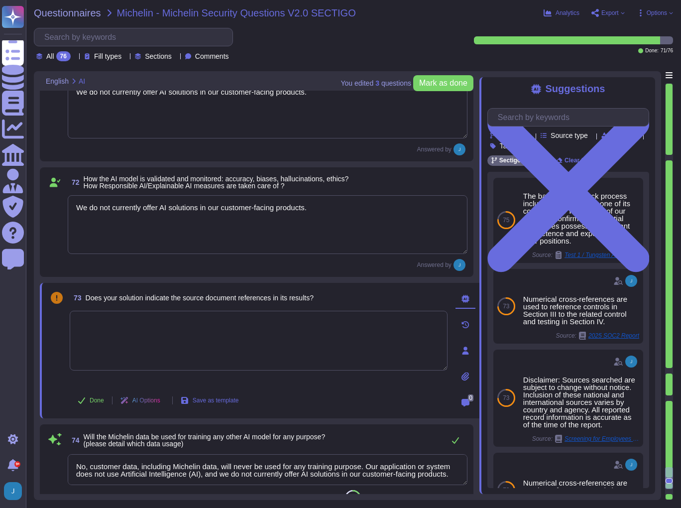
paste textarea "We do not currently offer AI solutions in our customer-facing products."
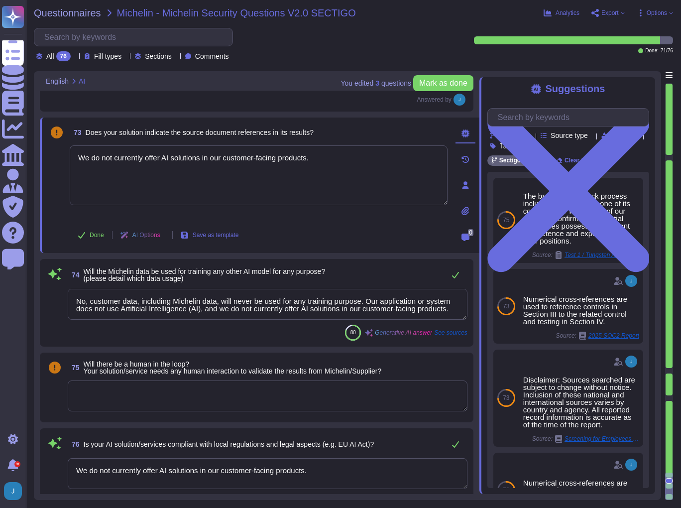
scroll to position [0, 0]
type textarea "We do not currently offer AI solutions in our customer-facing products."
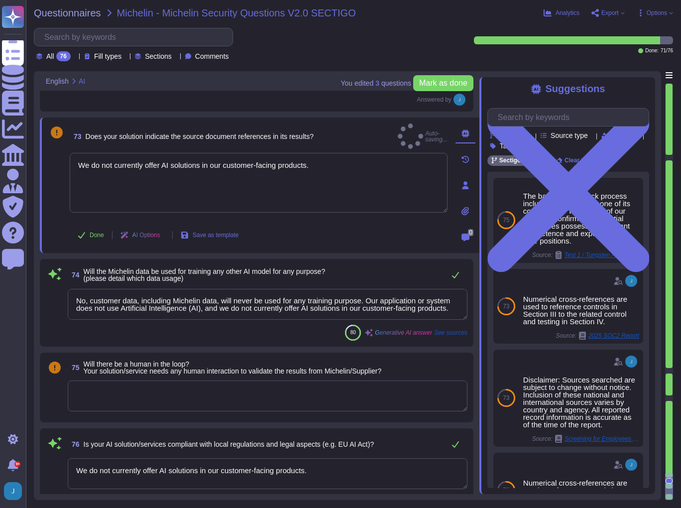
click at [102, 385] on textarea at bounding box center [268, 395] width 400 height 31
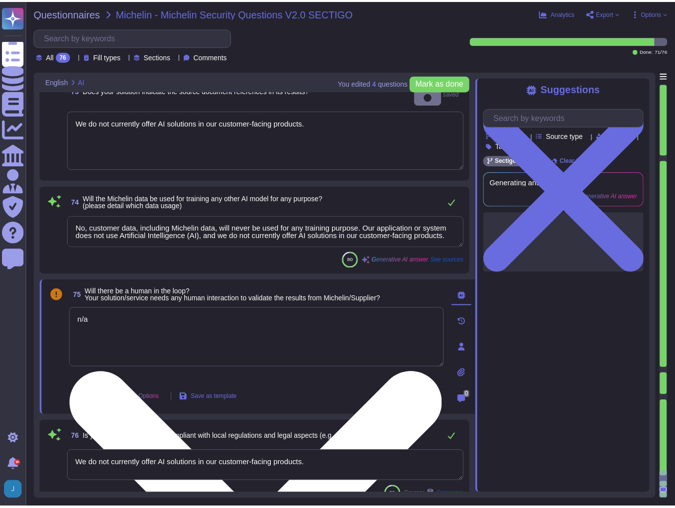
scroll to position [14142, 0]
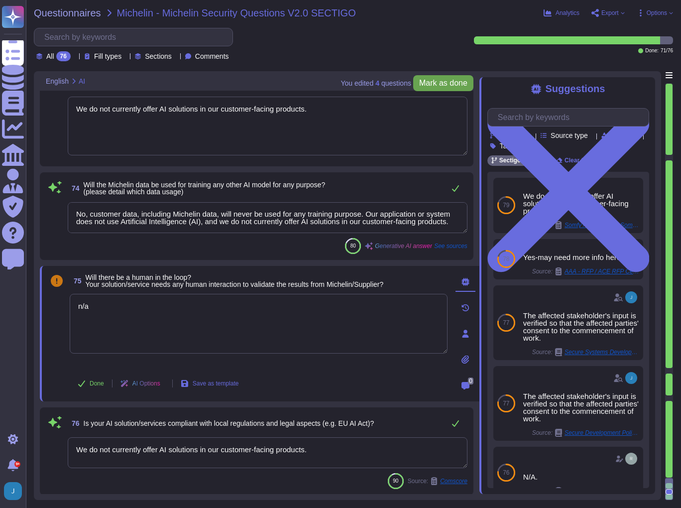
type textarea "n/a"
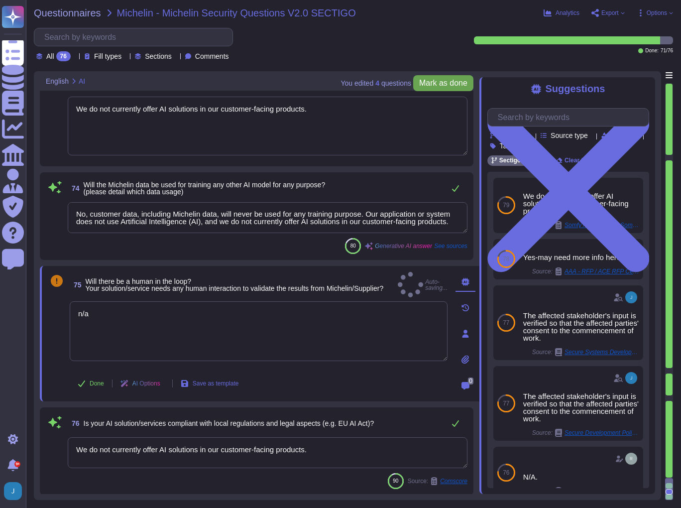
click at [437, 85] on span "Mark as done" at bounding box center [443, 83] width 48 height 8
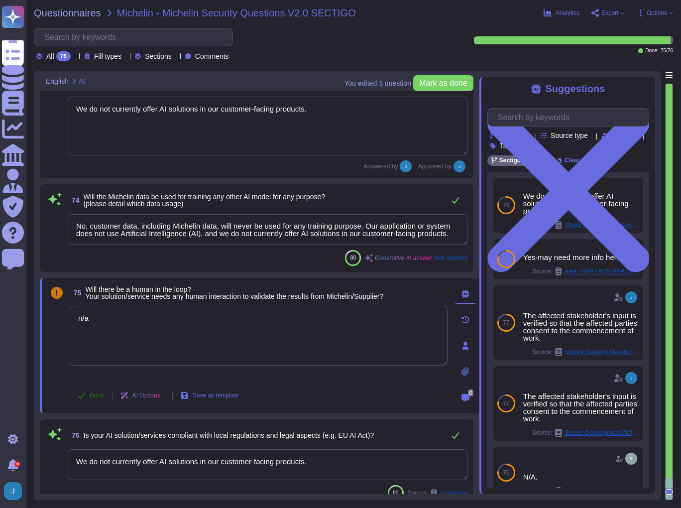
click at [82, 395] on icon at bounding box center [81, 395] width 7 height 6
click at [613, 10] on span "Export" at bounding box center [609, 13] width 17 height 6
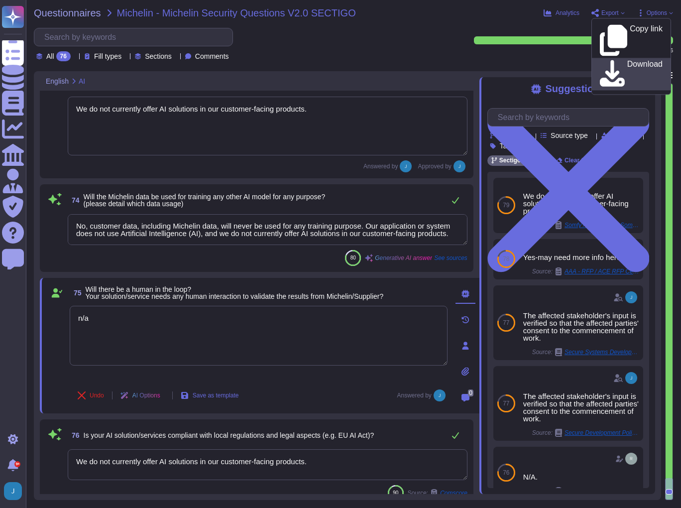
click at [607, 60] on icon at bounding box center [612, 74] width 25 height 28
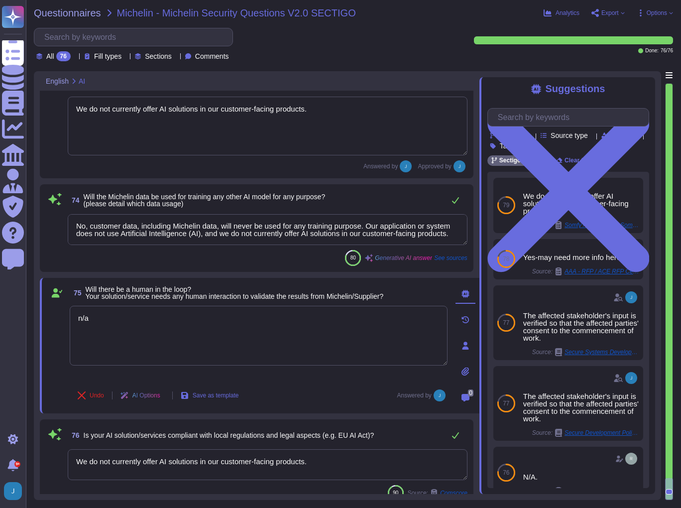
click at [339, 129] on textarea "We do not currently offer AI solutions in our customer-facing products." at bounding box center [268, 126] width 400 height 59
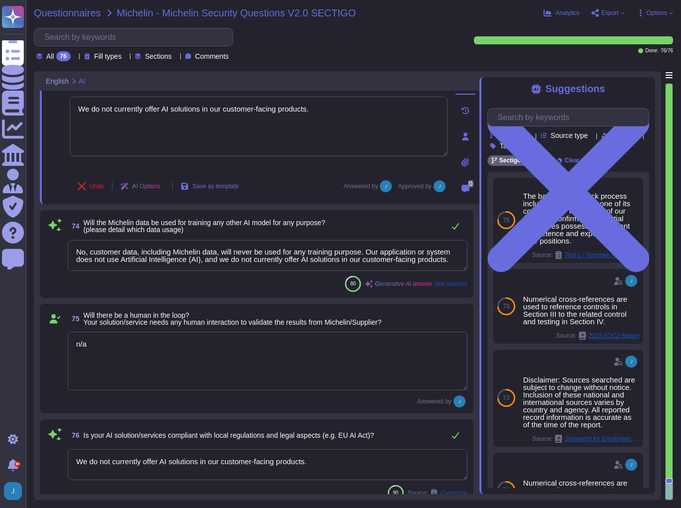
click at [80, 11] on span "Questionnaires" at bounding box center [67, 13] width 67 height 10
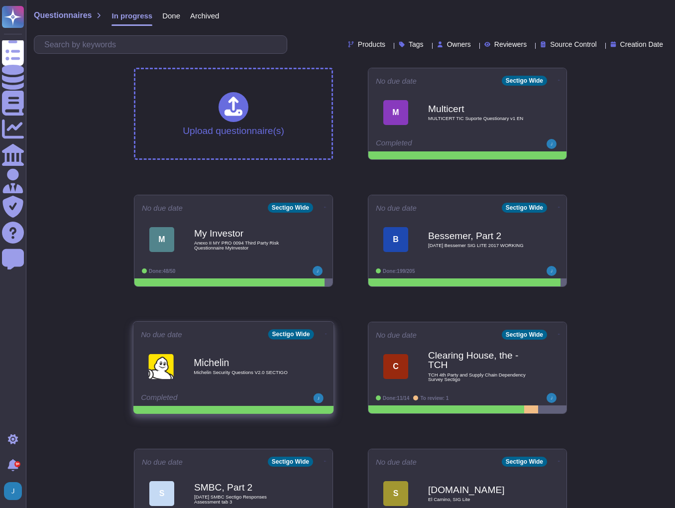
click at [325, 334] on icon at bounding box center [326, 334] width 2 height 0
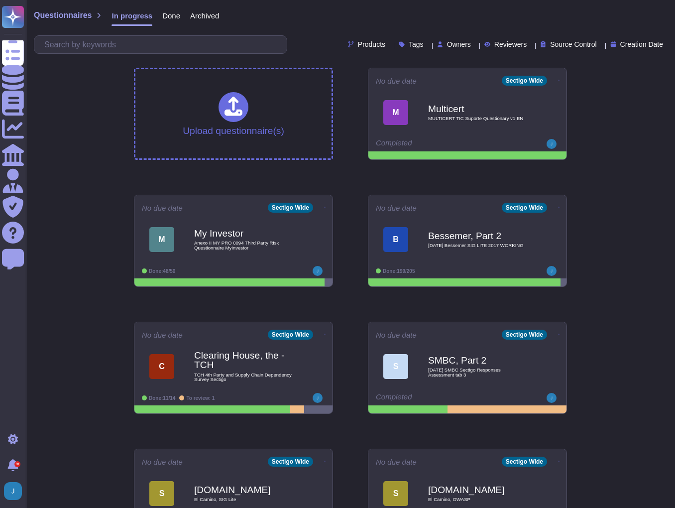
click at [162, 18] on span "Done" at bounding box center [171, 15] width 18 height 7
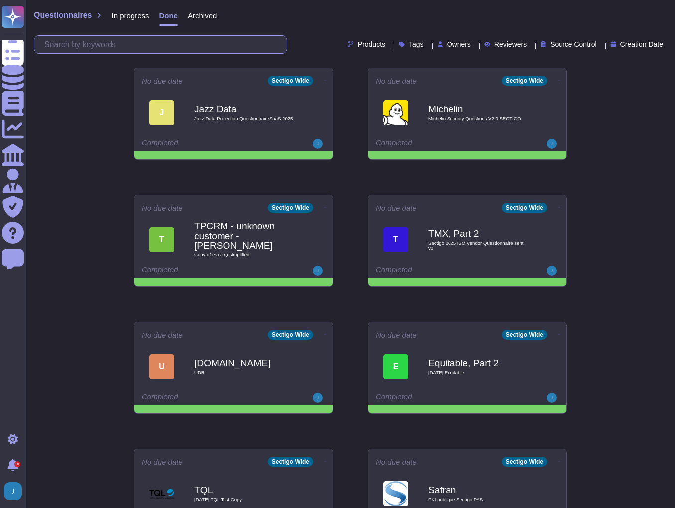
click at [149, 52] on input "text" at bounding box center [162, 44] width 247 height 17
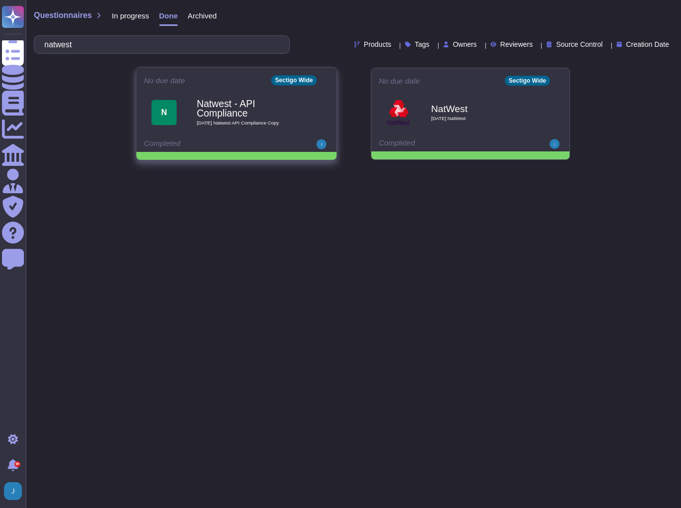
type input "natwest"
click at [209, 105] on b "Natwest - API Compliance" at bounding box center [247, 108] width 101 height 19
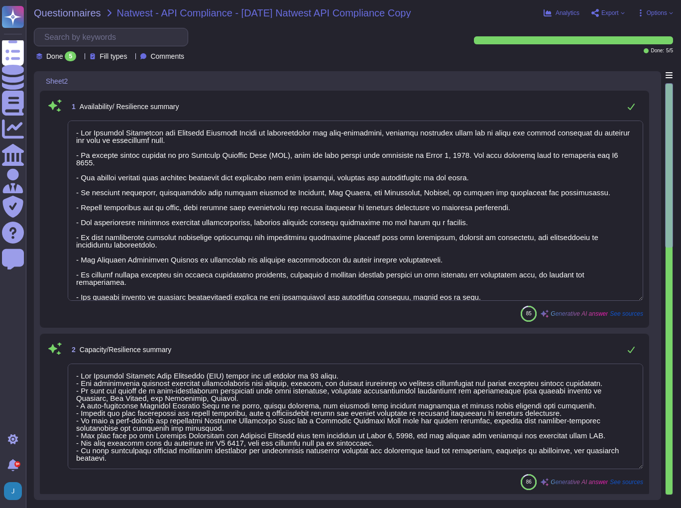
type textarea "- Our Business Continuity and Disaster Recovery Policy is comprehensive and wel…"
type textarea "- The Disaster Recovery Time Objective (RTO) target for the service is 12 hours…"
type textarea "- We utilize Grafana for monitoring our environment, which includes monitoring …"
drag, startPoint x: 290, startPoint y: 154, endPoint x: 466, endPoint y: 153, distance: 175.7
click at [466, 153] on textarea at bounding box center [356, 210] width 576 height 180
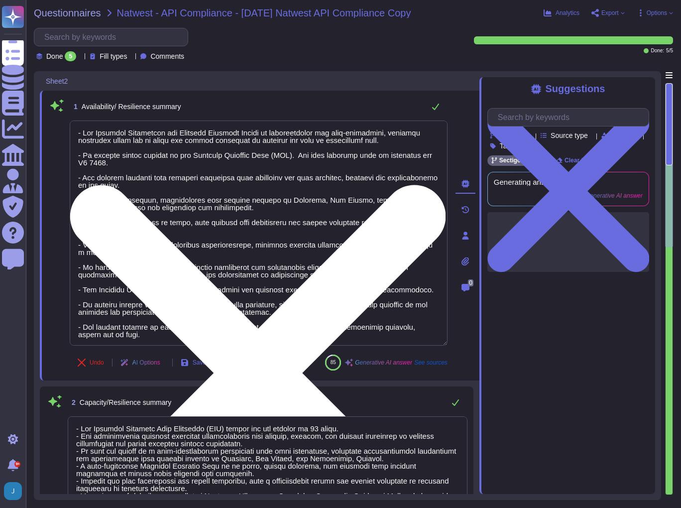
drag, startPoint x: 297, startPoint y: 156, endPoint x: 298, endPoint y: 163, distance: 7.5
click at [298, 163] on textarea at bounding box center [259, 232] width 378 height 225
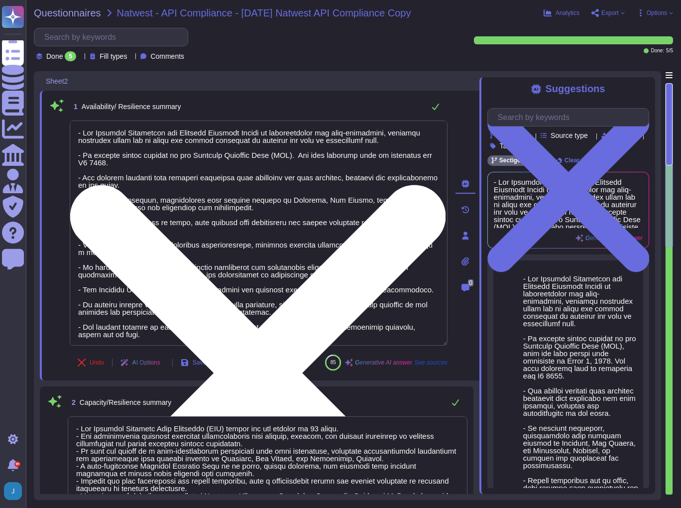
type textarea "- Our Business Continuity and Disaster Recovery Policy is comprehensive and wel…"
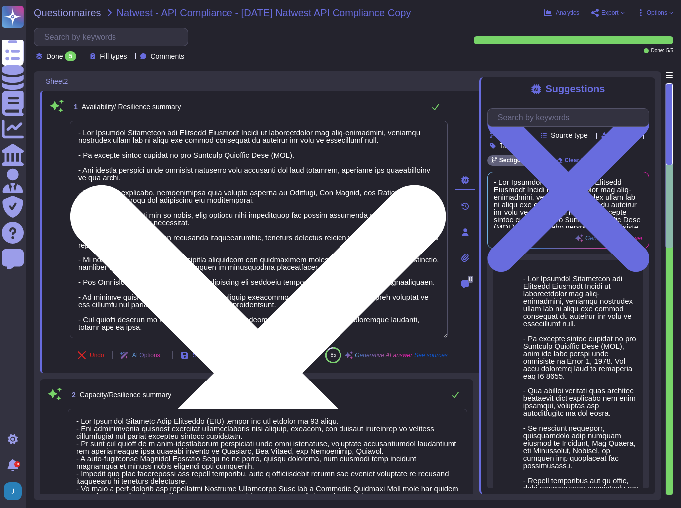
scroll to position [0, 0]
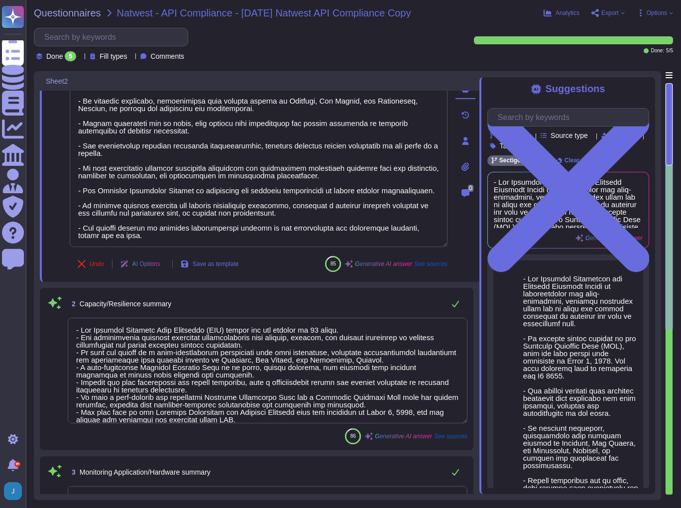
type textarea "- Our Disaster Recovery Plan is well-documented and tested annually, designed t…"
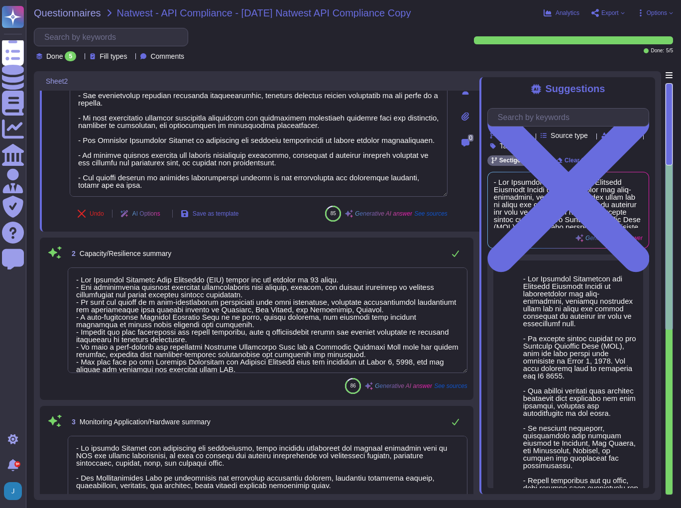
scroll to position [159, 0]
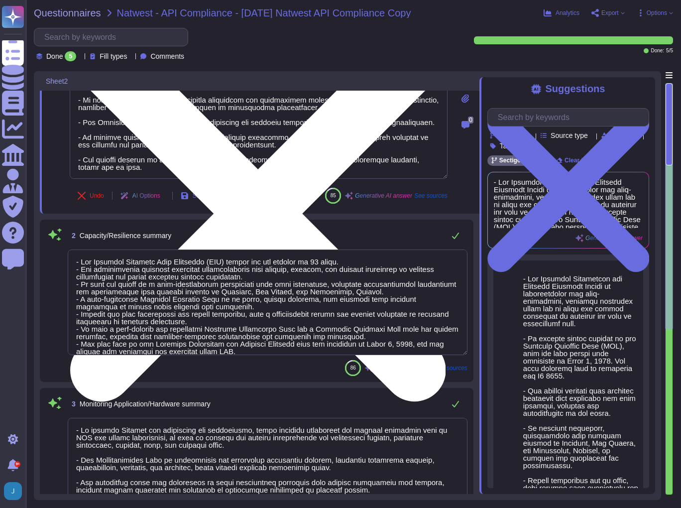
drag, startPoint x: 78, startPoint y: 155, endPoint x: 124, endPoint y: 164, distance: 47.2
click at [124, 164] on textarea at bounding box center [259, 70] width 378 height 218
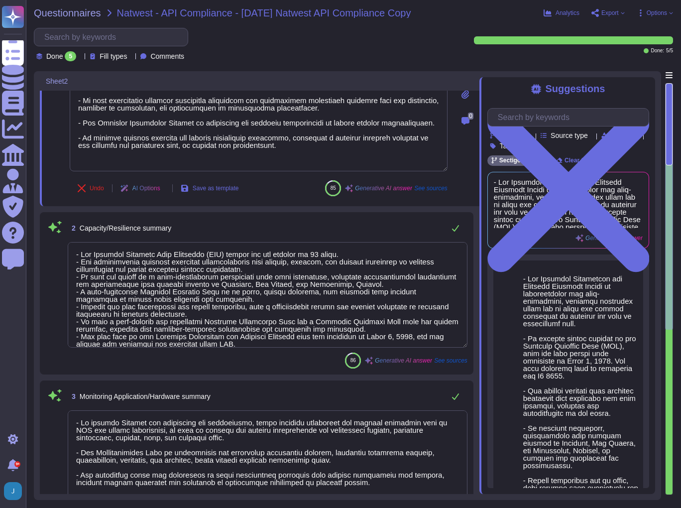
scroll to position [30, 0]
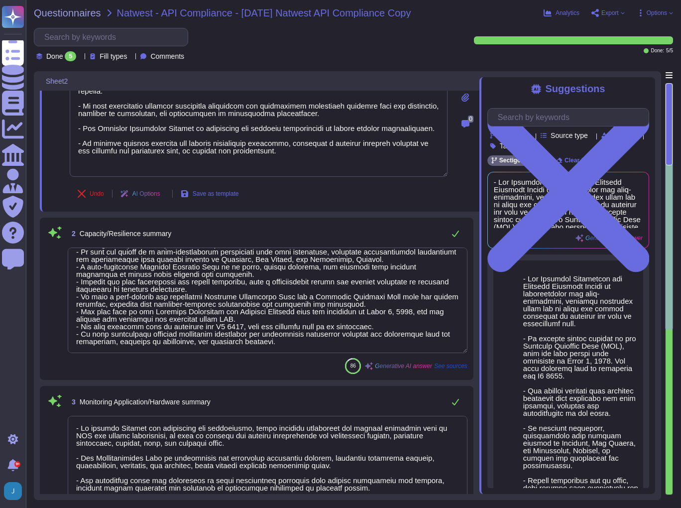
type textarea "- Our Business Continuity and Disaster Recovery Policy is comprehensive and wel…"
click at [107, 304] on textarea at bounding box center [268, 300] width 400 height 106
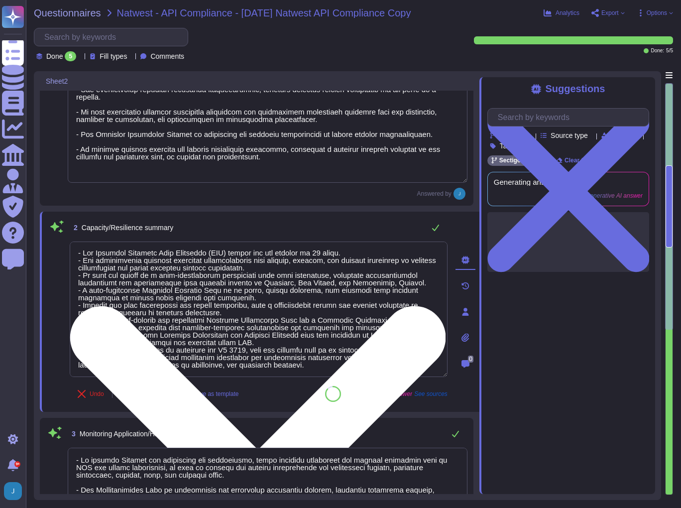
scroll to position [0, 0]
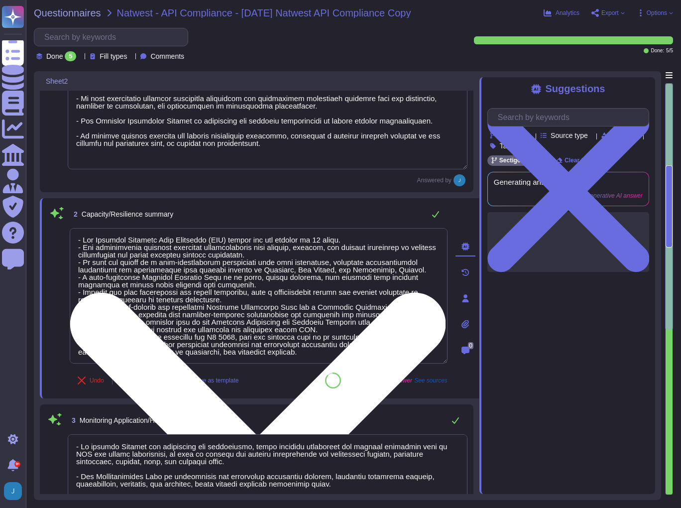
drag, startPoint x: 78, startPoint y: 327, endPoint x: 113, endPoint y: 329, distance: 34.9
click at [113, 329] on textarea at bounding box center [259, 295] width 378 height 135
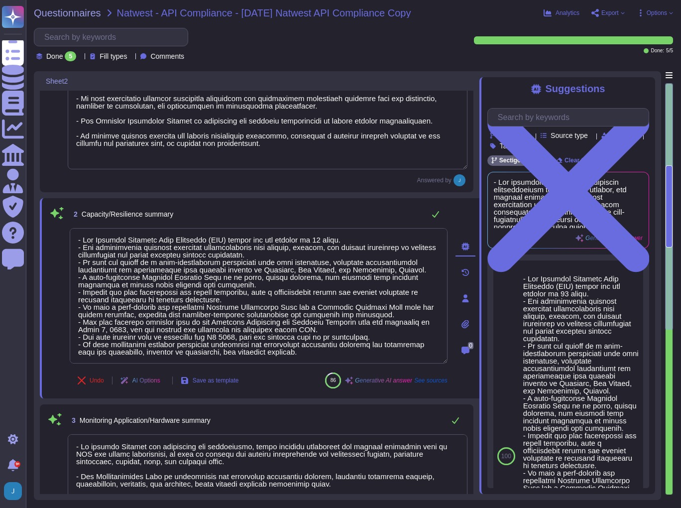
type textarea "- The Disaster Recovery Time Objective (RTO) target for the service is 12 hours…"
click at [560, 113] on div "Products Source type Section Tags Sectigo Wide Clear filters Generative AI answ…" at bounding box center [568, 294] width 162 height 387
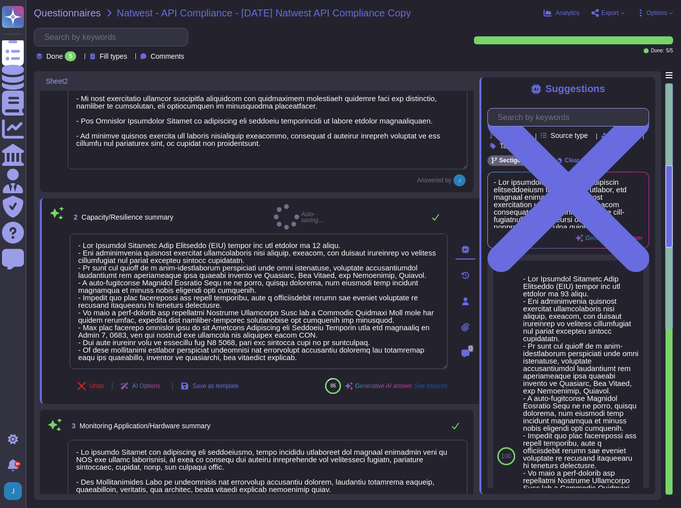
click at [560, 113] on input "text" at bounding box center [571, 117] width 156 height 17
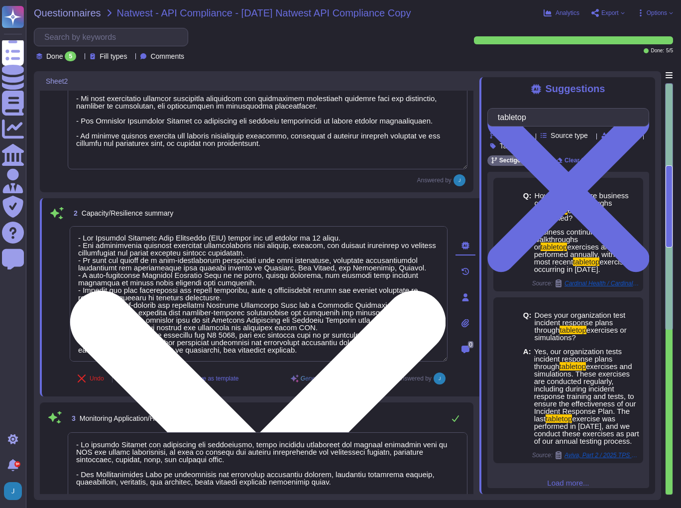
type input "tabletop"
click at [121, 326] on textarea at bounding box center [259, 293] width 378 height 135
drag, startPoint x: 306, startPoint y: 329, endPoint x: 183, endPoint y: 323, distance: 123.6
click at [183, 323] on textarea at bounding box center [259, 293] width 378 height 135
click at [324, 334] on textarea at bounding box center [259, 293] width 378 height 135
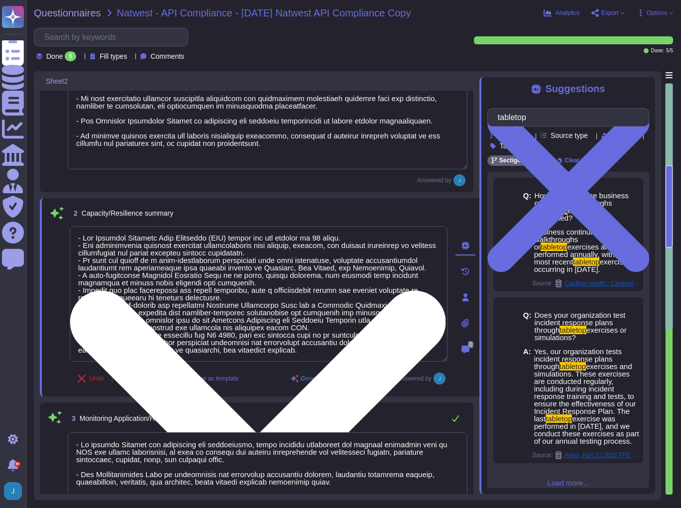
drag, startPoint x: 308, startPoint y: 329, endPoint x: 241, endPoint y: 327, distance: 67.2
click at [241, 327] on textarea at bounding box center [259, 293] width 378 height 135
click at [311, 331] on textarea at bounding box center [259, 293] width 378 height 135
click at [305, 328] on textarea at bounding box center [259, 293] width 378 height 135
drag, startPoint x: 304, startPoint y: 327, endPoint x: 117, endPoint y: 325, distance: 186.2
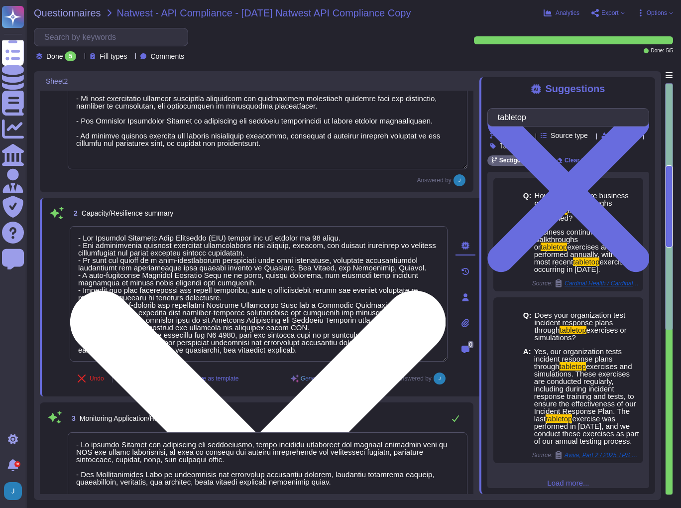
click at [117, 325] on textarea at bounding box center [259, 293] width 378 height 135
click at [416, 319] on textarea at bounding box center [259, 293] width 378 height 135
type textarea "- The Disaster Recovery Time Objective (RTO) target for the service is 12 hours…"
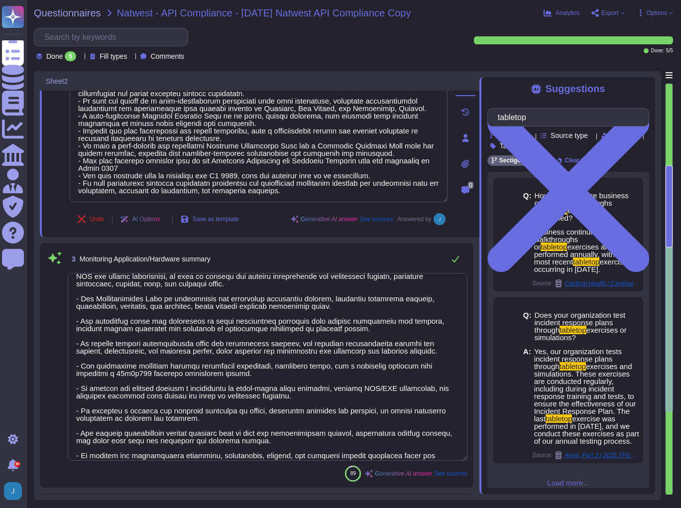
scroll to position [30, 0]
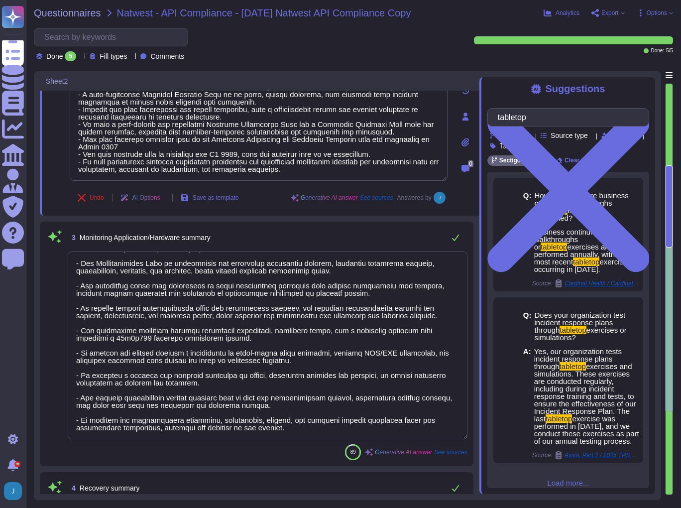
type textarea "Sectigo has developed a comprehensive backup and restore procedure that enables…"
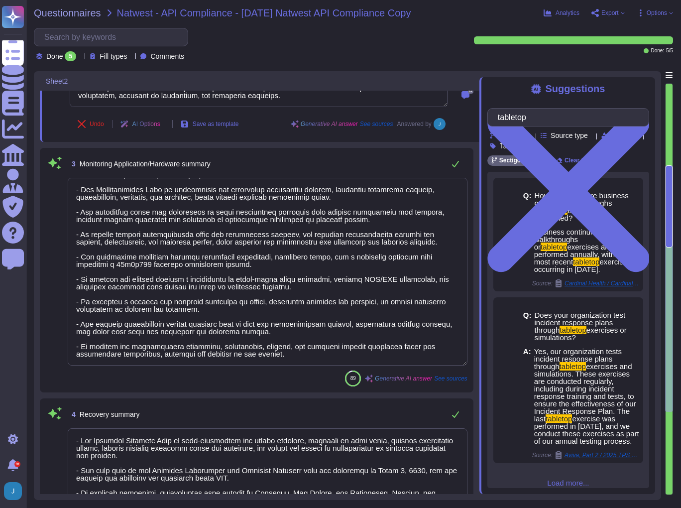
type textarea "- The Disaster Recovery Time Objective (RTO) target for the service is 12 hours…"
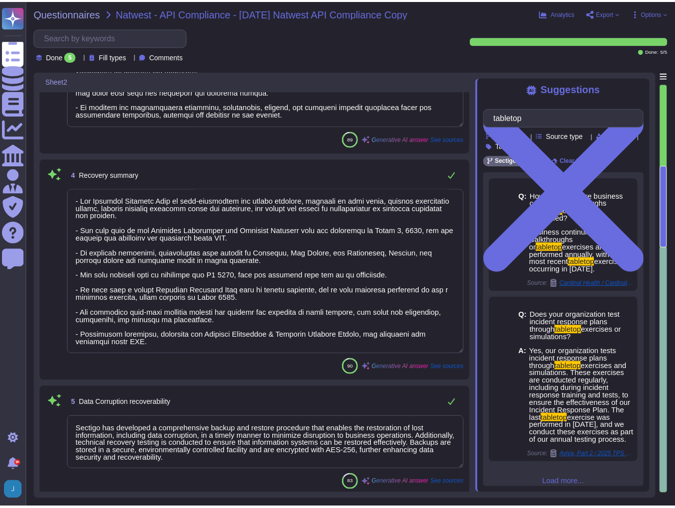
scroll to position [650, 0]
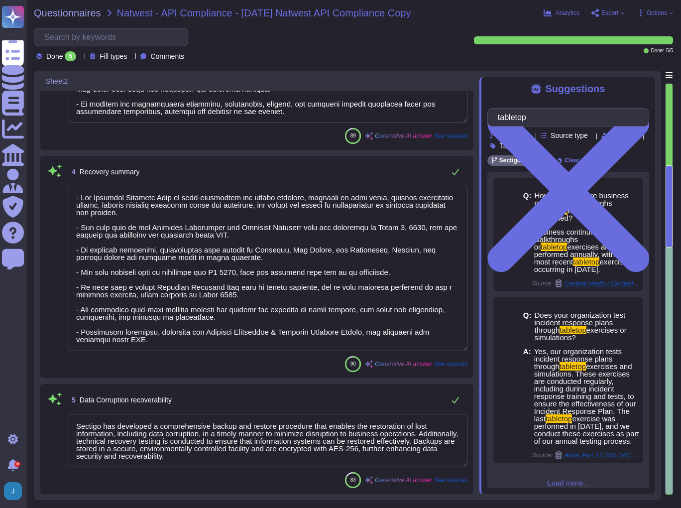
click at [615, 14] on span "Export" at bounding box center [609, 13] width 17 height 6
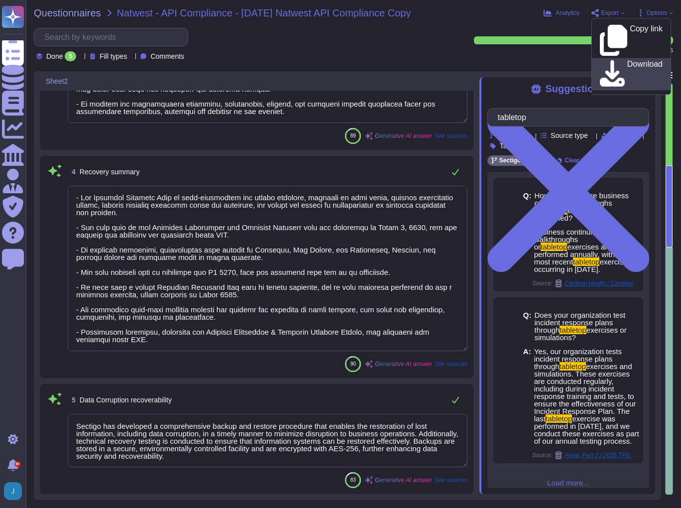
click at [627, 60] on p "Download" at bounding box center [644, 74] width 35 height 28
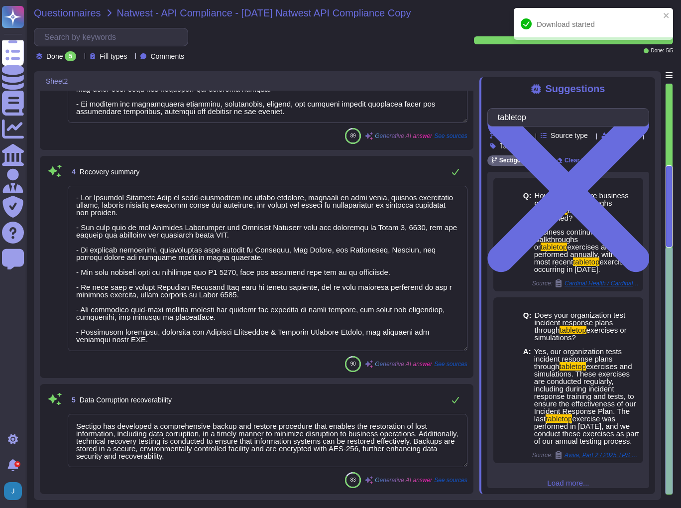
click at [44, 12] on span "Questionnaires" at bounding box center [67, 13] width 67 height 10
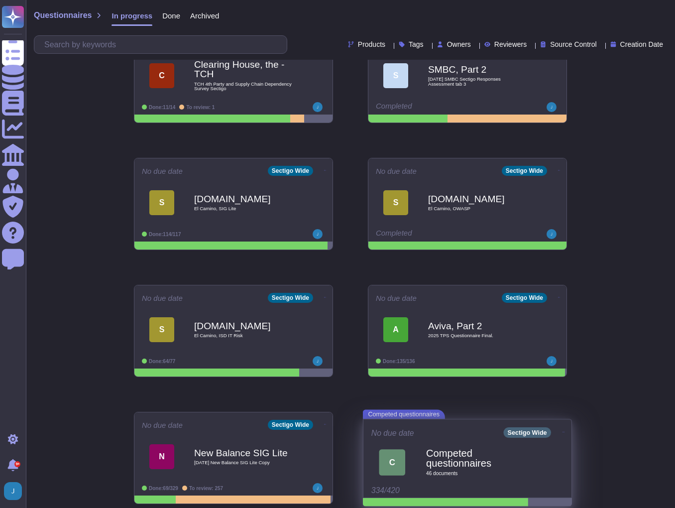
scroll to position [293, 0]
